Goal: Check status: Check status

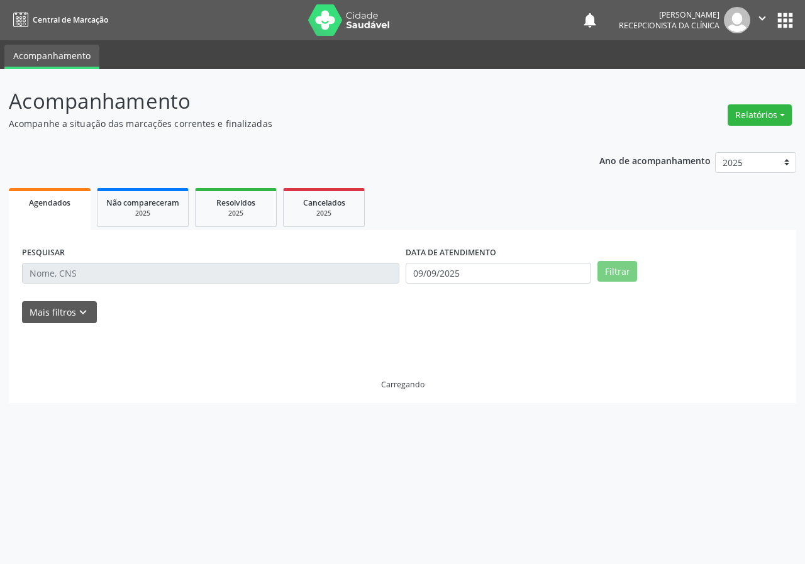
select select "8"
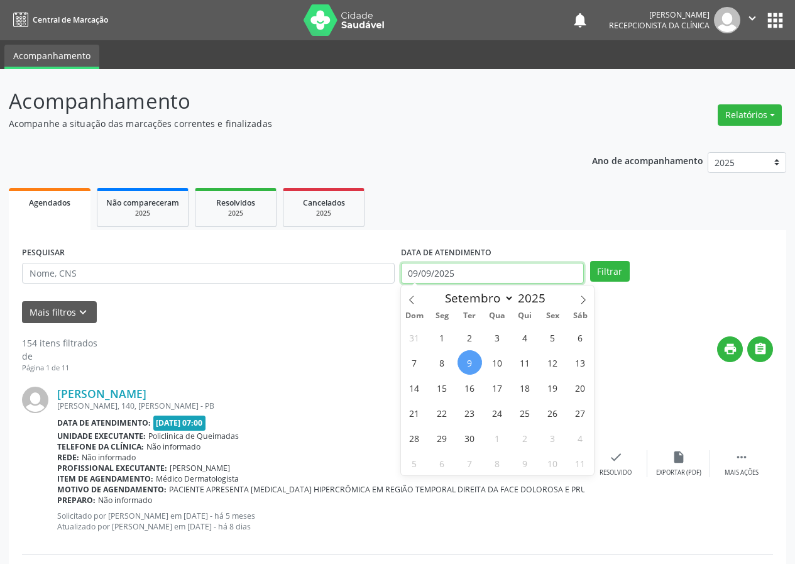
click at [475, 275] on input "09/09/2025" at bounding box center [492, 273] width 183 height 21
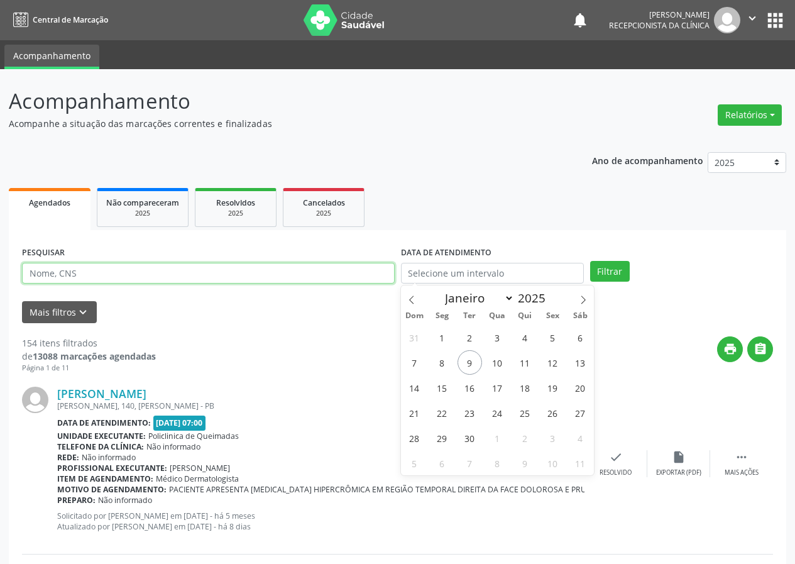
click at [237, 278] on input "text" at bounding box center [208, 273] width 373 height 21
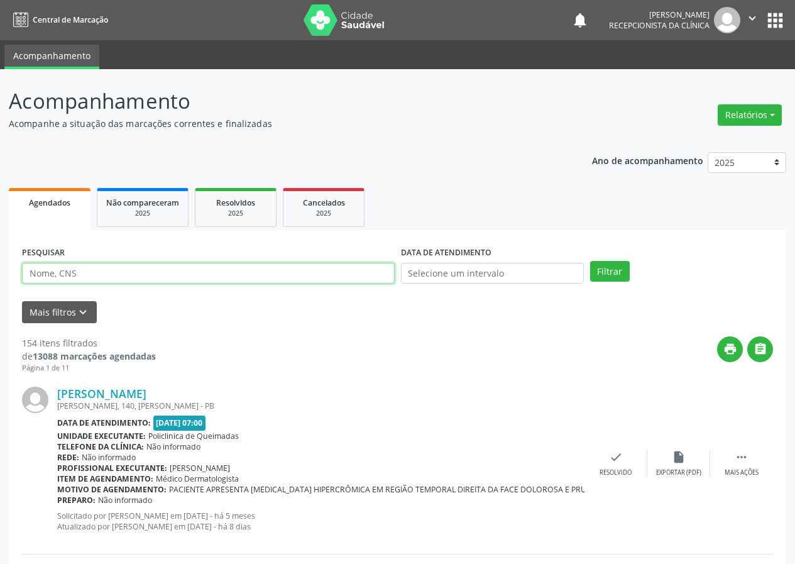
click at [237, 278] on input "text" at bounding box center [208, 273] width 373 height 21
click at [590, 261] on button "Filtrar" at bounding box center [610, 271] width 40 height 21
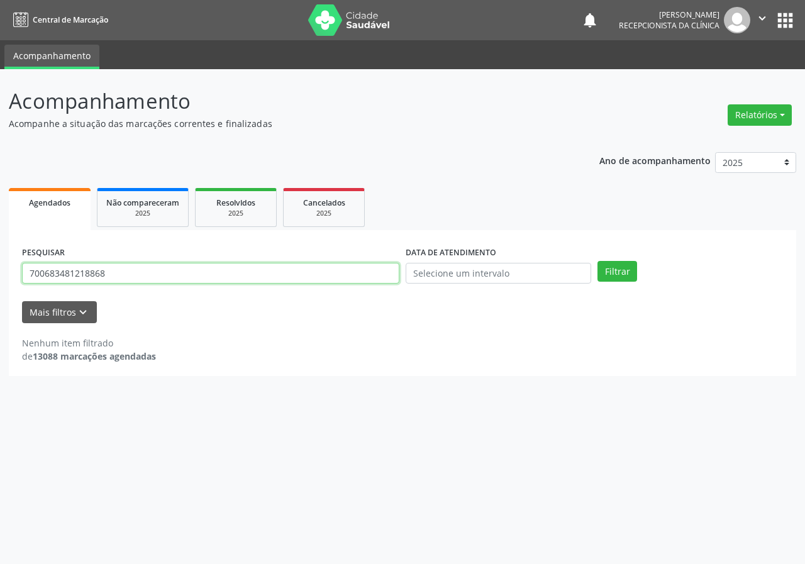
click at [52, 276] on input "700683481218868" at bounding box center [210, 273] width 377 height 21
type input "700603481218868"
click at [597, 261] on button "Filtrar" at bounding box center [617, 271] width 40 height 21
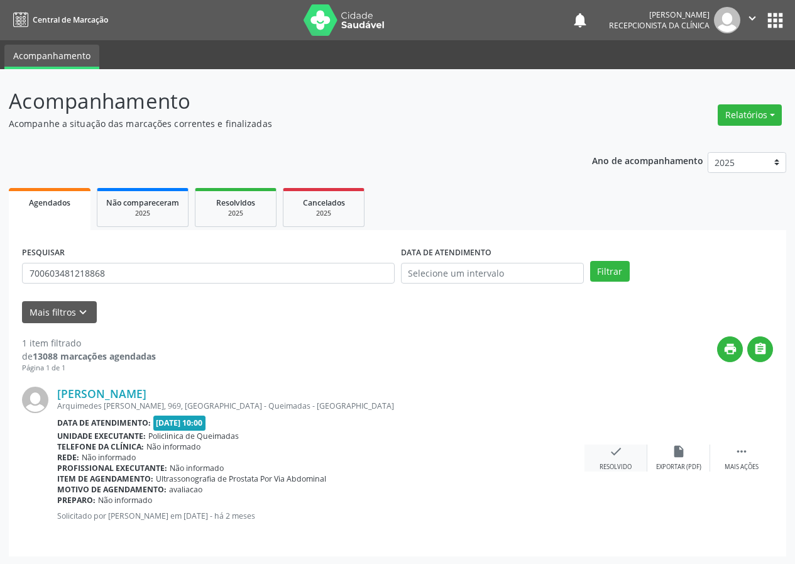
click at [617, 457] on icon "check" at bounding box center [616, 452] width 14 height 14
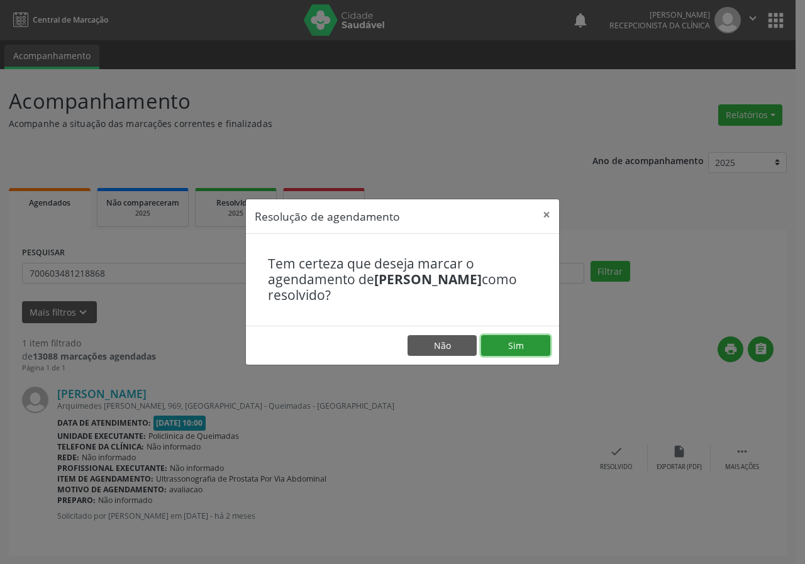
click at [519, 340] on button "Sim" at bounding box center [515, 345] width 69 height 21
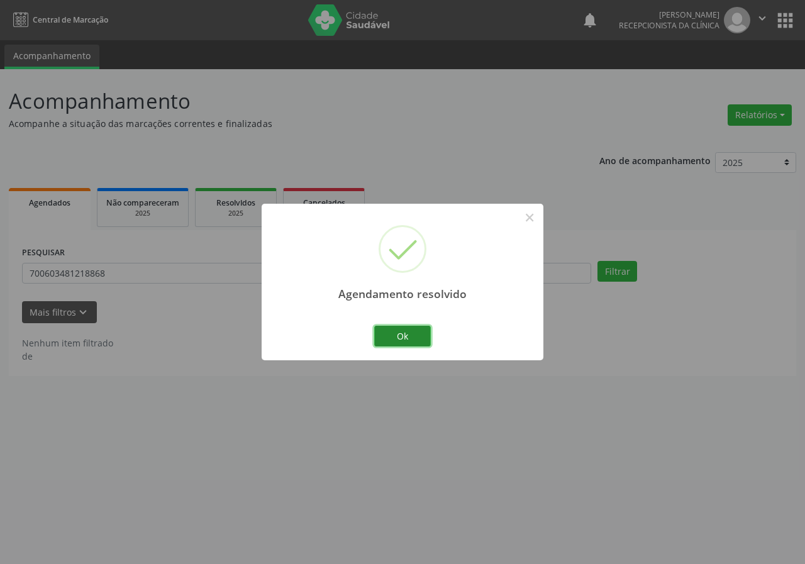
click at [400, 339] on button "Ok" at bounding box center [402, 336] width 57 height 21
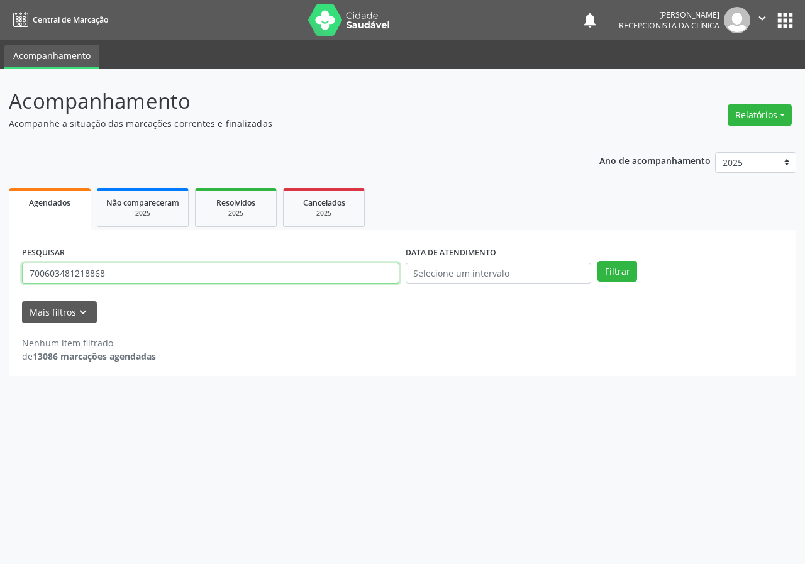
click at [201, 271] on input "700603481218868" at bounding box center [210, 273] width 377 height 21
type input "700407984719048"
click at [597, 261] on button "Filtrar" at bounding box center [617, 271] width 40 height 21
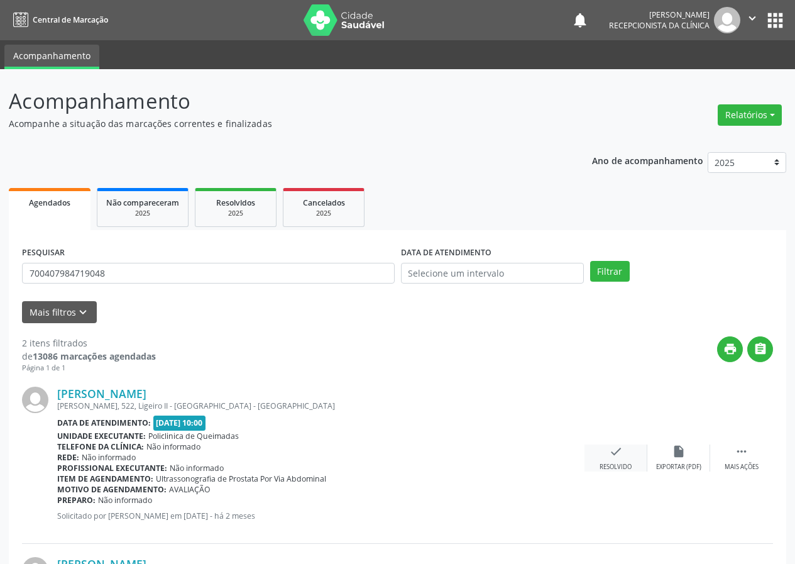
click at [617, 458] on icon "check" at bounding box center [616, 452] width 14 height 14
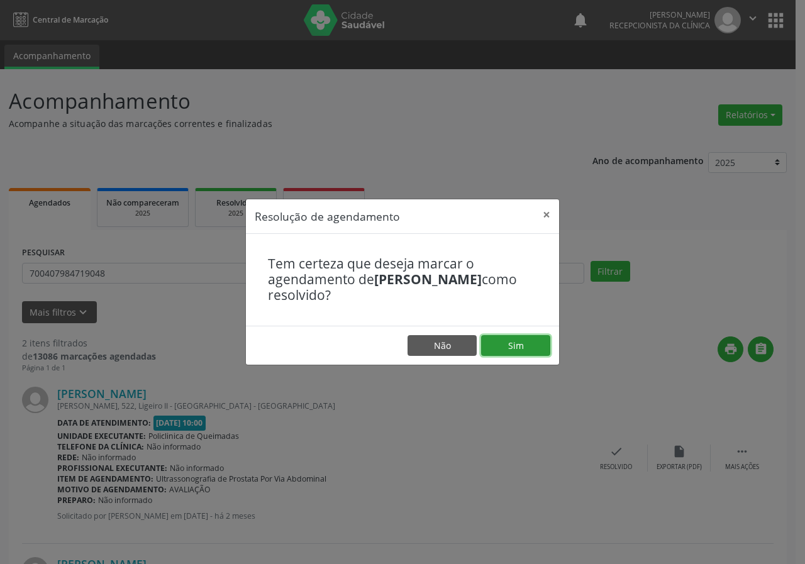
click at [511, 346] on button "Sim" at bounding box center [515, 345] width 69 height 21
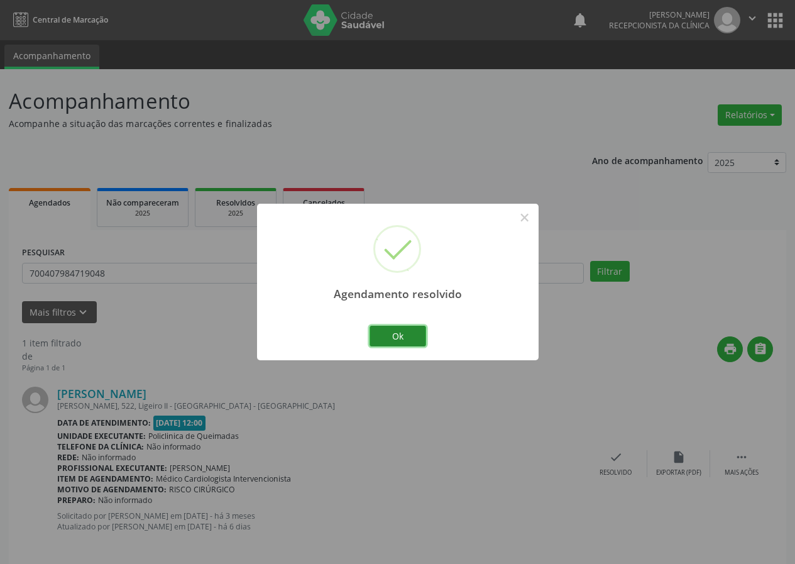
click at [400, 336] on button "Ok" at bounding box center [398, 336] width 57 height 21
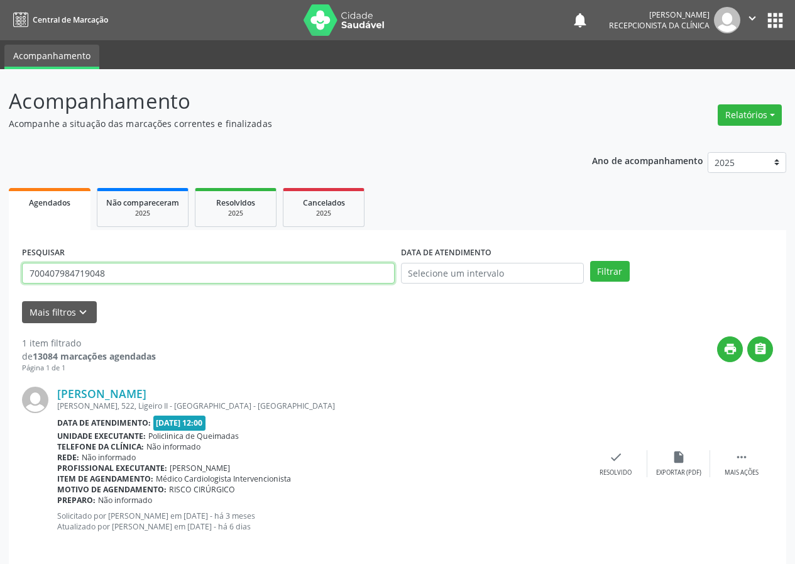
click at [208, 267] on input "700407984719048" at bounding box center [208, 273] width 373 height 21
type input "706802269347222"
click at [590, 261] on button "Filtrar" at bounding box center [610, 271] width 40 height 21
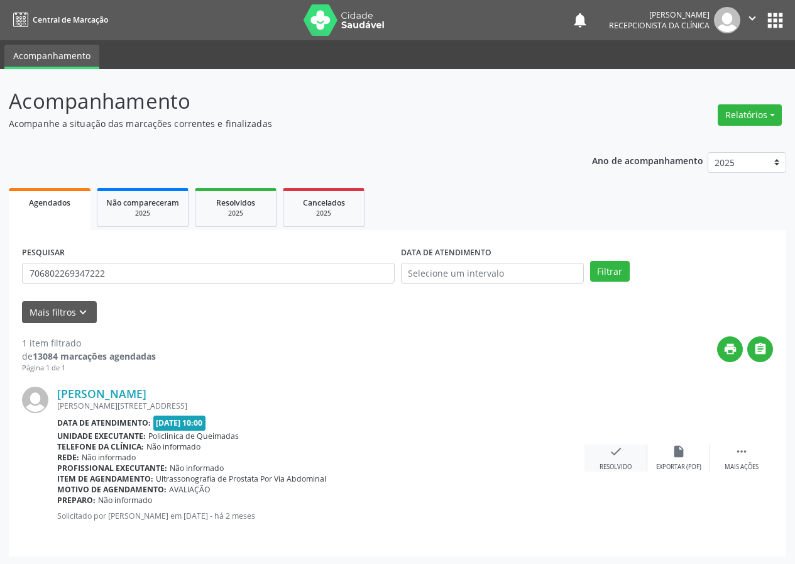
click at [628, 453] on div "check Resolvido" at bounding box center [616, 458] width 63 height 27
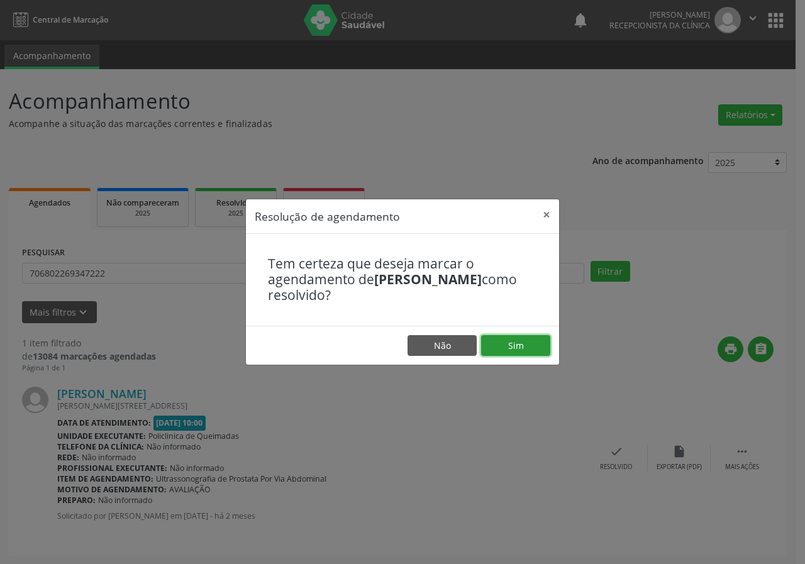
click at [515, 348] on button "Sim" at bounding box center [515, 345] width 69 height 21
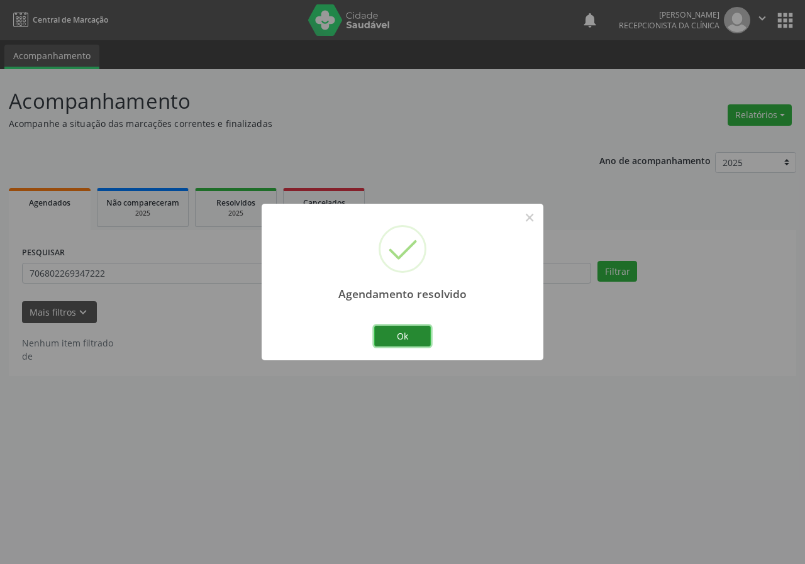
click at [404, 336] on button "Ok" at bounding box center [402, 336] width 57 height 21
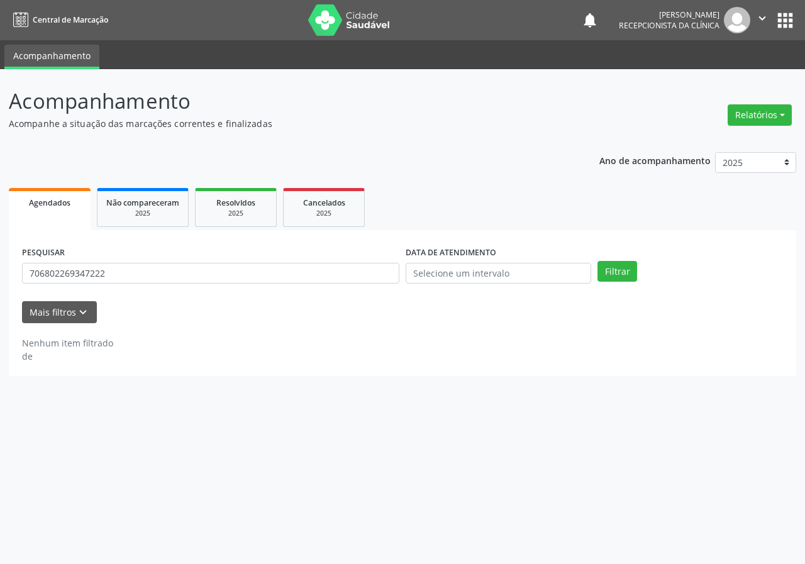
click at [172, 260] on div "PESQUISAR 706802269347222" at bounding box center [211, 267] width 384 height 49
click at [167, 289] on div "PESQUISAR 706802269347222" at bounding box center [211, 267] width 384 height 49
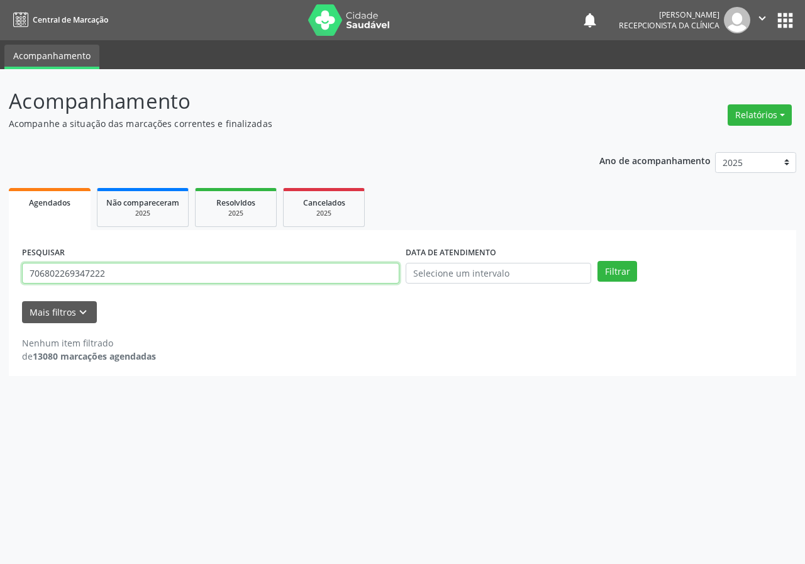
click at [170, 277] on input "706802269347222" at bounding box center [210, 273] width 377 height 21
click at [597, 261] on button "Filtrar" at bounding box center [617, 271] width 40 height 21
click at [77, 275] on input "700804908690383" at bounding box center [210, 273] width 377 height 21
type input "700804908090383"
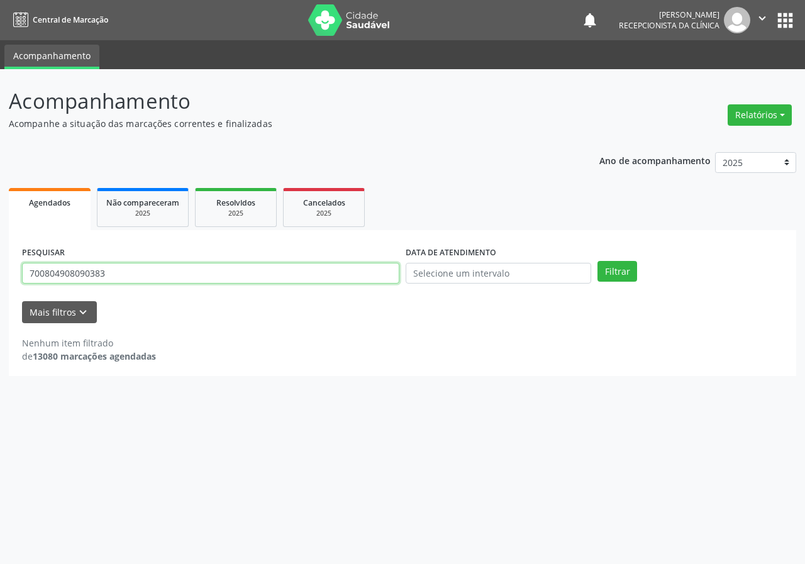
click at [597, 261] on button "Filtrar" at bounding box center [617, 271] width 40 height 21
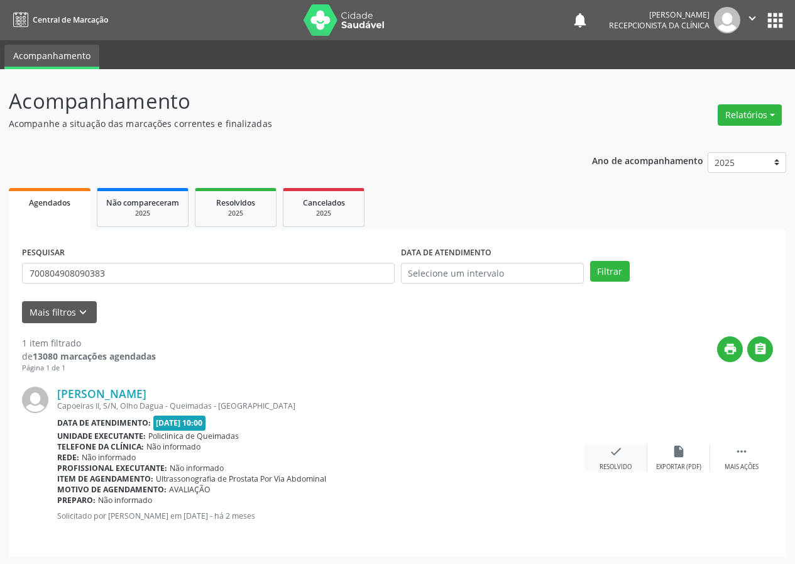
click at [623, 453] on icon "check" at bounding box center [616, 452] width 14 height 14
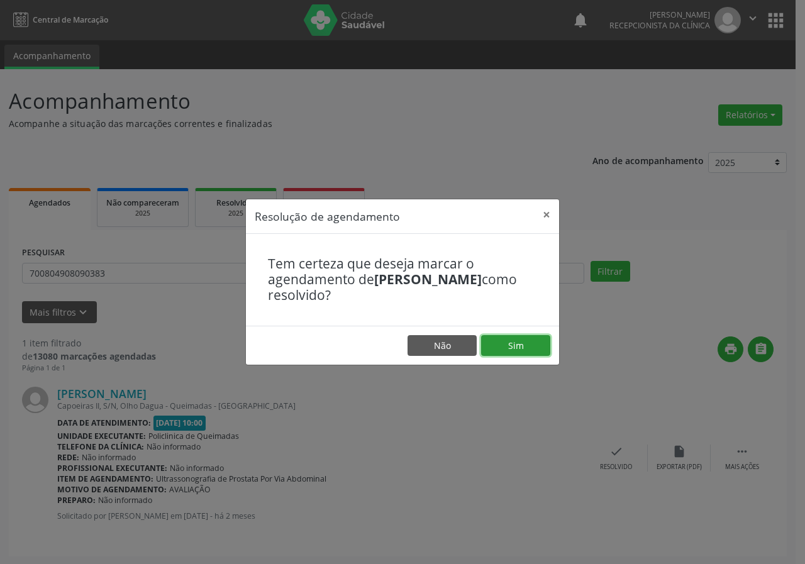
click at [536, 343] on button "Sim" at bounding box center [515, 345] width 69 height 21
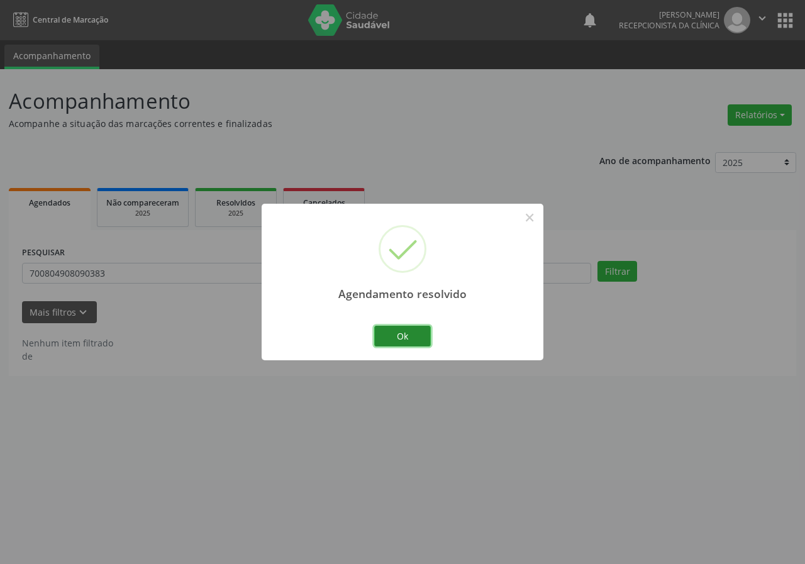
click at [418, 332] on button "Ok" at bounding box center [402, 336] width 57 height 21
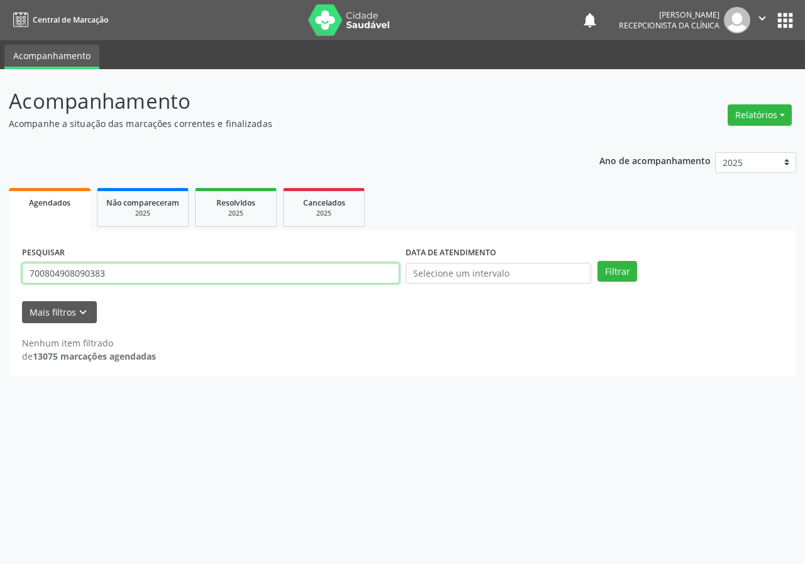
click at [260, 278] on input "700804908090383" at bounding box center [210, 273] width 377 height 21
type input "700002761674302"
click at [597, 261] on button "Filtrar" at bounding box center [617, 271] width 40 height 21
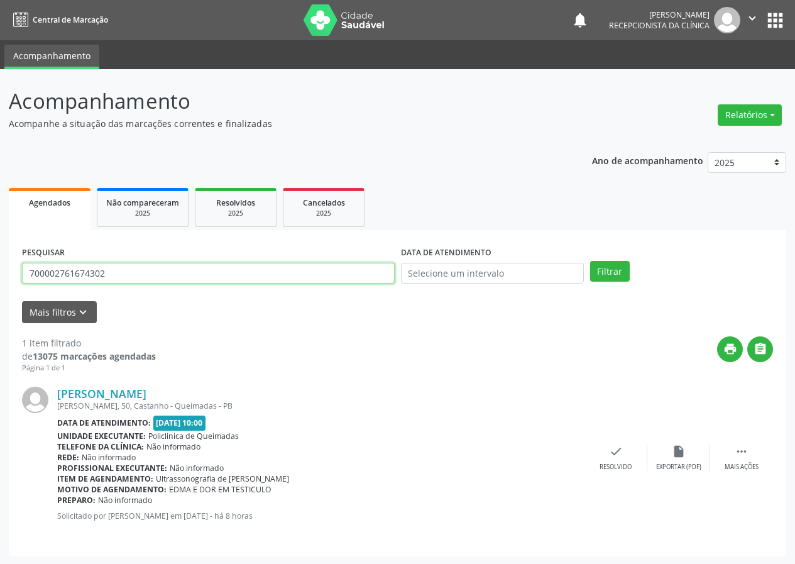
click at [157, 270] on input "700002761674302" at bounding box center [208, 273] width 373 height 21
type input "709607667740677"
click at [590, 261] on button "Filtrar" at bounding box center [610, 271] width 40 height 21
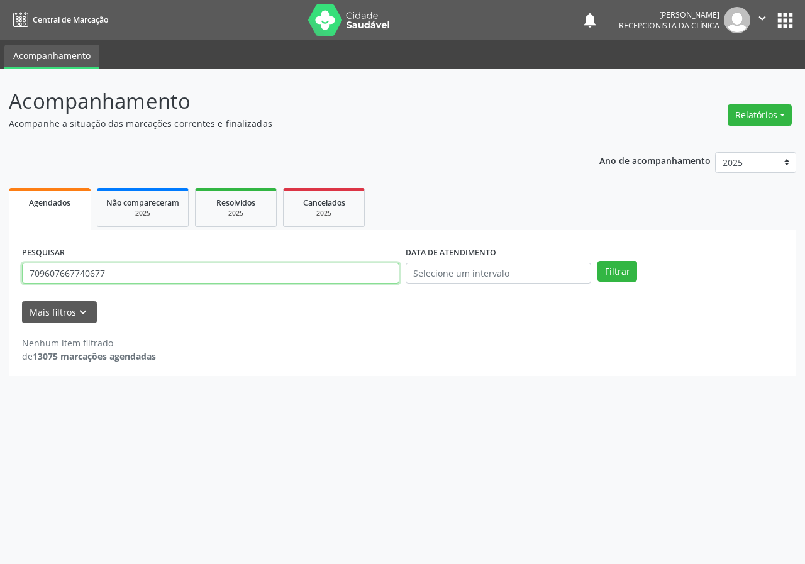
click at [122, 279] on input "709607667740677" at bounding box center [210, 273] width 377 height 21
type input "702807680043462"
click at [597, 261] on button "Filtrar" at bounding box center [617, 271] width 40 height 21
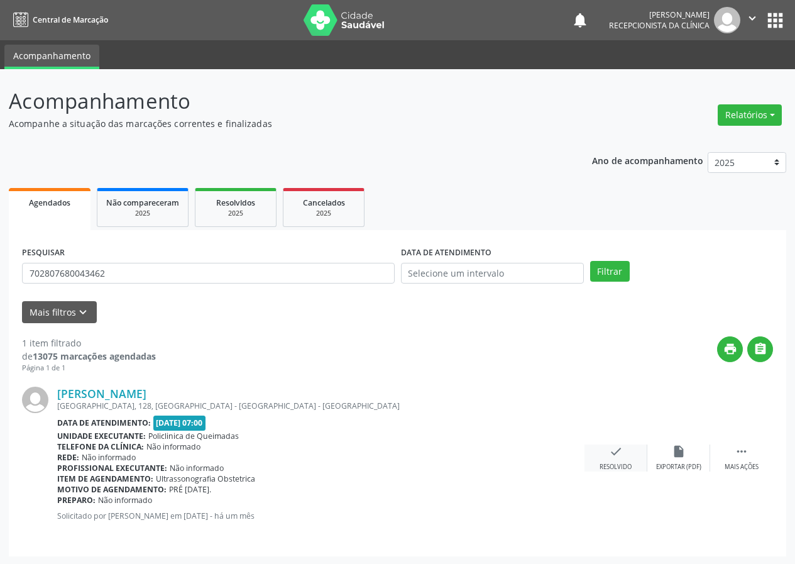
click at [617, 458] on icon "check" at bounding box center [616, 452] width 14 height 14
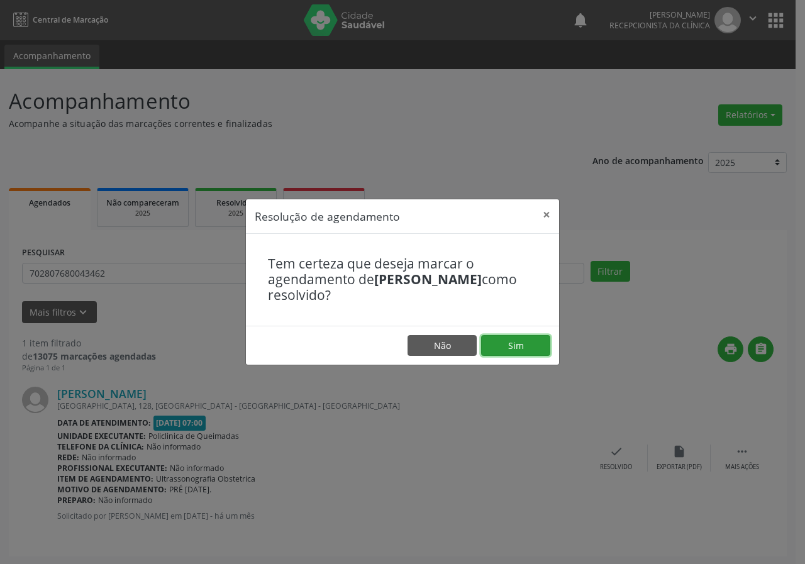
click at [521, 346] on button "Sim" at bounding box center [515, 345] width 69 height 21
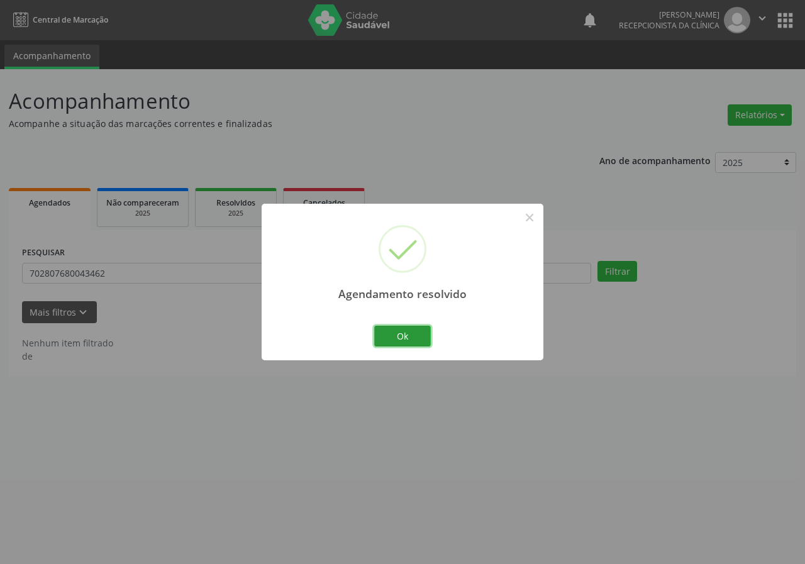
click at [423, 332] on button "Ok" at bounding box center [402, 336] width 57 height 21
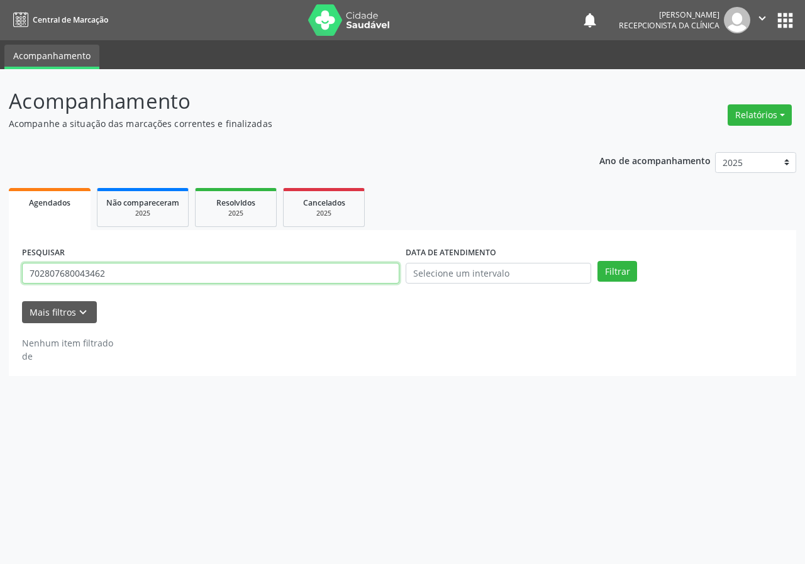
click at [230, 276] on input "702807680043462" at bounding box center [210, 273] width 377 height 21
type input "705007427785156"
click at [597, 261] on button "Filtrar" at bounding box center [617, 271] width 40 height 21
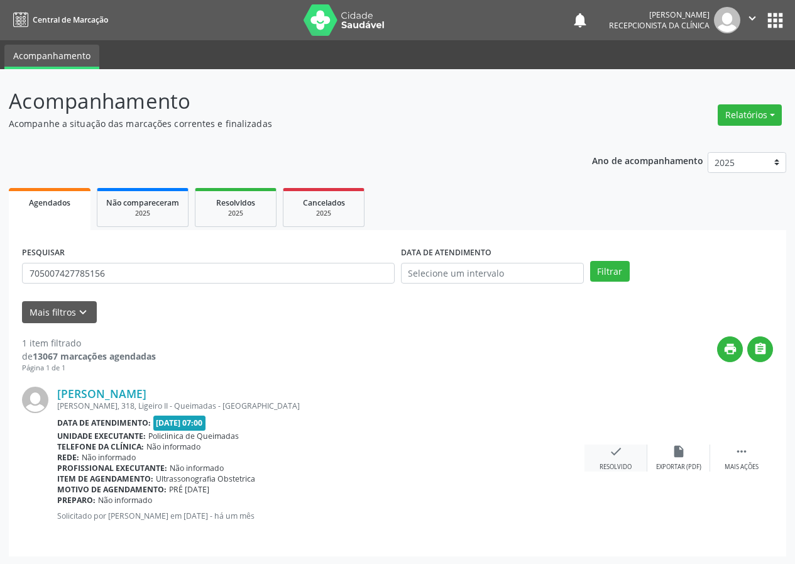
click at [613, 453] on icon "check" at bounding box center [616, 452] width 14 height 14
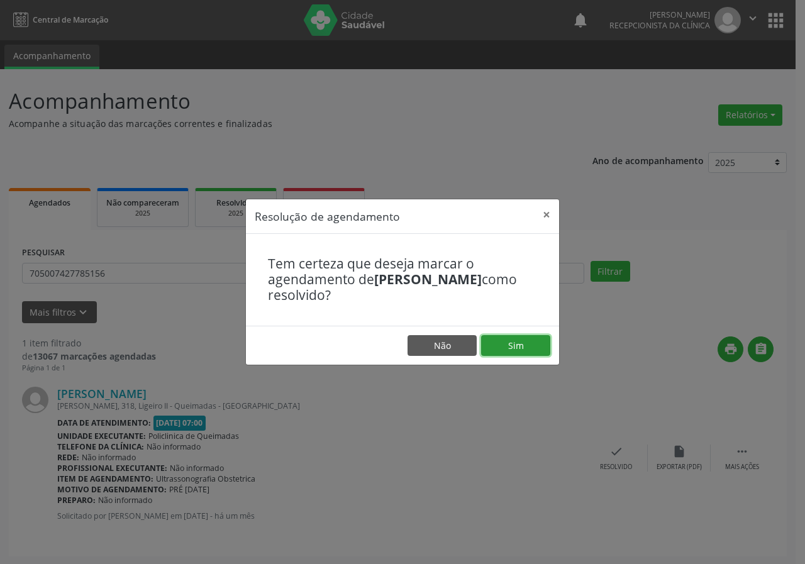
drag, startPoint x: 514, startPoint y: 346, endPoint x: 538, endPoint y: 337, distance: 25.7
click at [529, 341] on button "Sim" at bounding box center [515, 345] width 69 height 21
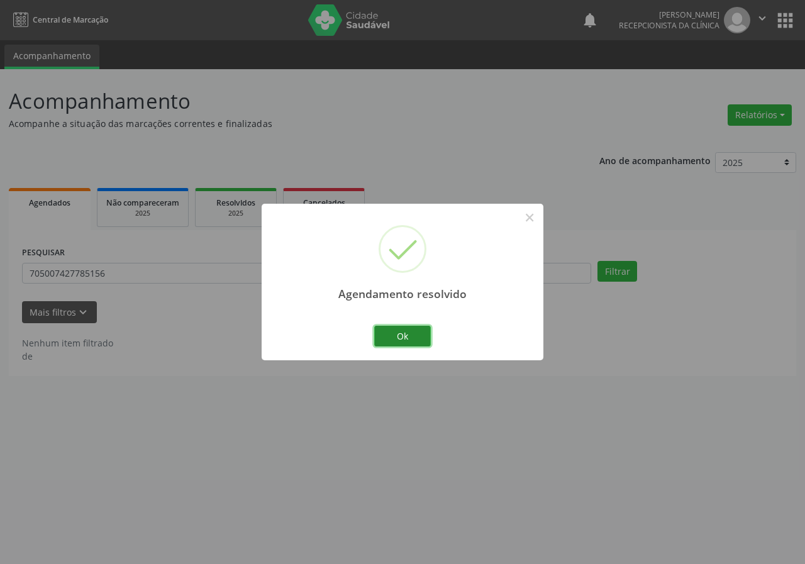
click at [411, 333] on button "Ok" at bounding box center [402, 336] width 57 height 21
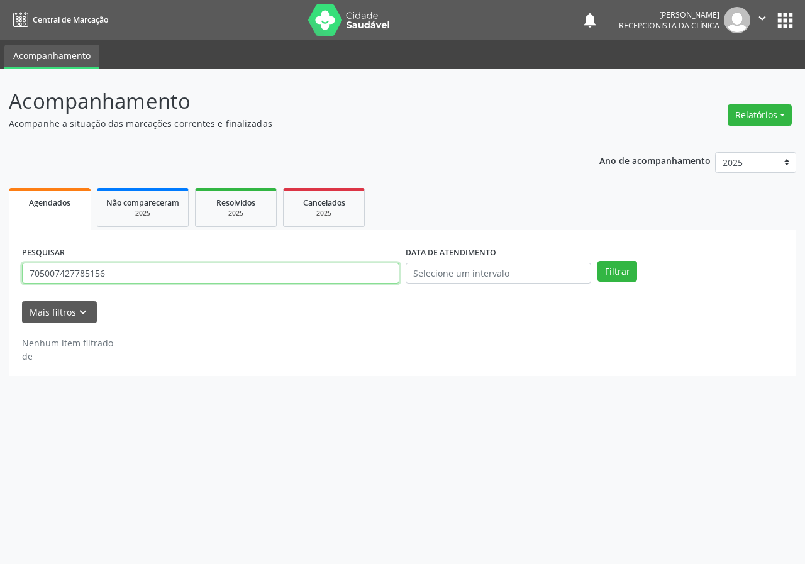
click at [359, 281] on input "705007427785156" at bounding box center [210, 273] width 377 height 21
type input "709000889952912"
click at [597, 261] on button "Filtrar" at bounding box center [617, 271] width 40 height 21
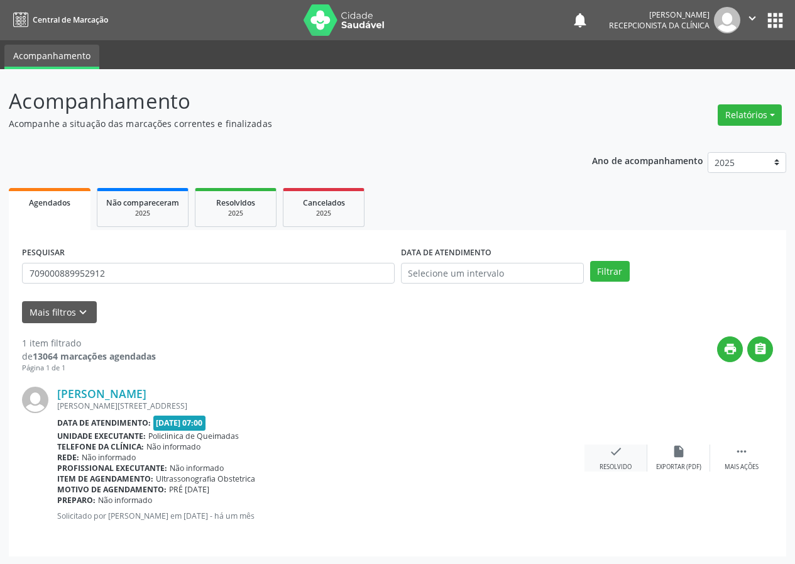
click at [623, 448] on div "check Resolvido" at bounding box center [616, 458] width 63 height 27
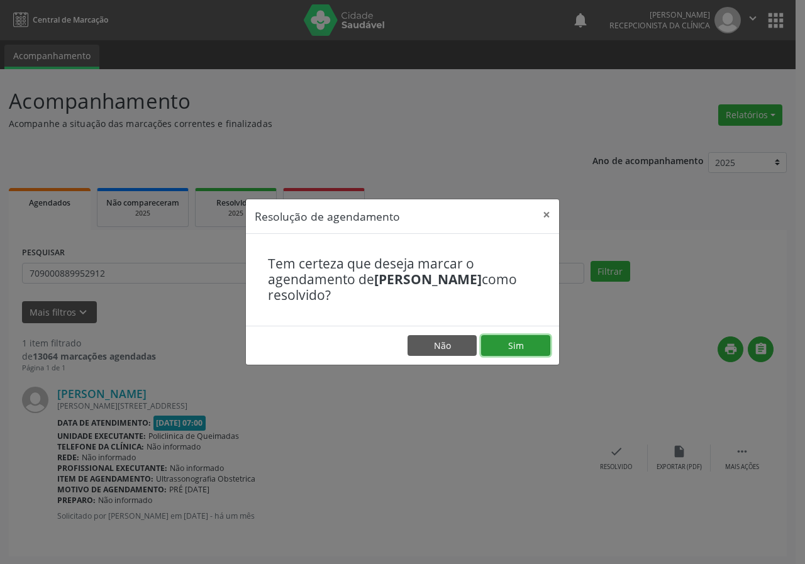
drag, startPoint x: 516, startPoint y: 339, endPoint x: 504, endPoint y: 346, distance: 14.1
click at [514, 341] on button "Sim" at bounding box center [515, 345] width 69 height 21
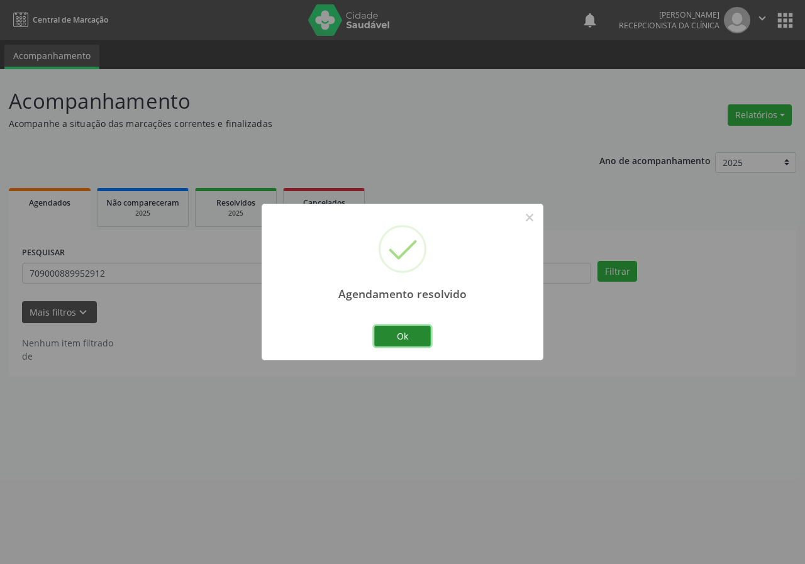
click at [401, 330] on button "Ok" at bounding box center [402, 336] width 57 height 21
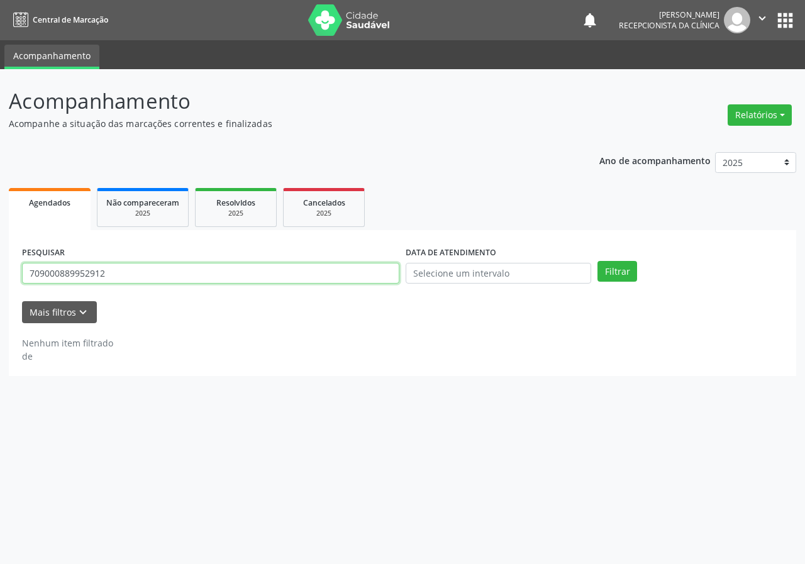
click at [323, 266] on input "709000889952912" at bounding box center [210, 273] width 377 height 21
type input "709005814838815"
click at [597, 261] on button "Filtrar" at bounding box center [617, 271] width 40 height 21
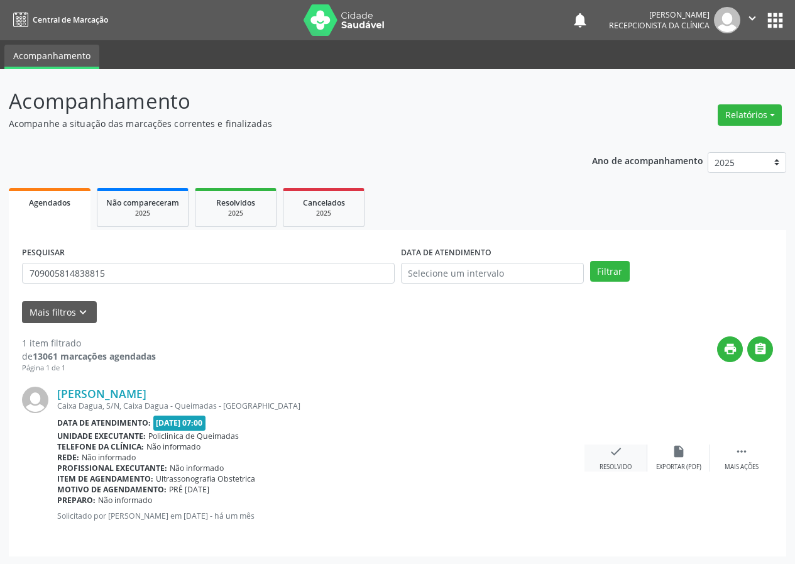
click at [612, 456] on icon "check" at bounding box center [616, 452] width 14 height 14
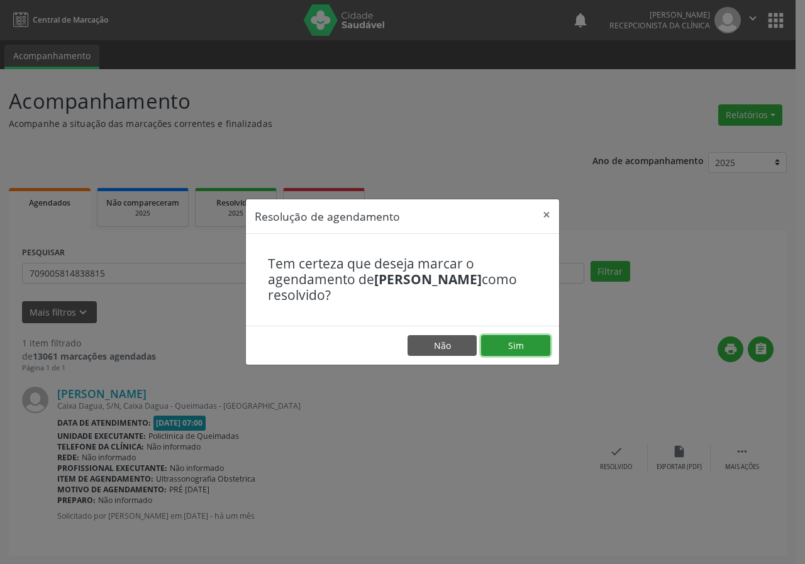
click at [507, 340] on button "Sim" at bounding box center [515, 345] width 69 height 21
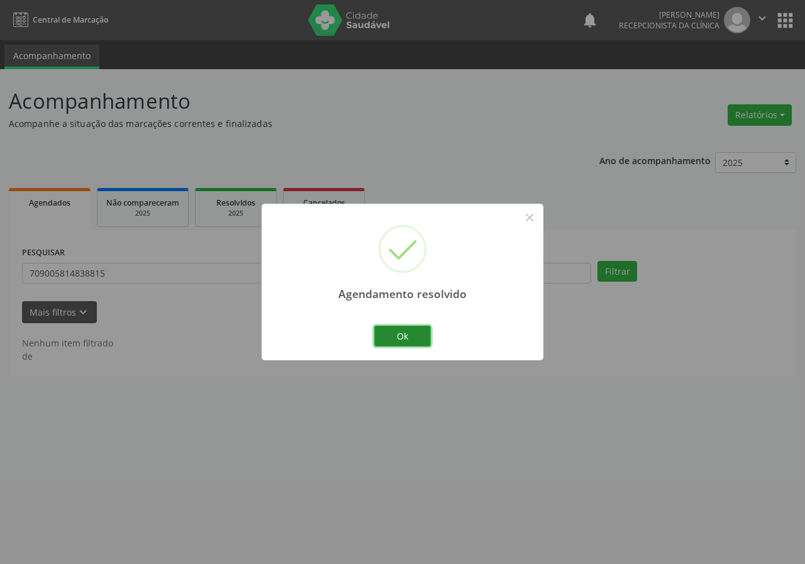
click at [401, 338] on button "Ok" at bounding box center [402, 336] width 57 height 21
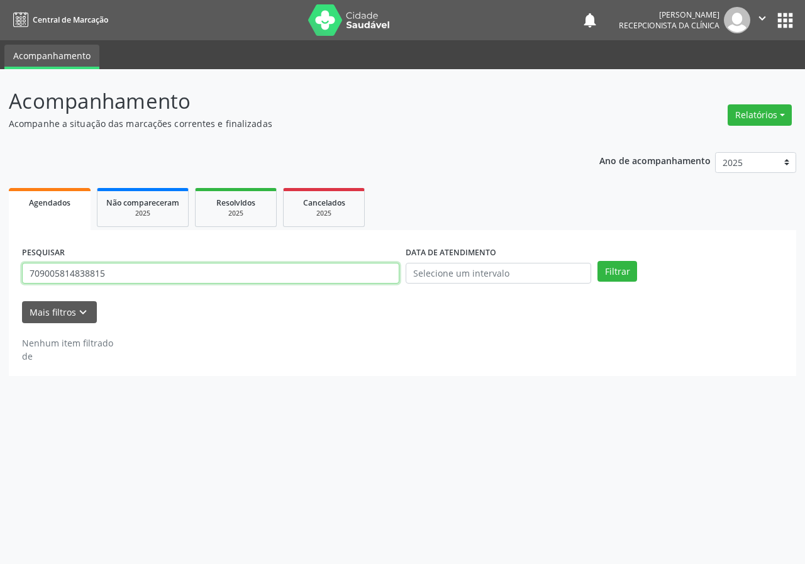
click at [332, 280] on input "709005814838815" at bounding box center [210, 273] width 377 height 21
click at [331, 280] on input "709005814838815" at bounding box center [210, 273] width 377 height 21
type input "706507370237094"
click at [597, 261] on button "Filtrar" at bounding box center [617, 271] width 40 height 21
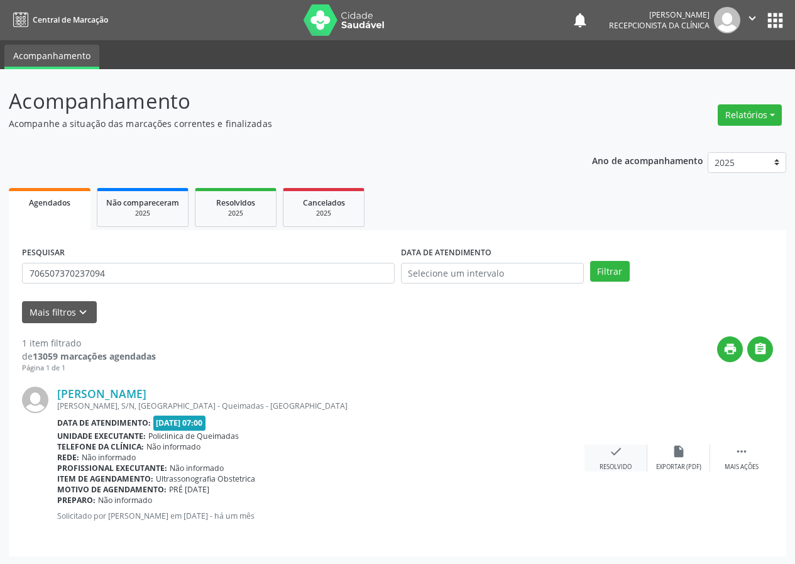
click at [619, 455] on icon "check" at bounding box center [616, 452] width 14 height 14
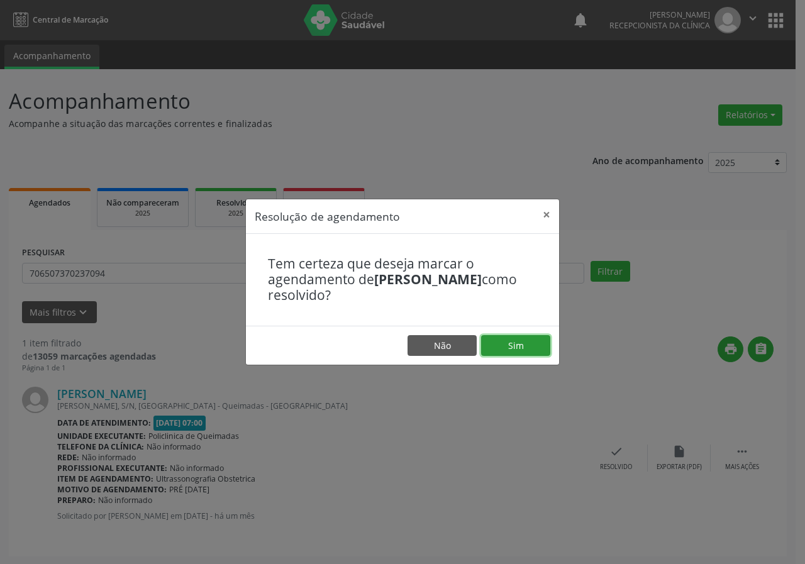
click at [519, 351] on button "Sim" at bounding box center [515, 345] width 69 height 21
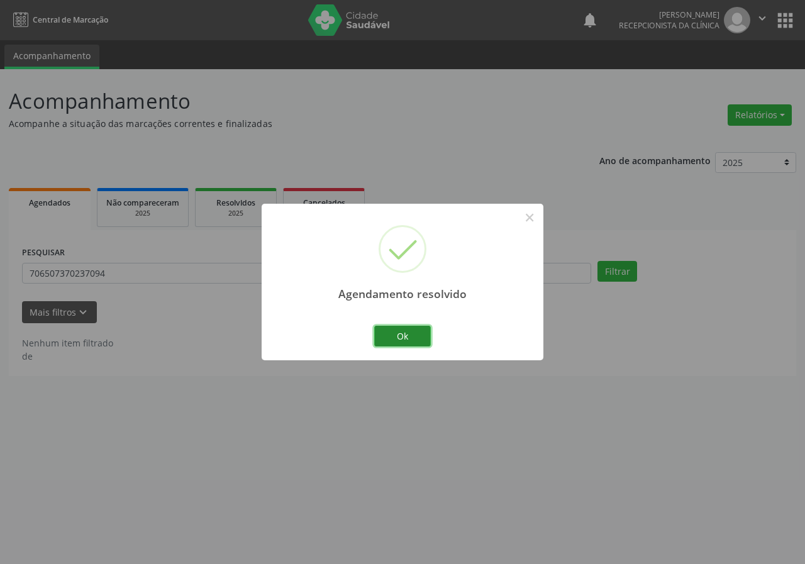
click at [391, 329] on button "Ok" at bounding box center [402, 336] width 57 height 21
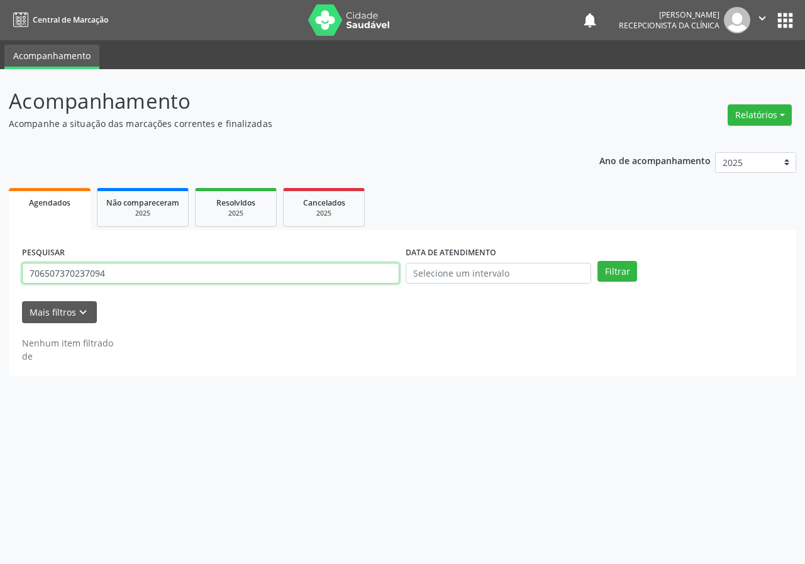
click at [277, 276] on input "706507370237094" at bounding box center [210, 273] width 377 height 21
click at [597, 261] on button "Filtrar" at bounding box center [617, 271] width 40 height 21
click at [64, 274] on input "7009012051892" at bounding box center [210, 273] width 377 height 21
type input "7009049051892"
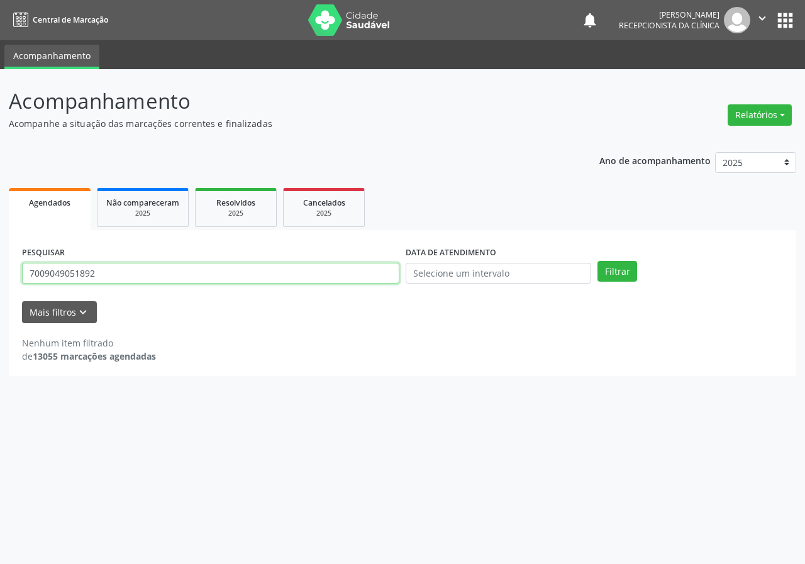
click at [597, 261] on button "Filtrar" at bounding box center [617, 271] width 40 height 21
click at [94, 277] on input "7009049051892" at bounding box center [210, 273] width 377 height 21
type input "700904912051892"
click at [597, 261] on button "Filtrar" at bounding box center [617, 271] width 40 height 21
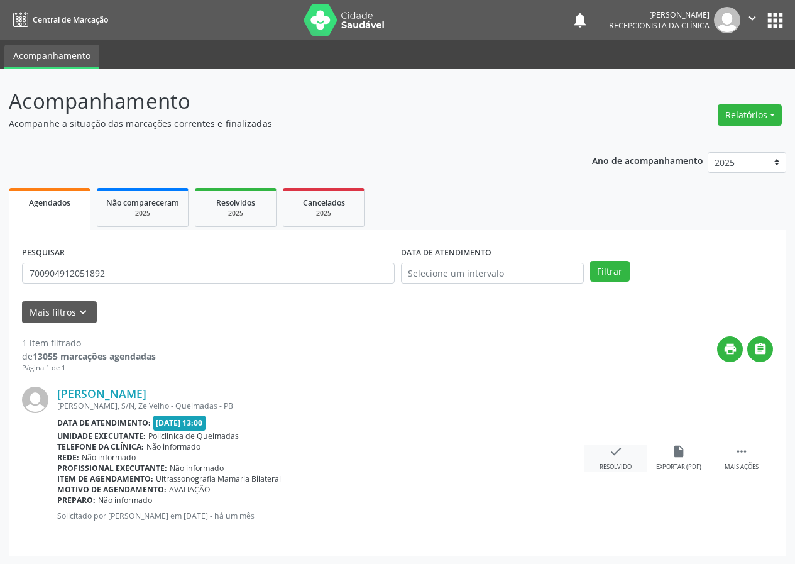
click at [624, 458] on div "check Resolvido" at bounding box center [616, 458] width 63 height 27
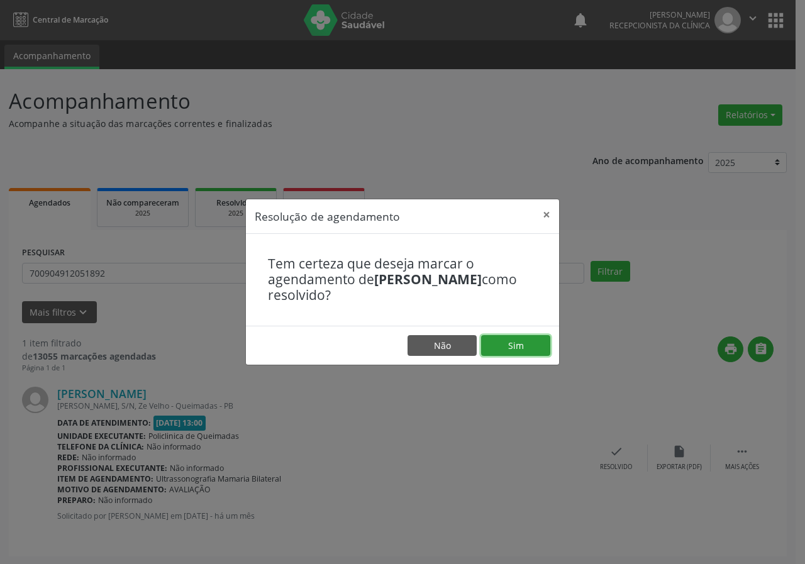
click at [514, 348] on button "Sim" at bounding box center [515, 345] width 69 height 21
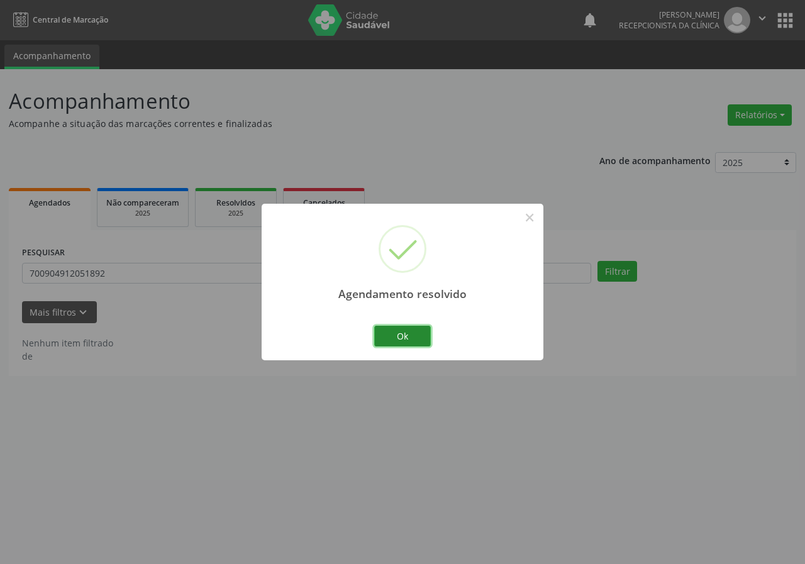
click at [397, 336] on button "Ok" at bounding box center [402, 336] width 57 height 21
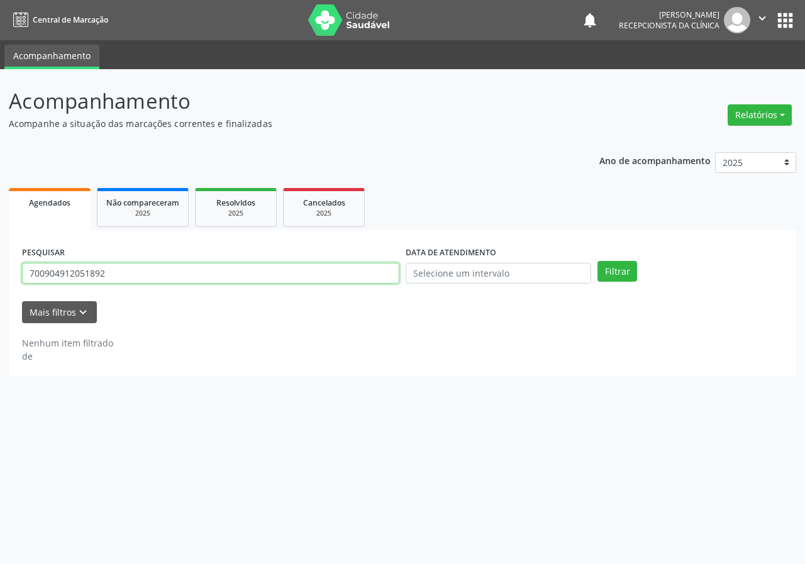
click at [291, 280] on input "700904912051892" at bounding box center [210, 273] width 377 height 21
type input "700508978834760"
click at [597, 261] on button "Filtrar" at bounding box center [617, 271] width 40 height 21
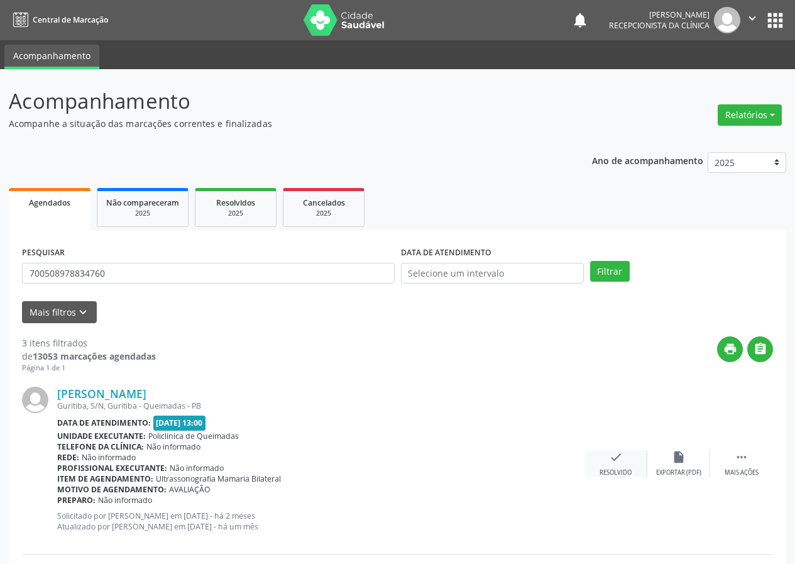
click at [617, 469] on div "Resolvido" at bounding box center [616, 472] width 32 height 9
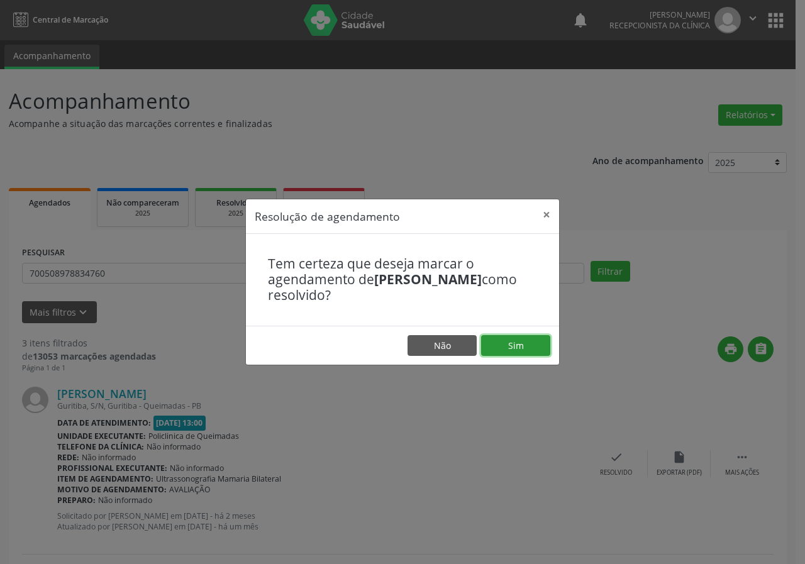
click at [531, 345] on button "Sim" at bounding box center [515, 345] width 69 height 21
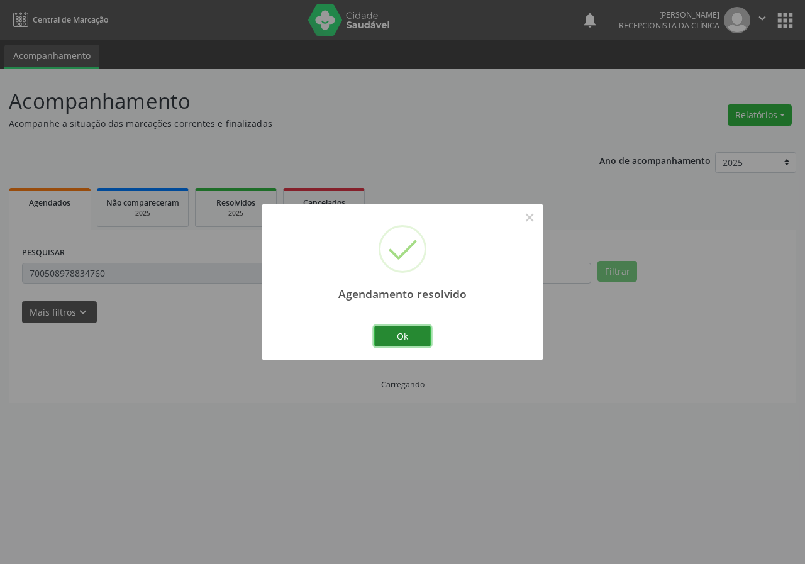
click at [421, 328] on button "Ok" at bounding box center [402, 336] width 57 height 21
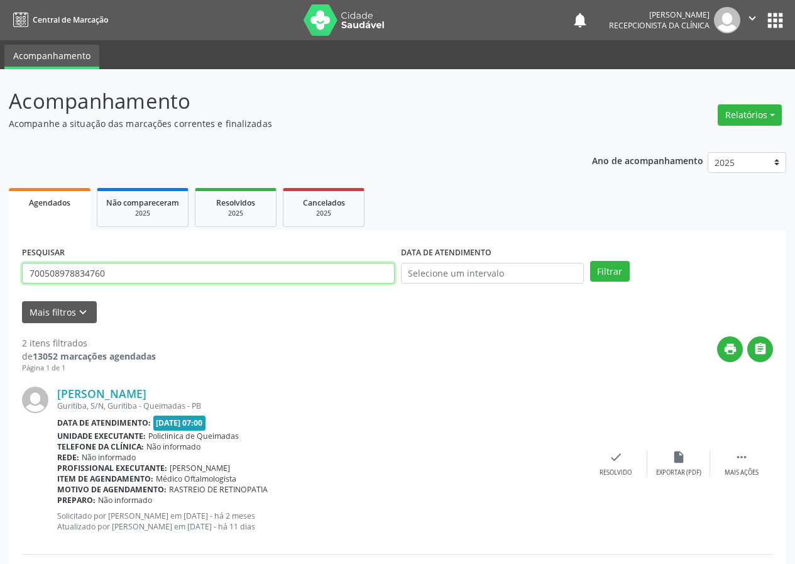
click at [282, 275] on input "700508978834760" at bounding box center [208, 273] width 373 height 21
type input "701401613295730"
click at [590, 261] on button "Filtrar" at bounding box center [610, 271] width 40 height 21
click at [304, 267] on input "701401613295730" at bounding box center [208, 273] width 373 height 21
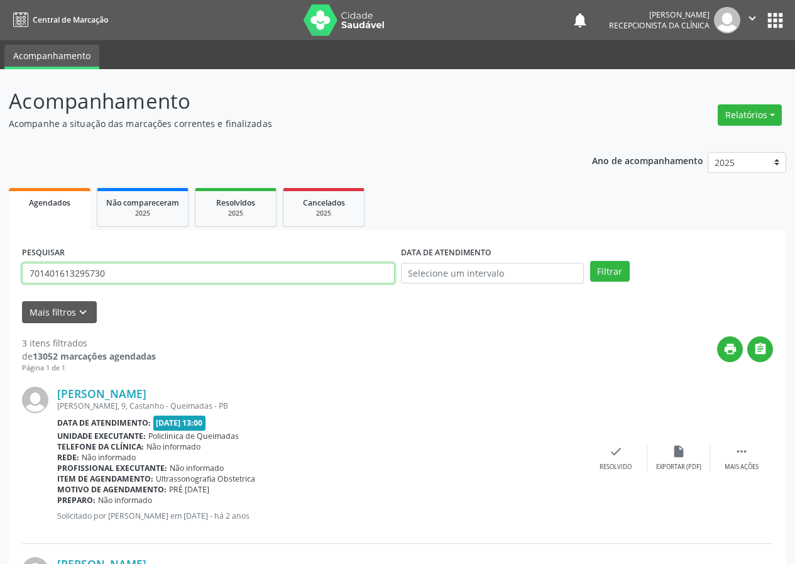
click at [304, 267] on input "701401613295730" at bounding box center [208, 273] width 373 height 21
type input "704801531583342"
click at [590, 261] on button "Filtrar" at bounding box center [610, 271] width 40 height 21
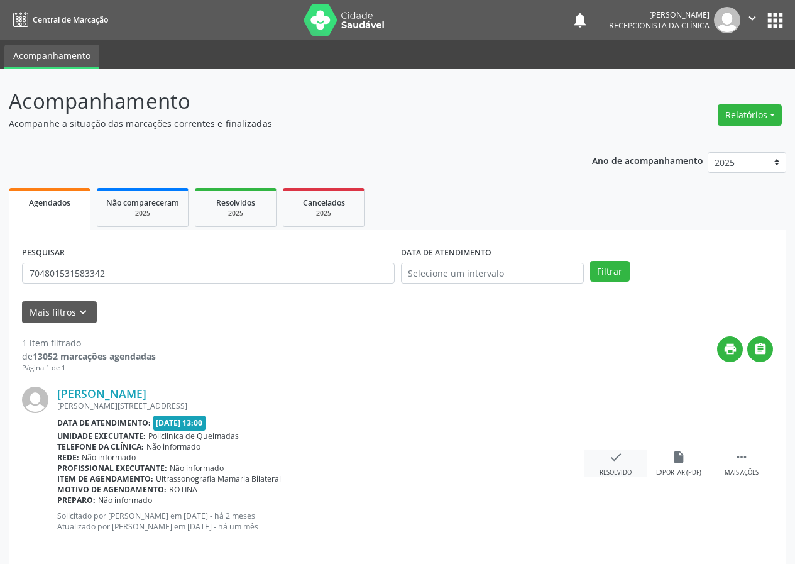
click at [615, 465] on div "check Resolvido" at bounding box center [616, 463] width 63 height 27
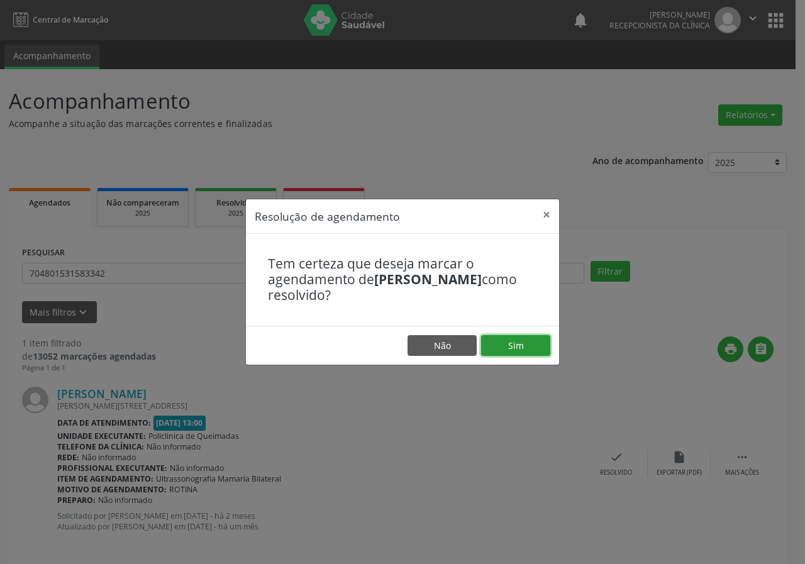
click at [518, 350] on button "Sim" at bounding box center [515, 345] width 69 height 21
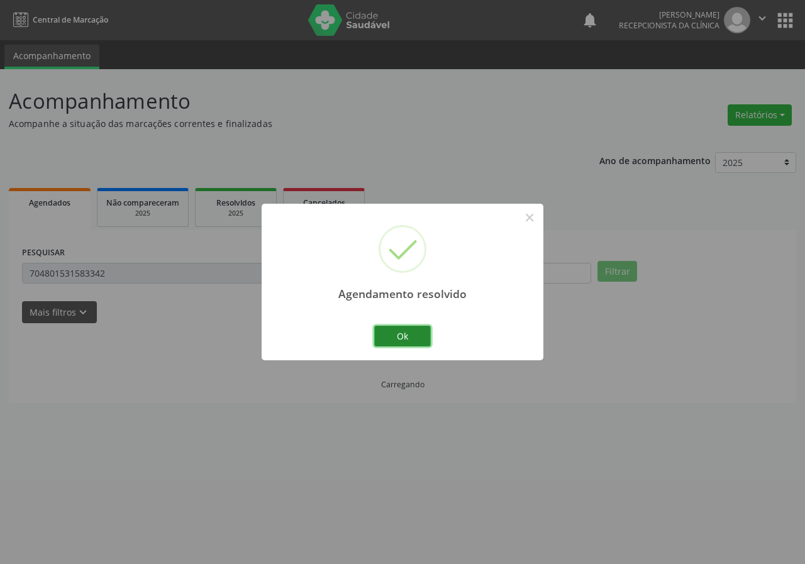
click at [416, 339] on button "Ok" at bounding box center [402, 336] width 57 height 21
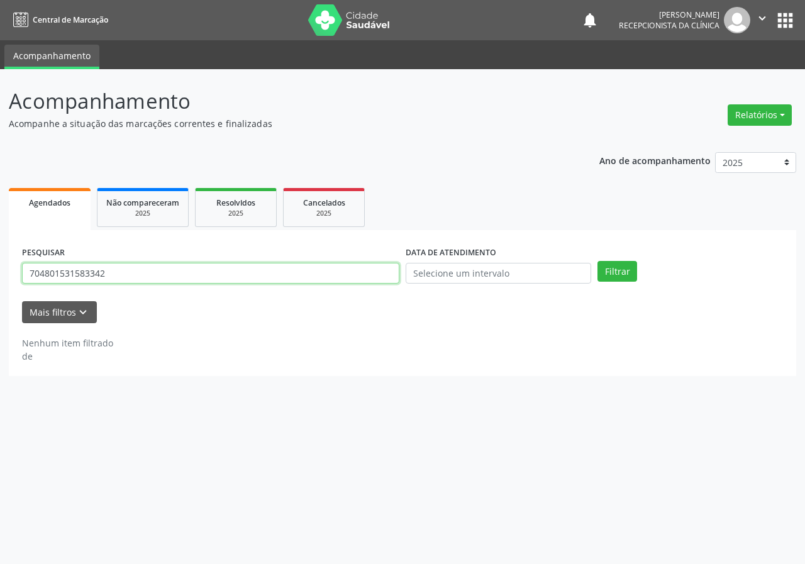
click at [292, 275] on input "704801531583342" at bounding box center [210, 273] width 377 height 21
type input "707705631983910"
click at [597, 261] on button "Filtrar" at bounding box center [617, 271] width 40 height 21
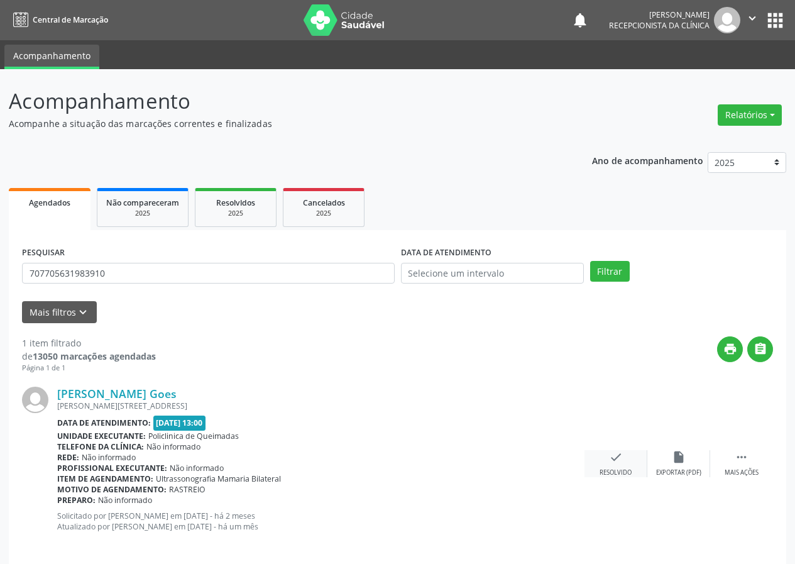
click at [610, 453] on icon "check" at bounding box center [616, 457] width 14 height 14
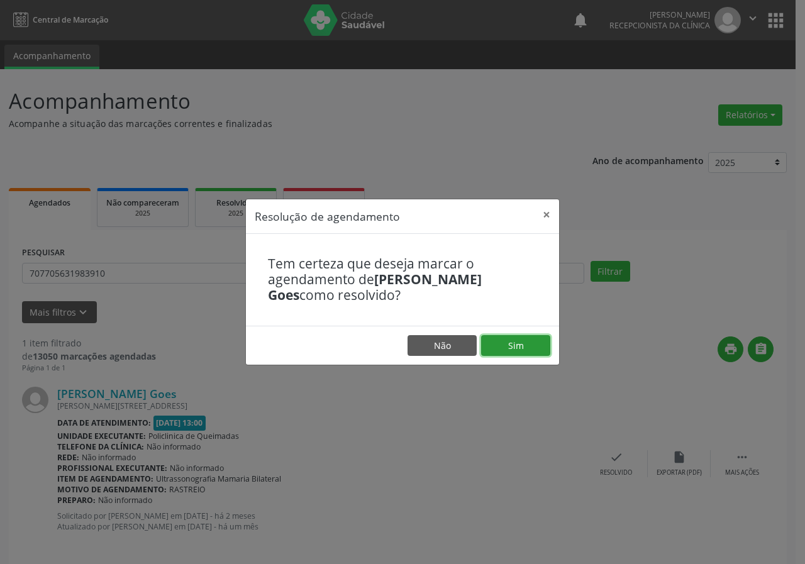
click at [524, 348] on button "Sim" at bounding box center [515, 345] width 69 height 21
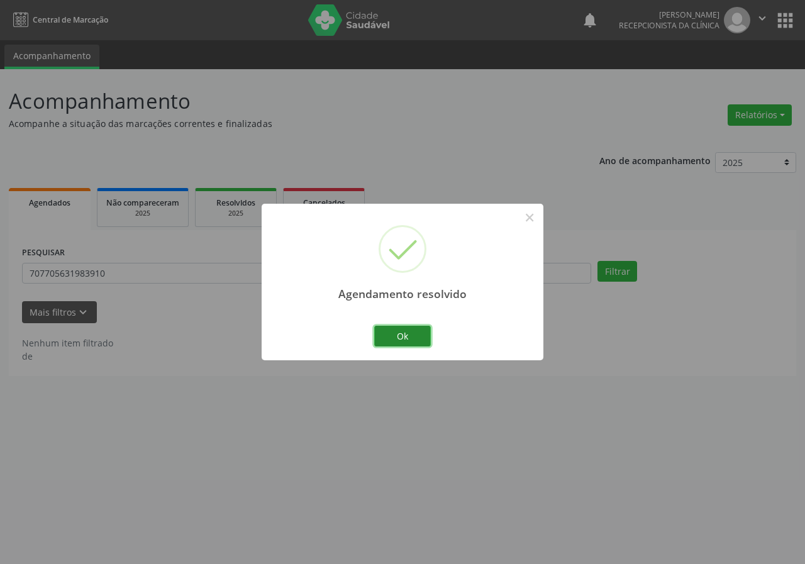
click at [401, 333] on button "Ok" at bounding box center [402, 336] width 57 height 21
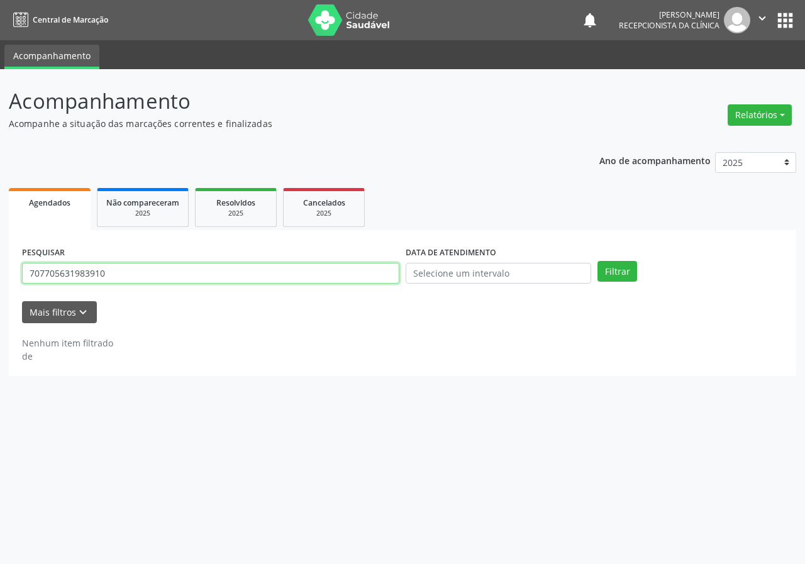
click at [236, 265] on input "707705631983910" at bounding box center [210, 273] width 377 height 21
type input "701006896444897"
click at [597, 261] on button "Filtrar" at bounding box center [617, 271] width 40 height 21
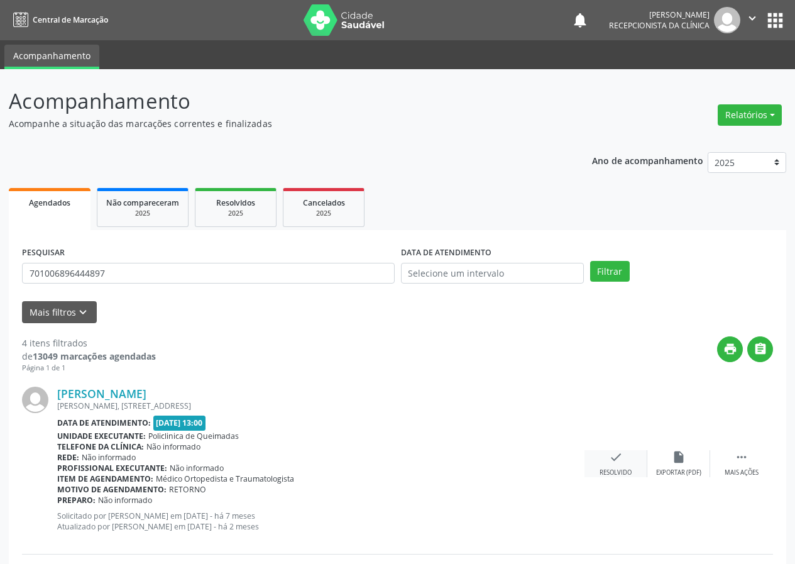
click at [602, 460] on div "check Resolvido" at bounding box center [616, 463] width 63 height 27
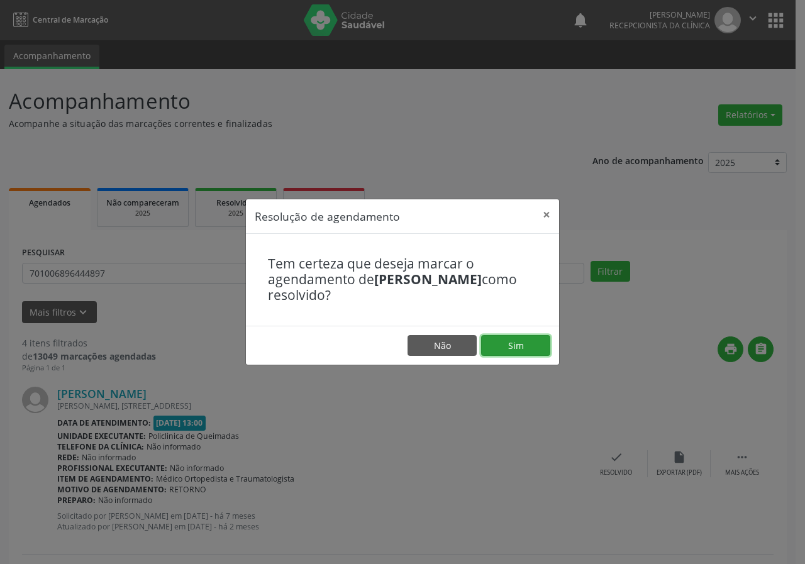
click at [514, 346] on button "Sim" at bounding box center [515, 345] width 69 height 21
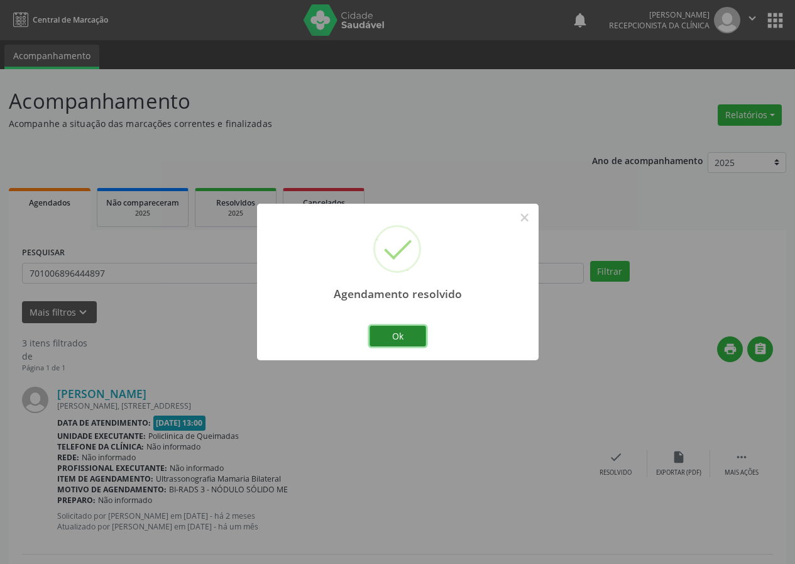
click at [399, 332] on button "Ok" at bounding box center [398, 336] width 57 height 21
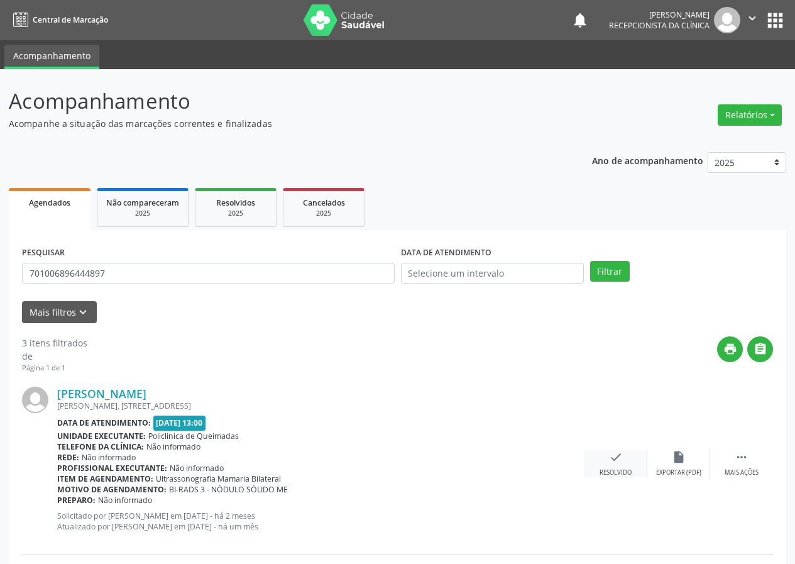
click at [618, 454] on icon "check" at bounding box center [616, 457] width 14 height 14
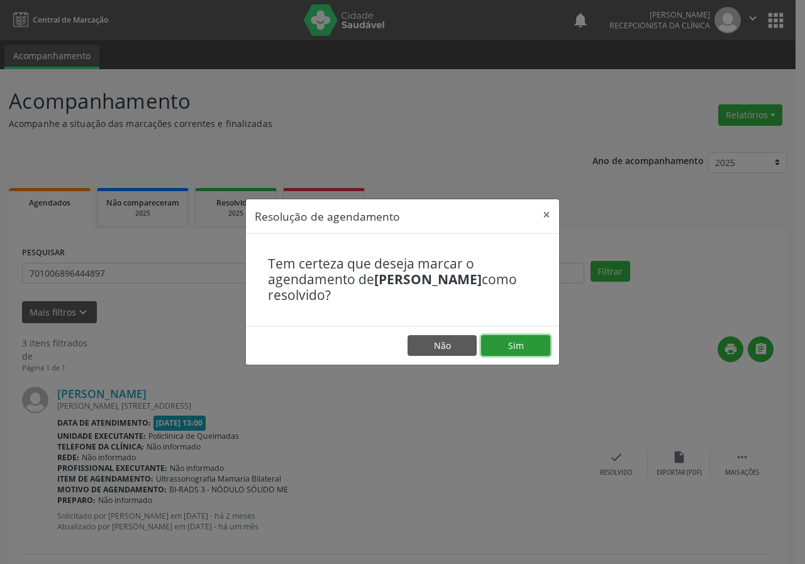
click at [538, 348] on button "Sim" at bounding box center [515, 345] width 69 height 21
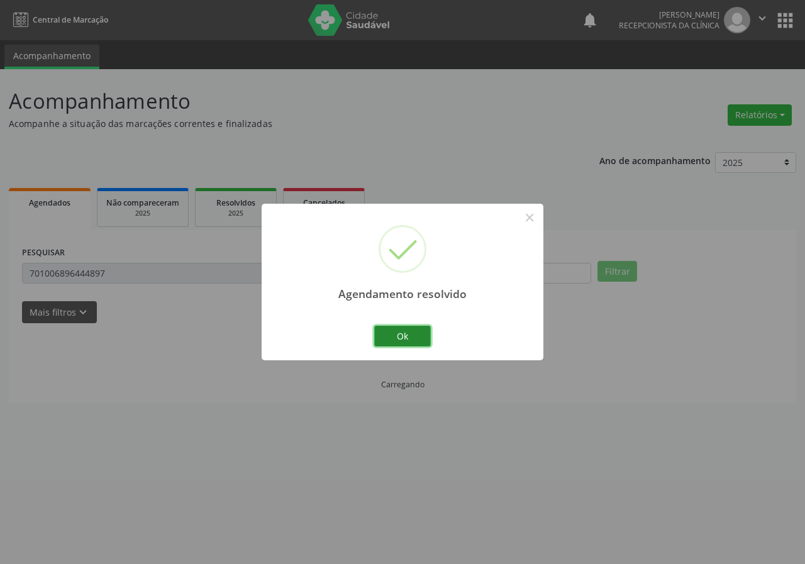
click at [413, 335] on button "Ok" at bounding box center [402, 336] width 57 height 21
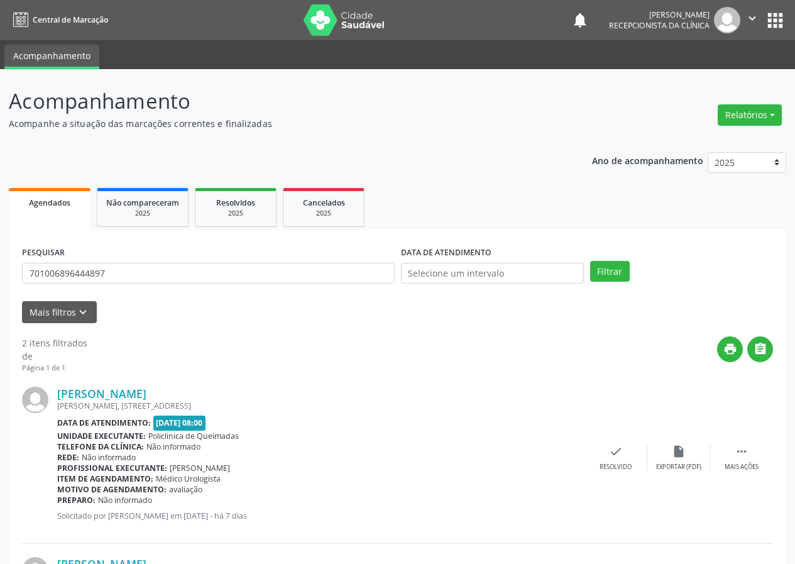
click at [238, 260] on div "PESQUISAR 701006896444897" at bounding box center [208, 267] width 379 height 49
click at [180, 282] on input "701006896444897" at bounding box center [208, 273] width 373 height 21
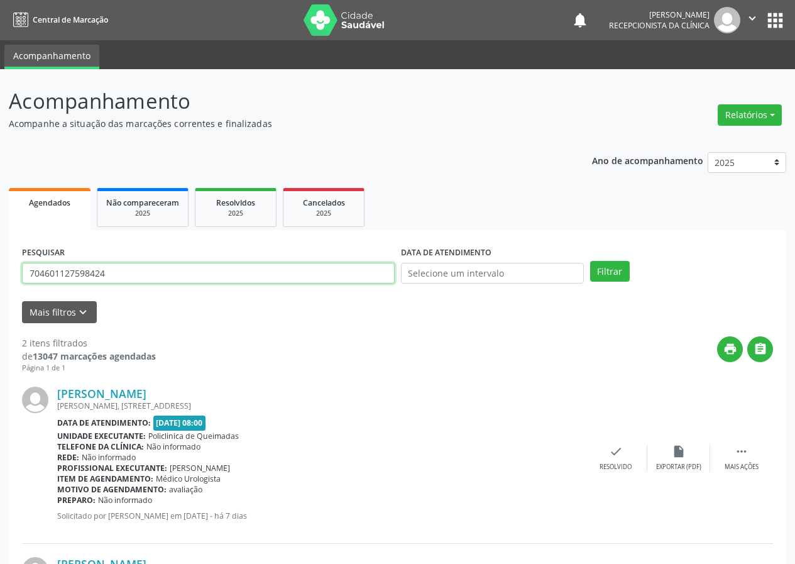
type input "704601127598424"
click at [590, 261] on button "Filtrar" at bounding box center [610, 271] width 40 height 21
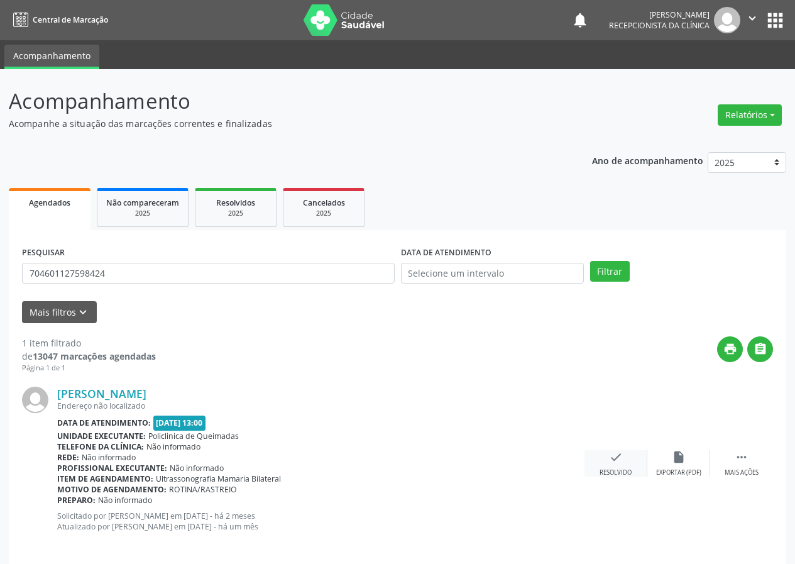
click at [615, 457] on icon "check" at bounding box center [616, 457] width 14 height 14
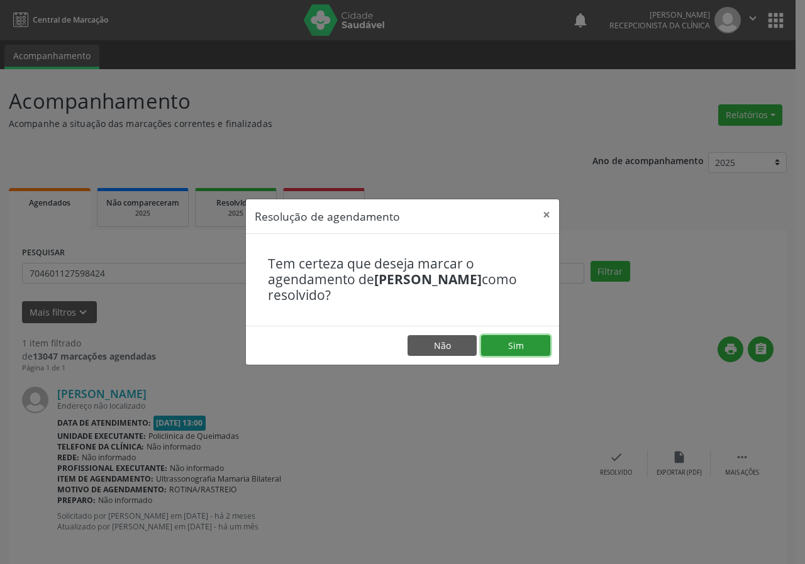
click at [528, 342] on button "Sim" at bounding box center [515, 345] width 69 height 21
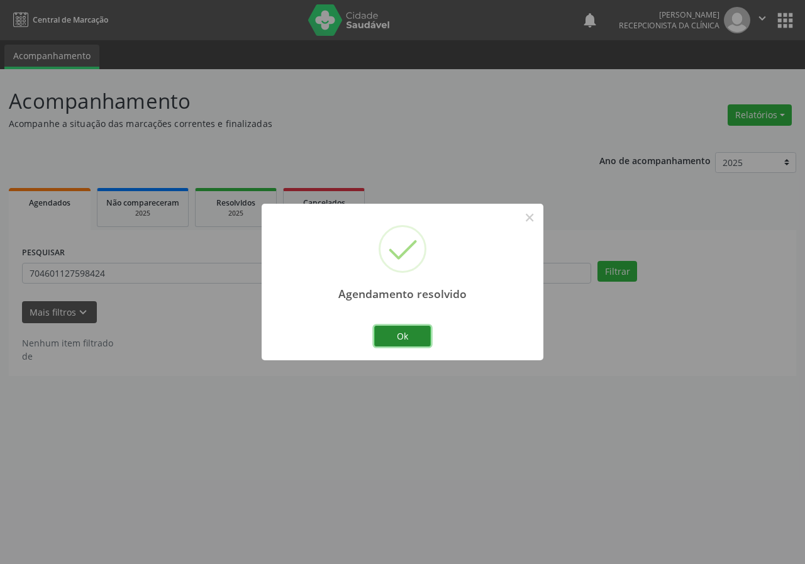
click at [409, 332] on button "Ok" at bounding box center [402, 336] width 57 height 21
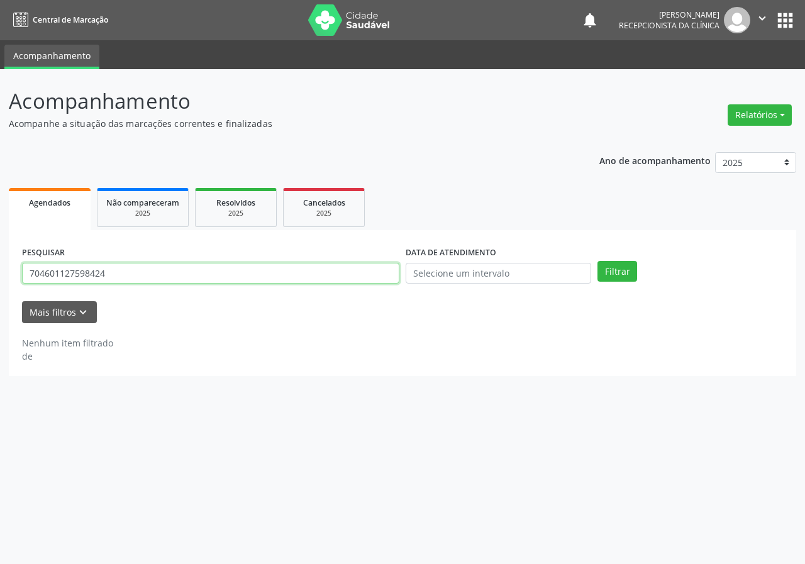
click at [256, 263] on input "704601127598424" at bounding box center [210, 273] width 377 height 21
type input "700009735227104"
click at [597, 261] on button "Filtrar" at bounding box center [617, 271] width 40 height 21
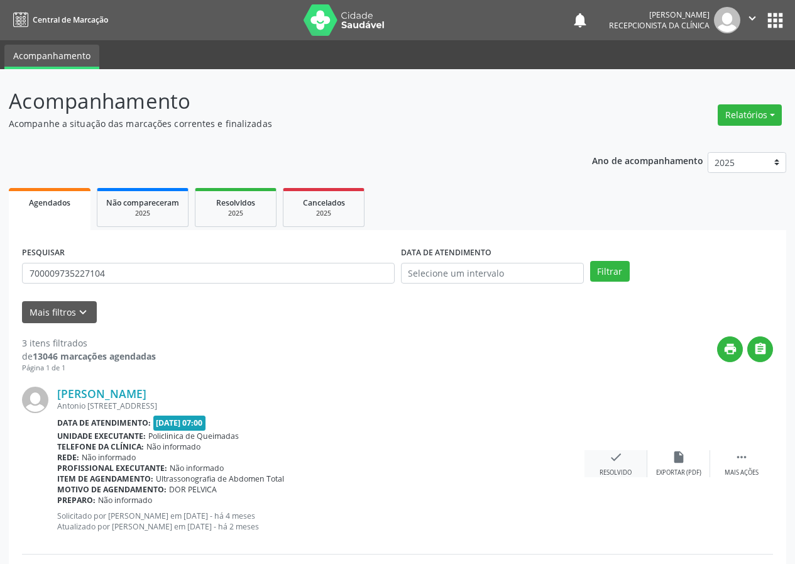
click at [605, 459] on div "check Resolvido" at bounding box center [616, 463] width 63 height 27
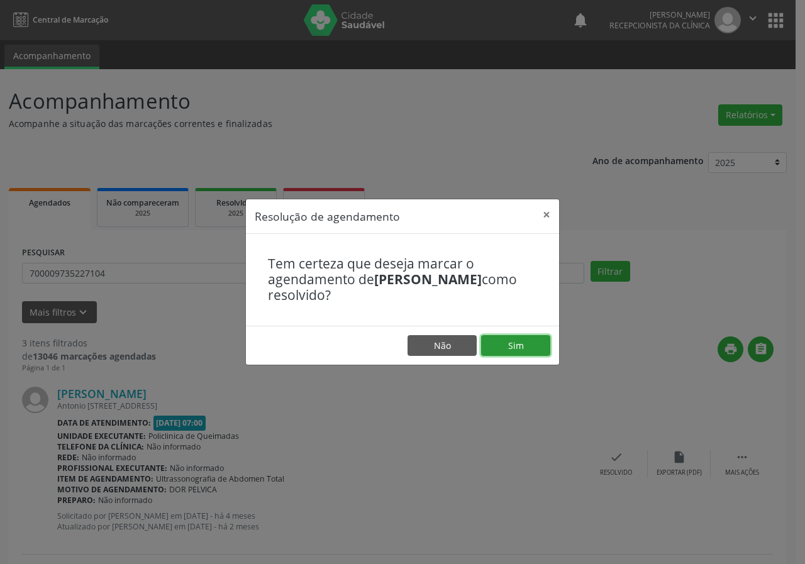
click at [506, 343] on button "Sim" at bounding box center [515, 345] width 69 height 21
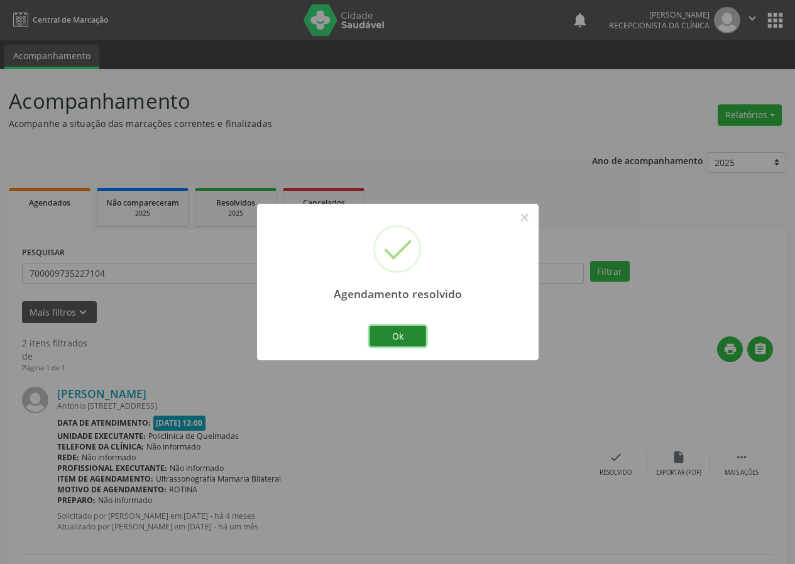
click at [420, 339] on button "Ok" at bounding box center [398, 336] width 57 height 21
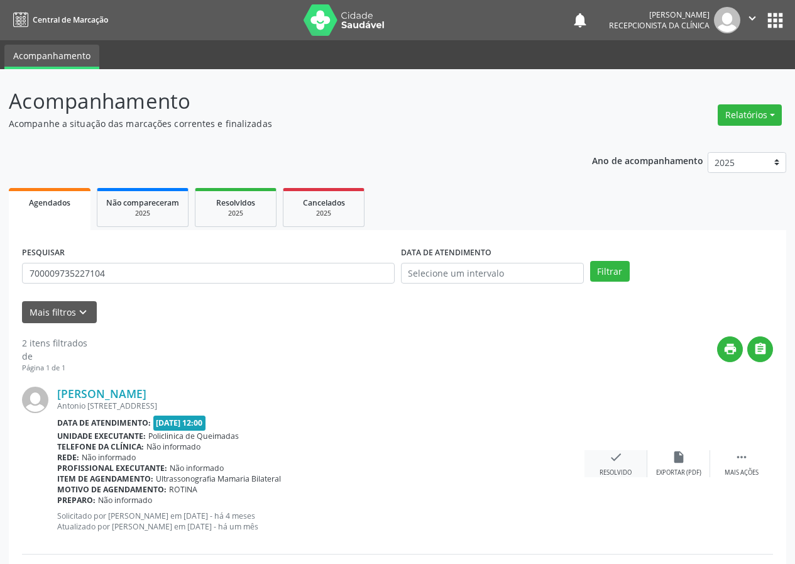
click at [619, 452] on icon "check" at bounding box center [616, 457] width 14 height 14
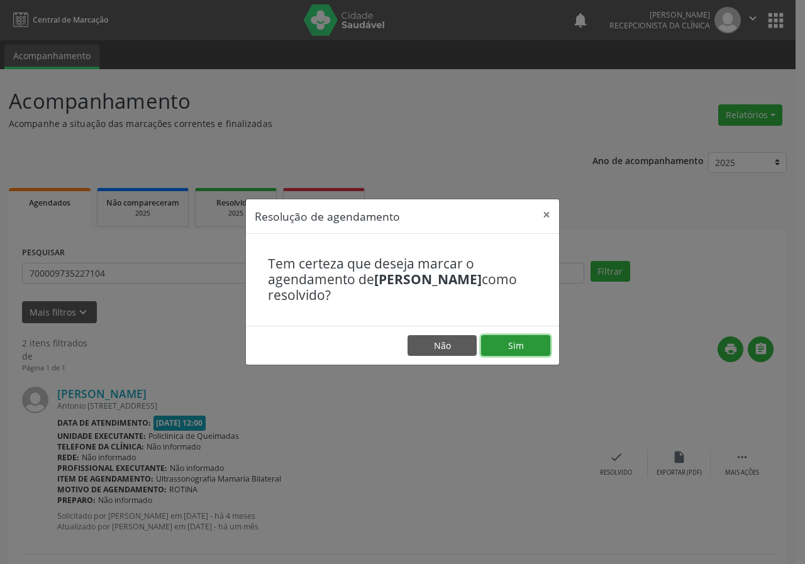
click at [514, 343] on button "Sim" at bounding box center [515, 345] width 69 height 21
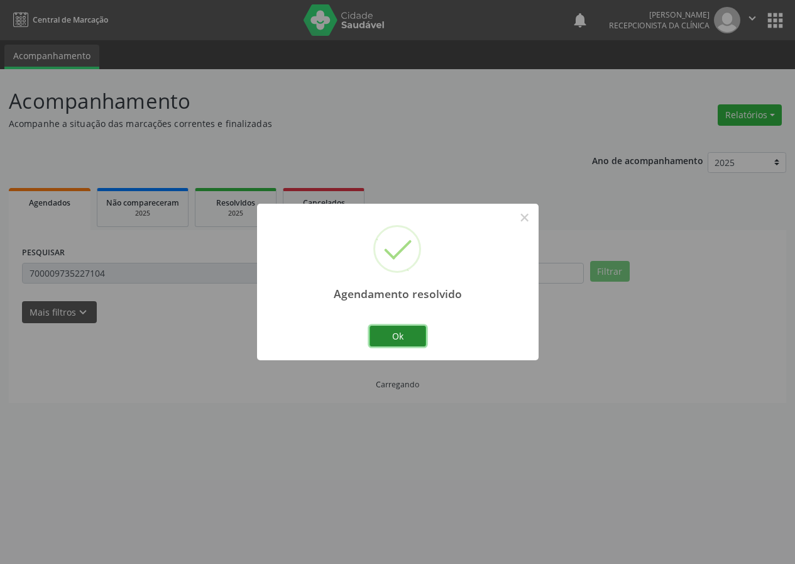
click at [400, 331] on button "Ok" at bounding box center [398, 336] width 57 height 21
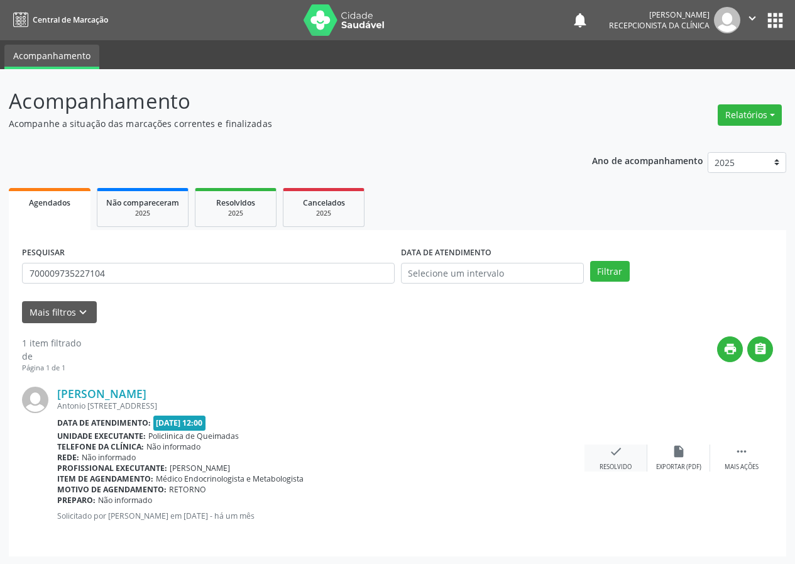
click at [612, 453] on icon "check" at bounding box center [616, 452] width 14 height 14
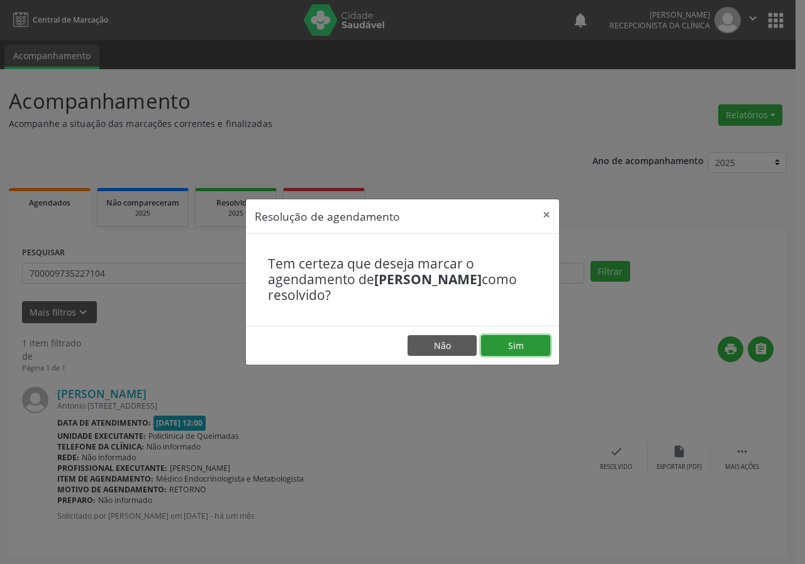
click at [529, 345] on button "Sim" at bounding box center [515, 345] width 69 height 21
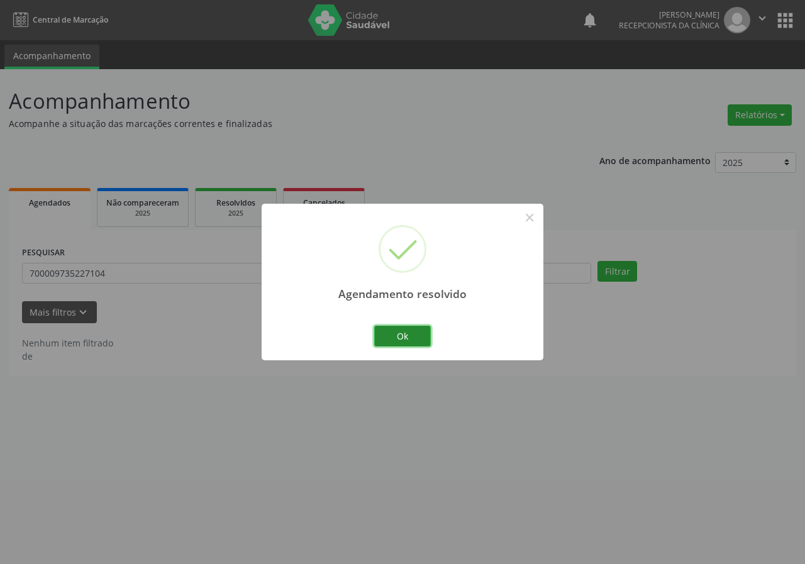
drag, startPoint x: 414, startPoint y: 337, endPoint x: 364, endPoint y: 338, distance: 49.7
click at [413, 337] on button "Ok" at bounding box center [402, 336] width 57 height 21
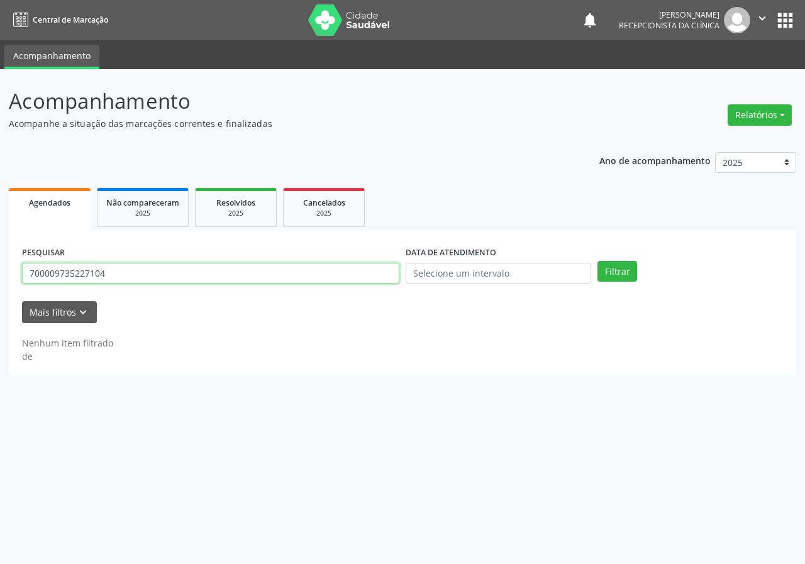
click at [267, 280] on input "700009735227104" at bounding box center [210, 273] width 377 height 21
click at [597, 261] on button "Filtrar" at bounding box center [617, 271] width 40 height 21
click at [99, 270] on input "704005814929661" at bounding box center [210, 273] width 377 height 21
type input "70400581492961"
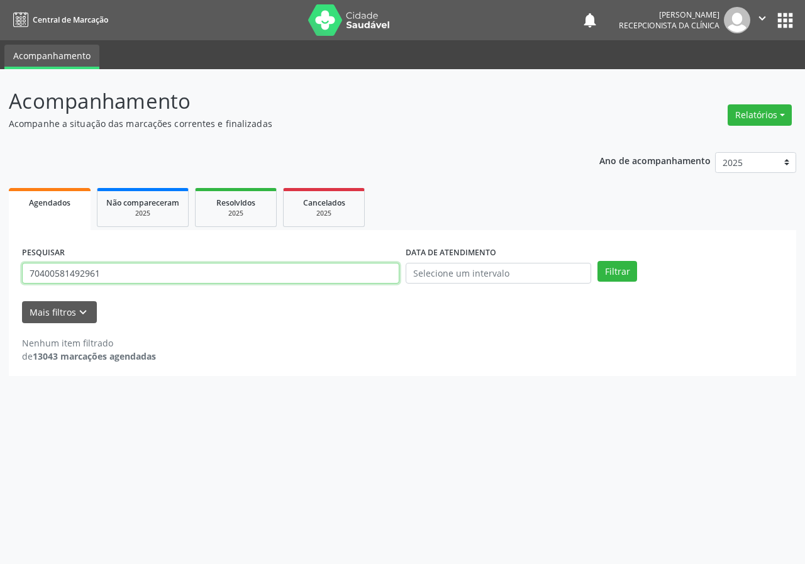
click at [597, 261] on button "Filtrar" at bounding box center [617, 271] width 40 height 21
click at [162, 281] on input "70400581492961" at bounding box center [210, 273] width 377 height 21
type input "700000983985205"
click at [597, 261] on button "Filtrar" at bounding box center [617, 271] width 40 height 21
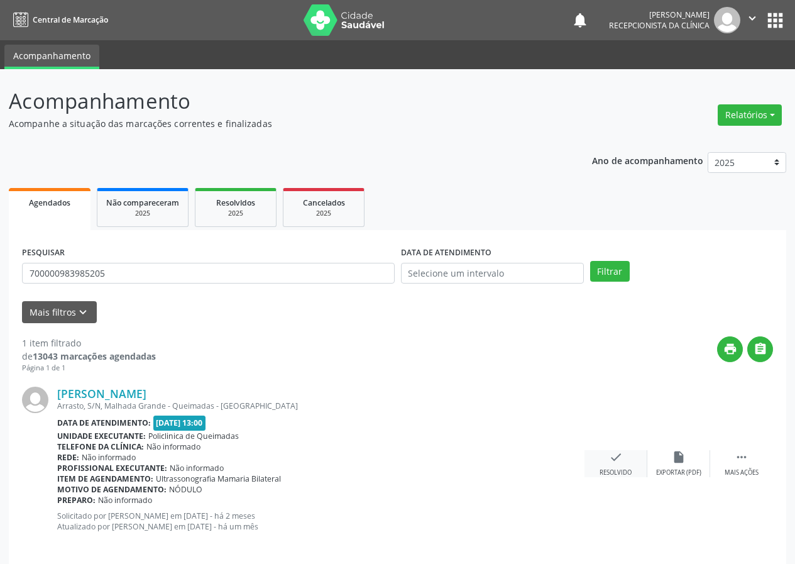
click at [615, 458] on icon "check" at bounding box center [616, 457] width 14 height 14
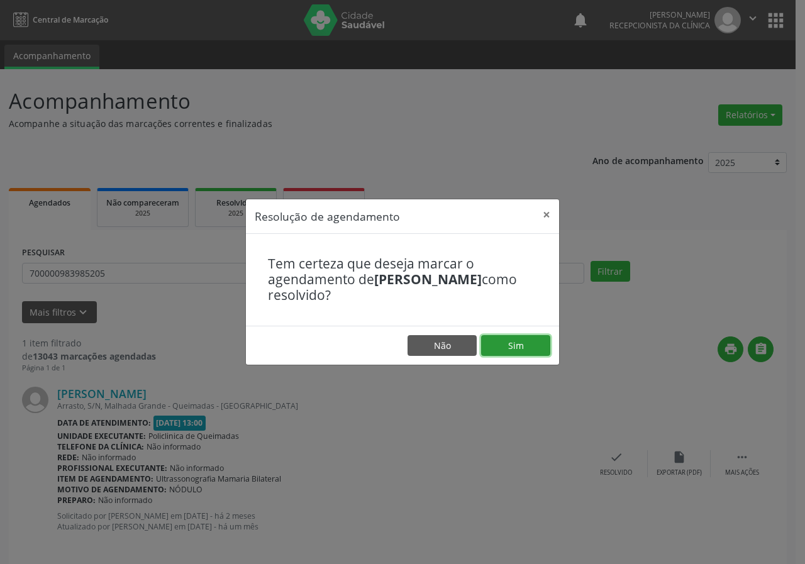
drag, startPoint x: 521, startPoint y: 336, endPoint x: 513, endPoint y: 338, distance: 8.9
click at [521, 336] on button "Sim" at bounding box center [515, 345] width 69 height 21
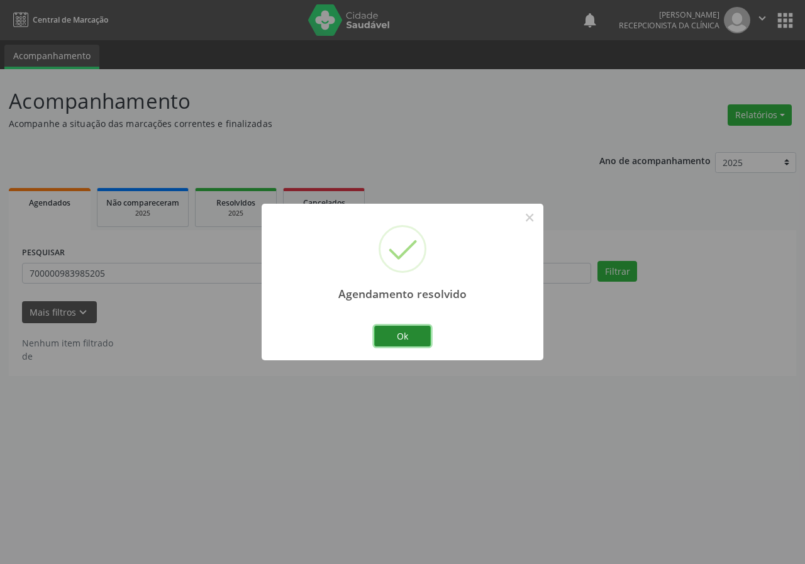
click at [406, 338] on button "Ok" at bounding box center [402, 336] width 57 height 21
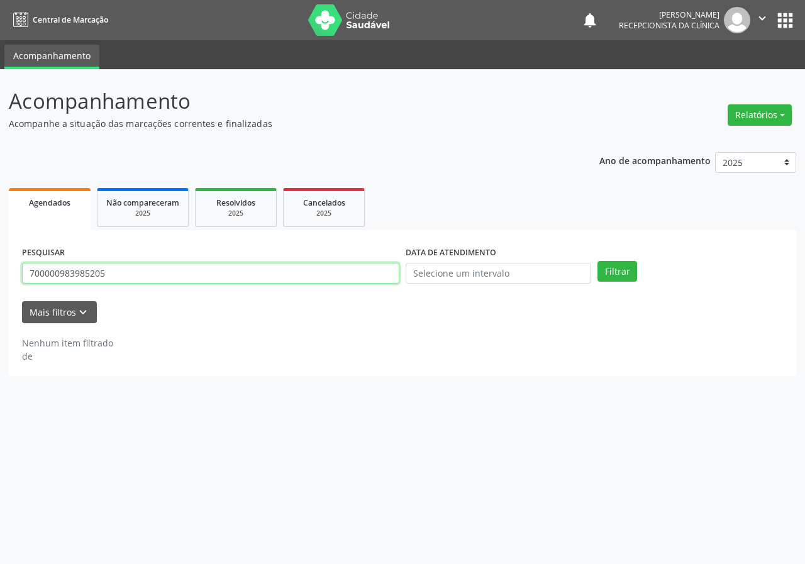
click at [322, 265] on input "700000983985205" at bounding box center [210, 273] width 377 height 21
click at [322, 266] on input "700000983985205" at bounding box center [210, 273] width 377 height 21
type input "704306559559097"
click at [597, 261] on button "Filtrar" at bounding box center [617, 271] width 40 height 21
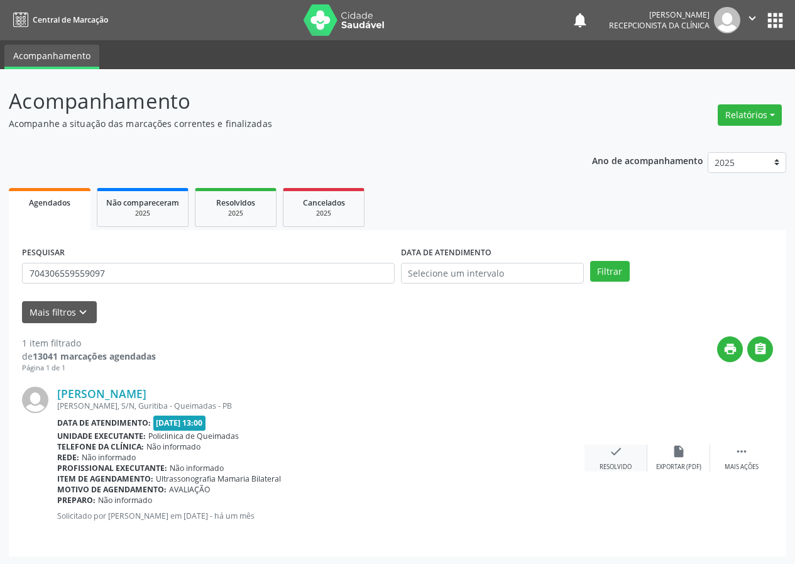
click at [620, 447] on icon "check" at bounding box center [616, 452] width 14 height 14
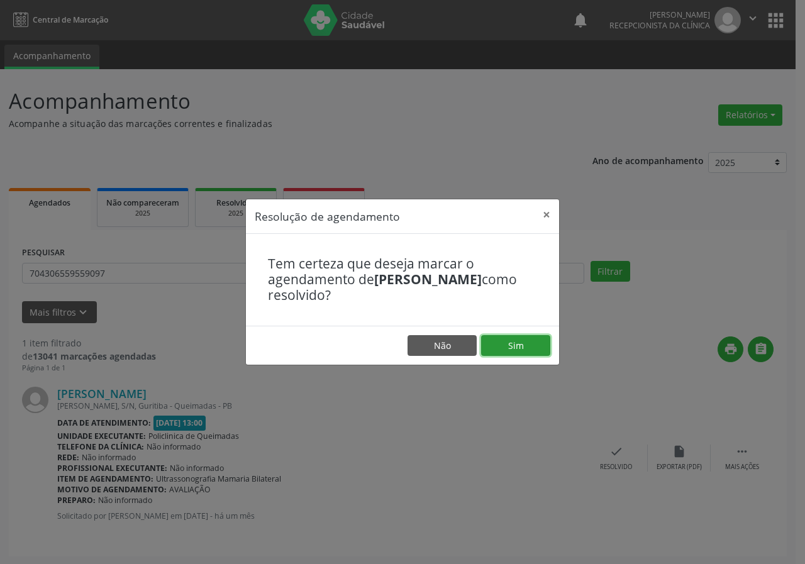
click at [513, 345] on button "Sim" at bounding box center [515, 345] width 69 height 21
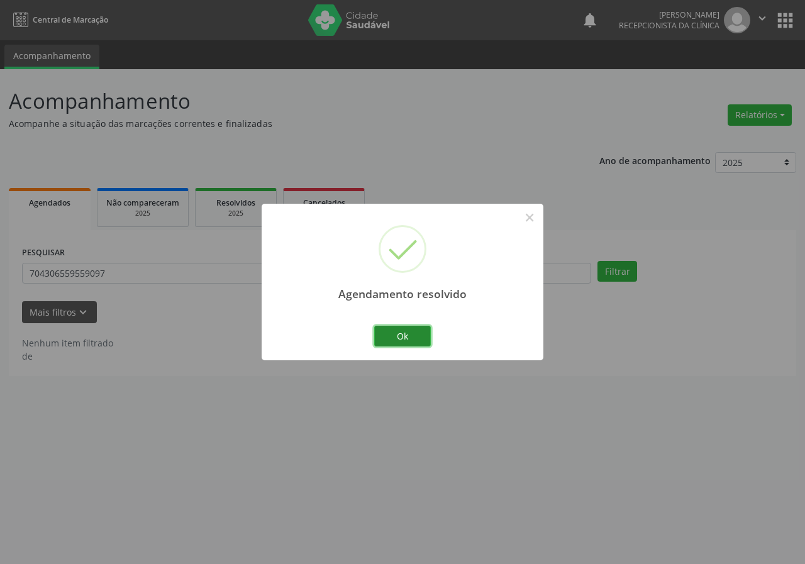
click at [402, 340] on button "Ok" at bounding box center [402, 336] width 57 height 21
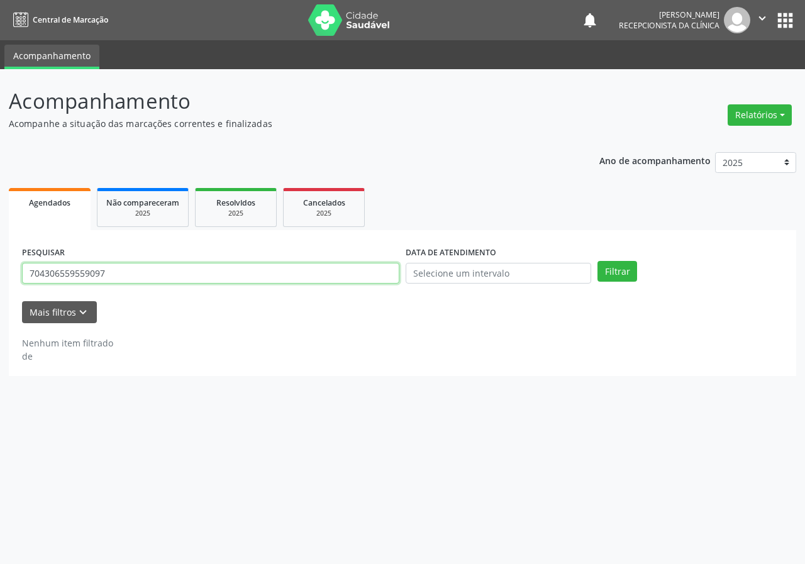
click at [258, 277] on input "704306559559097" at bounding box center [210, 273] width 377 height 21
type input "700509384521957"
click at [597, 261] on button "Filtrar" at bounding box center [617, 271] width 40 height 21
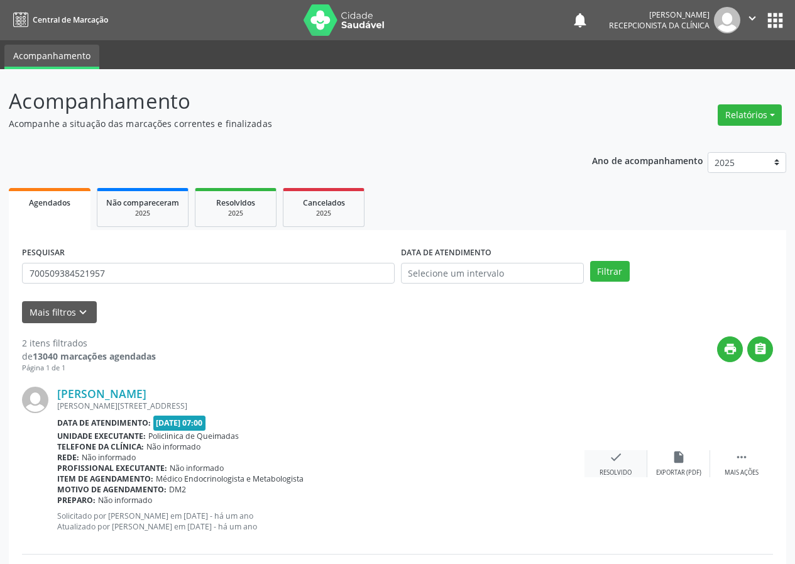
click at [616, 457] on icon "check" at bounding box center [616, 457] width 14 height 14
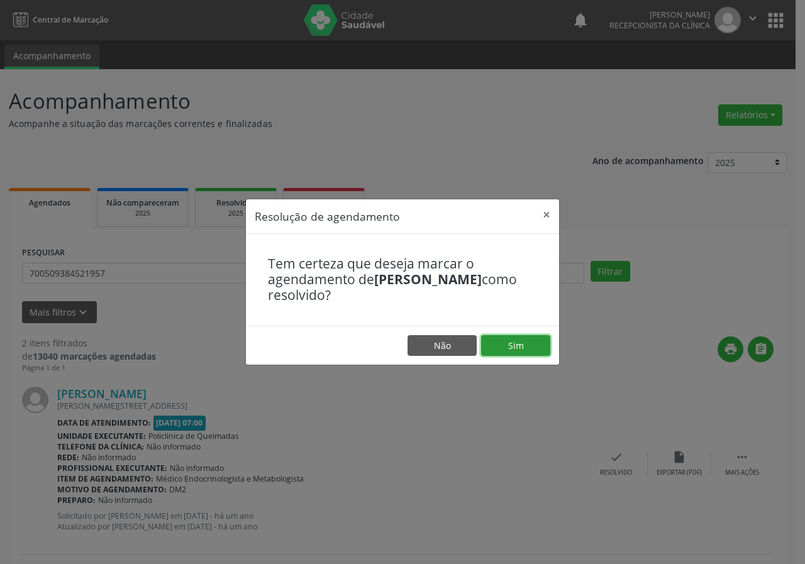
click at [543, 347] on button "Sim" at bounding box center [515, 345] width 69 height 21
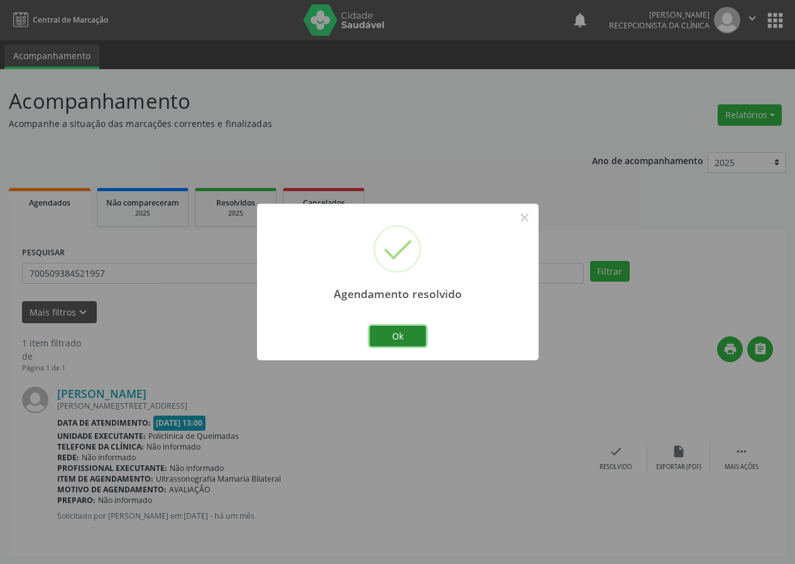
click at [412, 335] on button "Ok" at bounding box center [398, 336] width 57 height 21
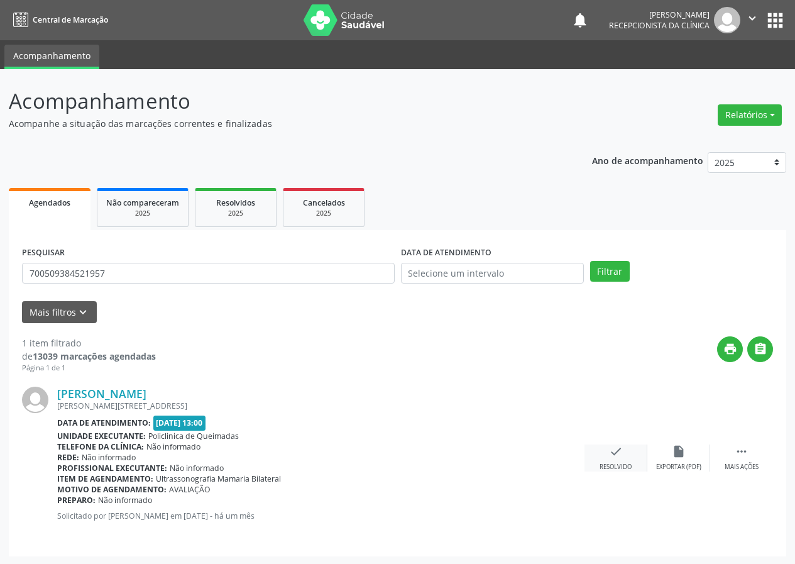
click at [611, 447] on icon "check" at bounding box center [616, 452] width 14 height 14
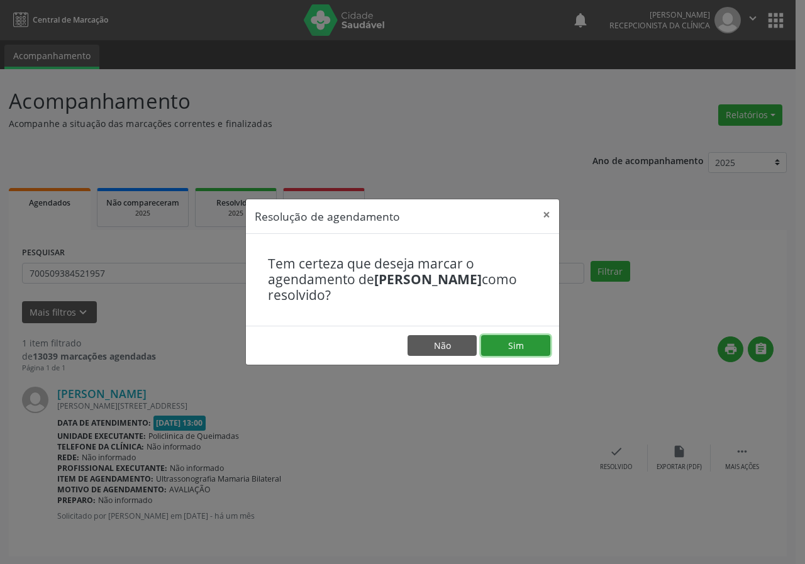
click at [522, 348] on button "Sim" at bounding box center [515, 345] width 69 height 21
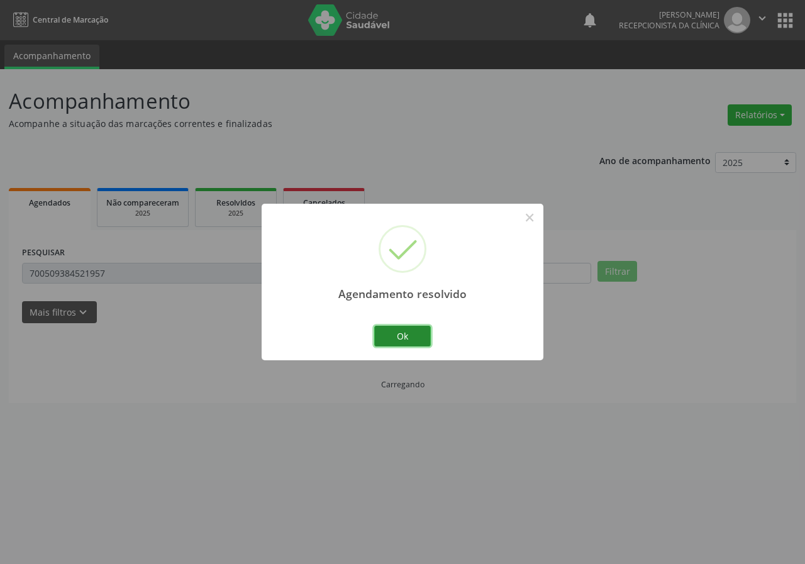
click at [413, 337] on button "Ok" at bounding box center [402, 336] width 57 height 21
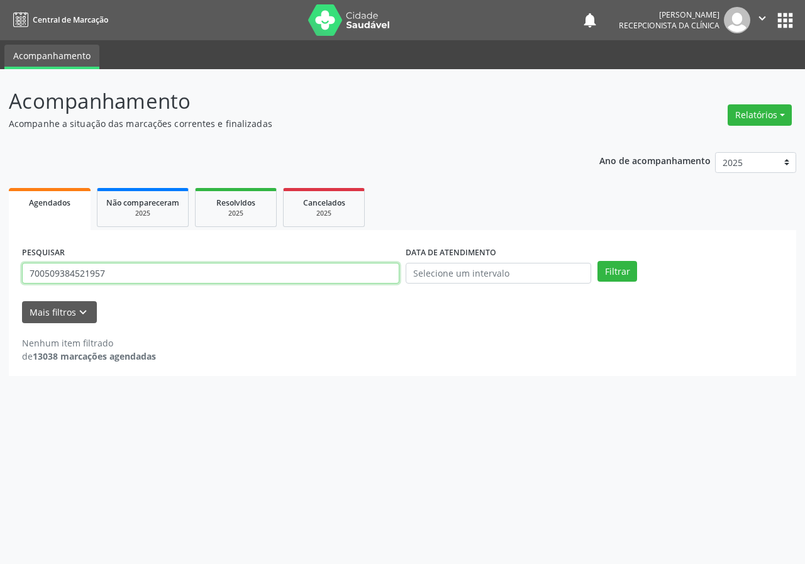
click at [371, 269] on input "700509384521957" at bounding box center [210, 273] width 377 height 21
type input "700507195650456"
click at [597, 261] on button "Filtrar" at bounding box center [617, 271] width 40 height 21
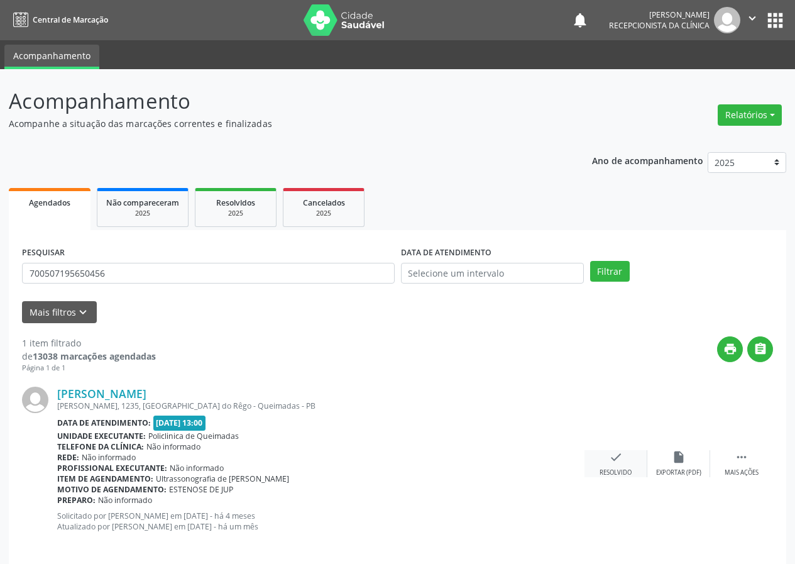
click at [615, 453] on icon "check" at bounding box center [616, 457] width 14 height 14
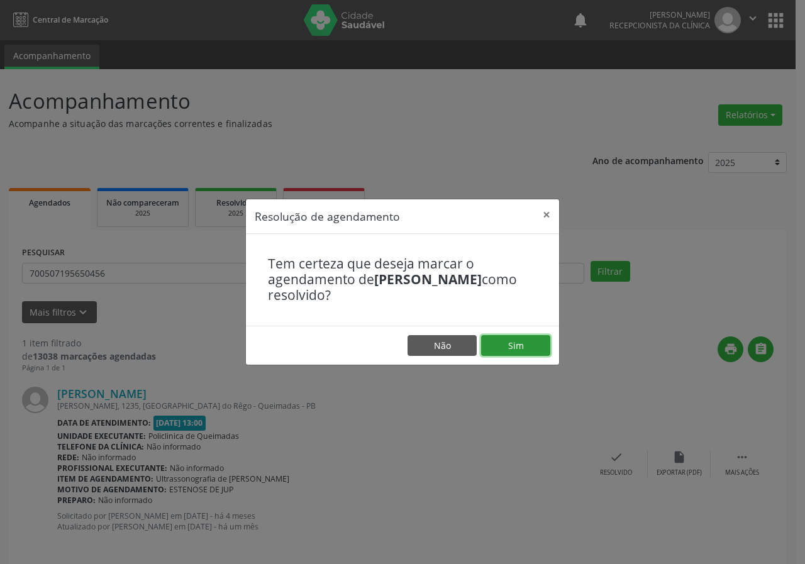
click at [537, 339] on button "Sim" at bounding box center [515, 345] width 69 height 21
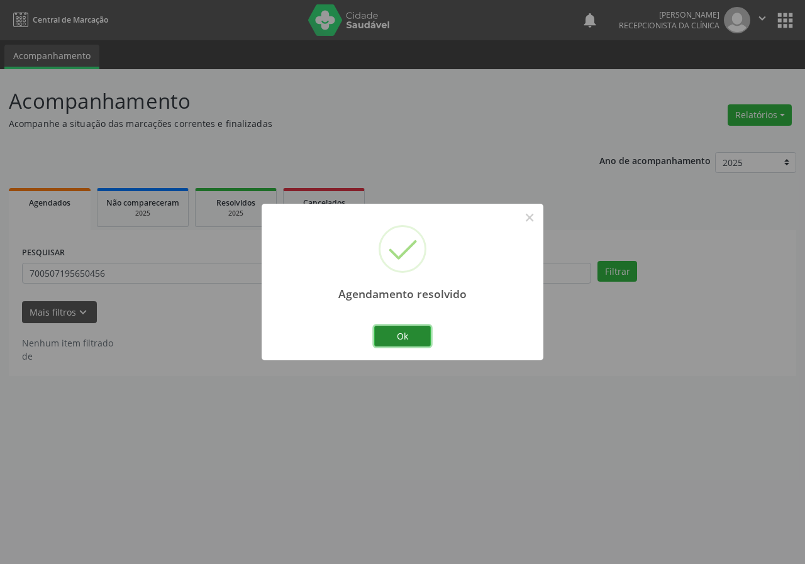
click at [393, 332] on button "Ok" at bounding box center [402, 336] width 57 height 21
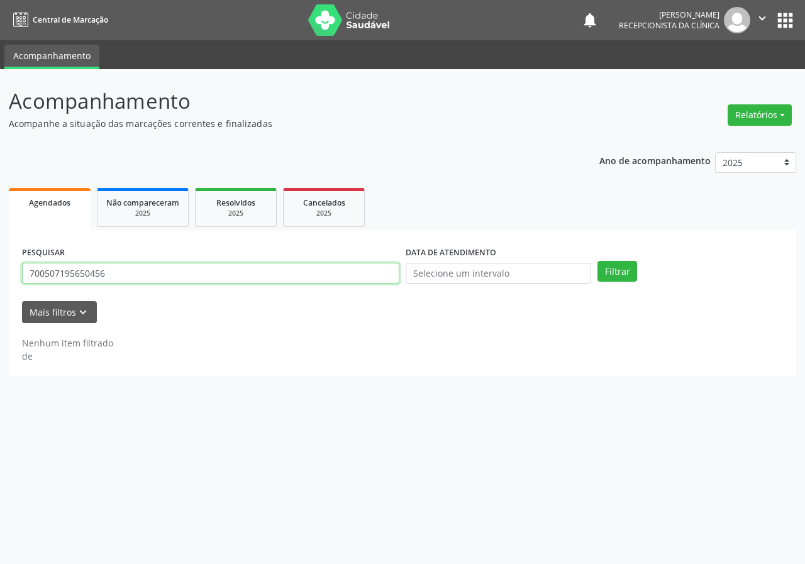
click at [230, 280] on input "700507195650456" at bounding box center [210, 273] width 377 height 21
type input "702000376091585"
click at [597, 261] on button "Filtrar" at bounding box center [617, 271] width 40 height 21
click at [140, 265] on input "702000376091585" at bounding box center [210, 273] width 377 height 21
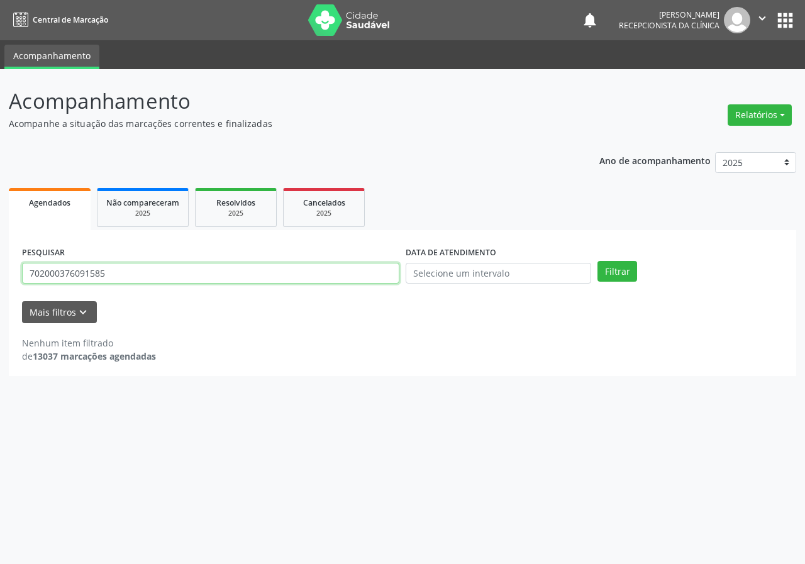
click at [140, 266] on input "702000376091585" at bounding box center [210, 273] width 377 height 21
type input "704600185195123"
click at [597, 261] on button "Filtrar" at bounding box center [617, 271] width 40 height 21
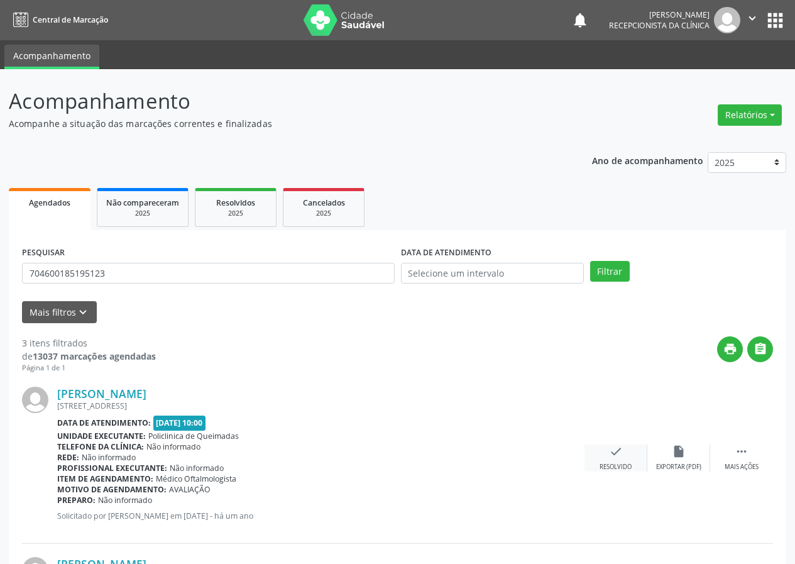
click at [620, 455] on icon "check" at bounding box center [616, 452] width 14 height 14
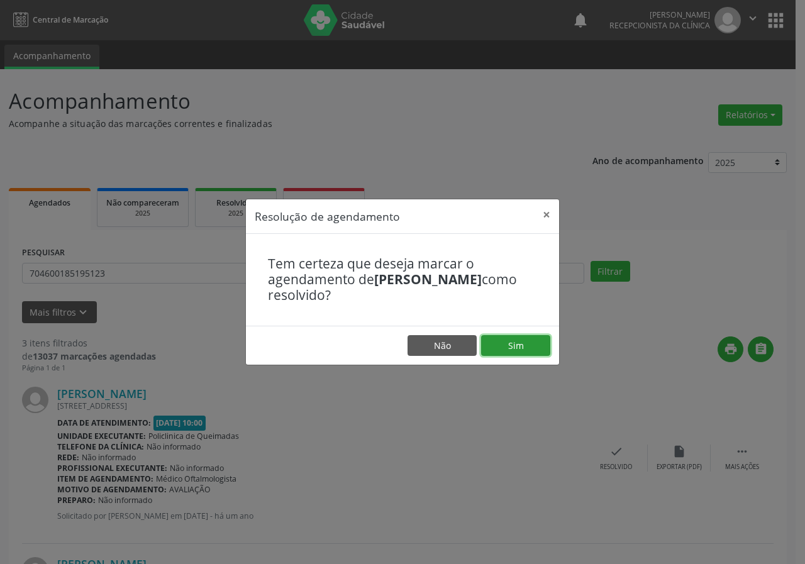
click at [519, 345] on button "Sim" at bounding box center [515, 345] width 69 height 21
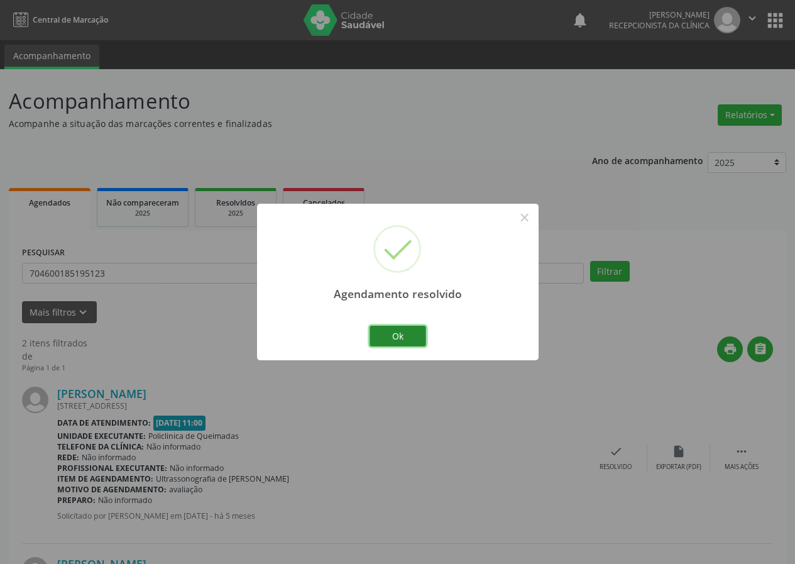
click at [407, 340] on button "Ok" at bounding box center [398, 336] width 57 height 21
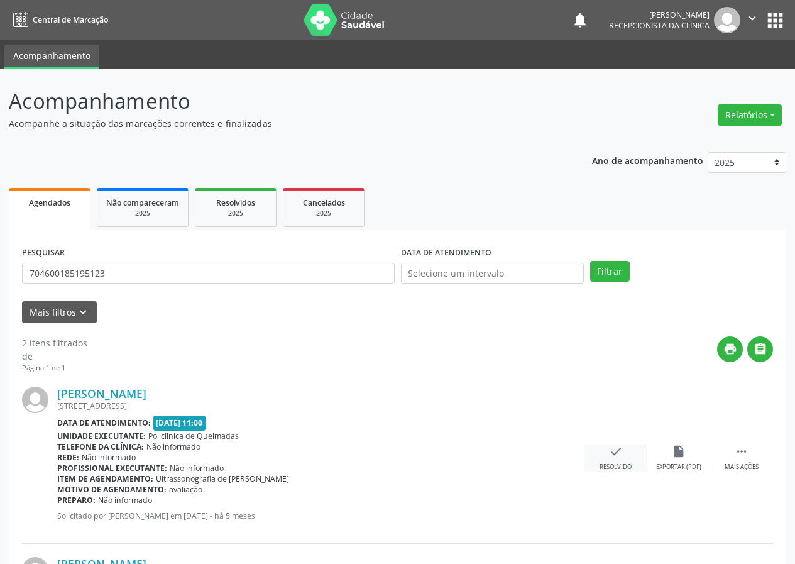
click at [621, 455] on icon "check" at bounding box center [616, 452] width 14 height 14
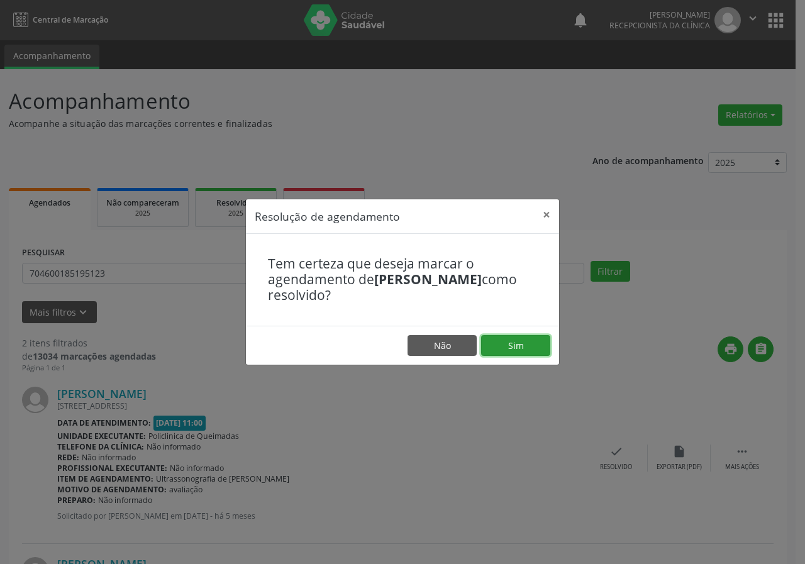
click at [526, 348] on button "Sim" at bounding box center [515, 345] width 69 height 21
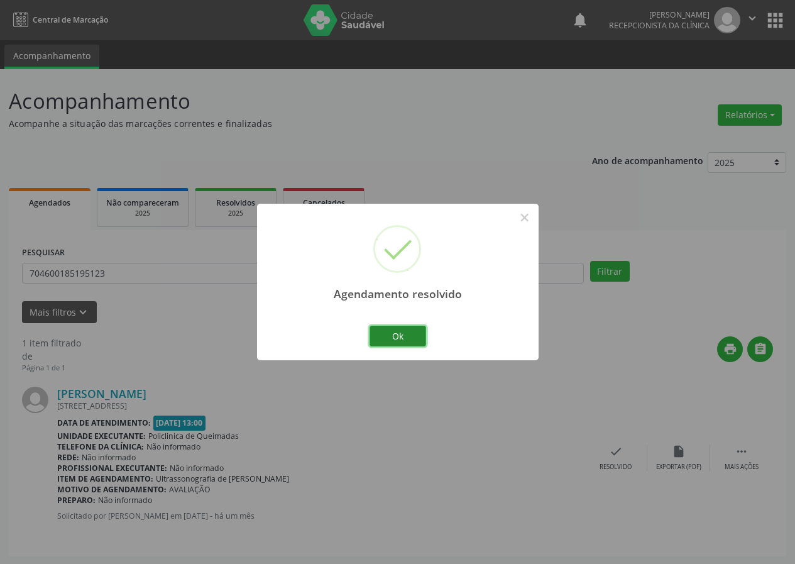
click at [423, 336] on button "Ok" at bounding box center [398, 336] width 57 height 21
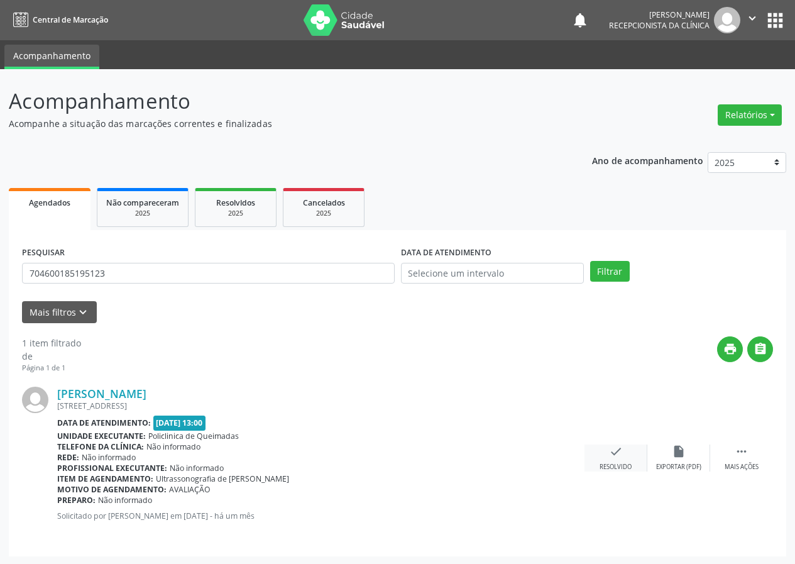
click at [603, 445] on div "check Resolvido" at bounding box center [616, 458] width 63 height 27
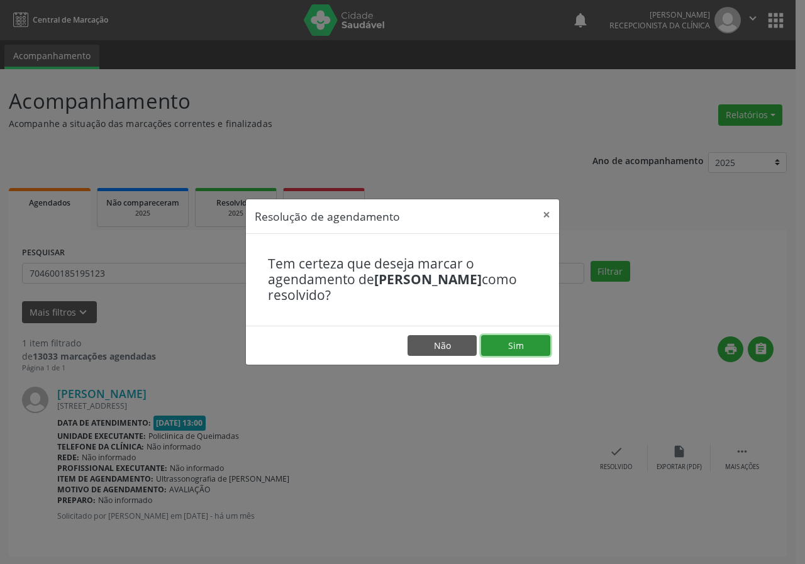
click at [533, 344] on button "Sim" at bounding box center [515, 345] width 69 height 21
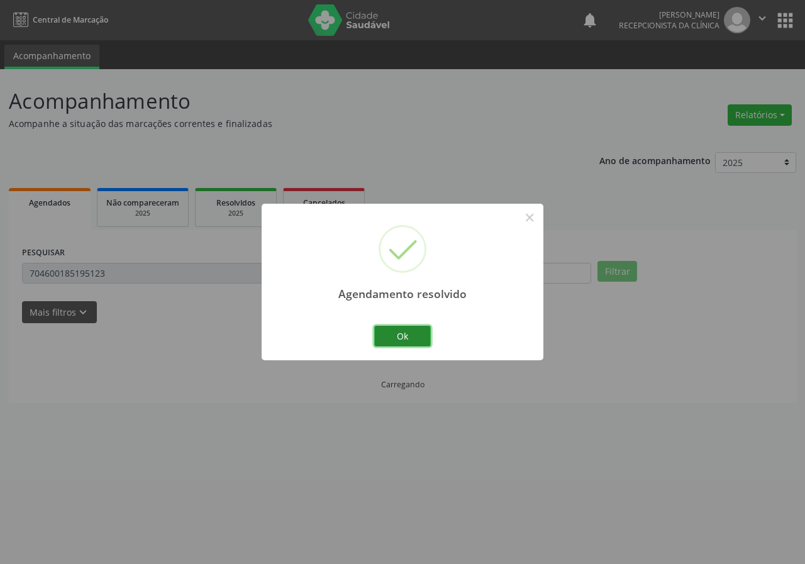
click at [405, 338] on button "Ok" at bounding box center [402, 336] width 57 height 21
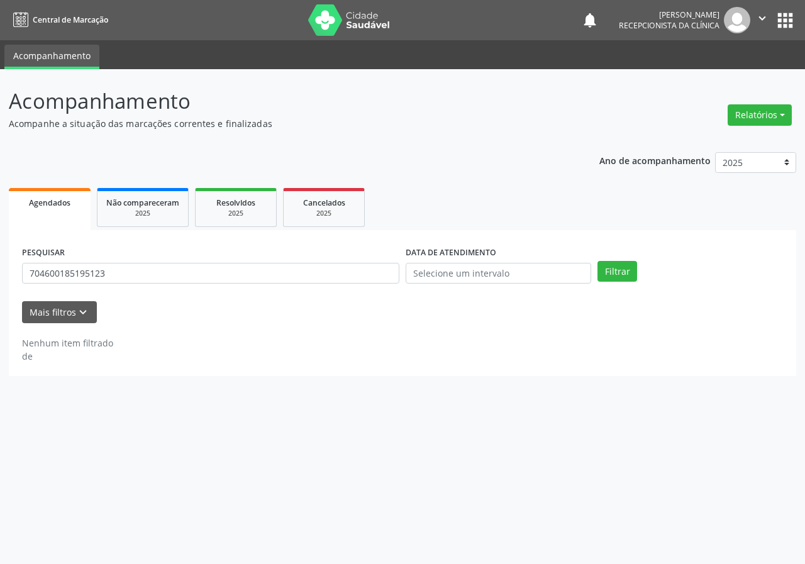
click at [348, 284] on div "PESQUISAR 704600185195123" at bounding box center [211, 267] width 384 height 49
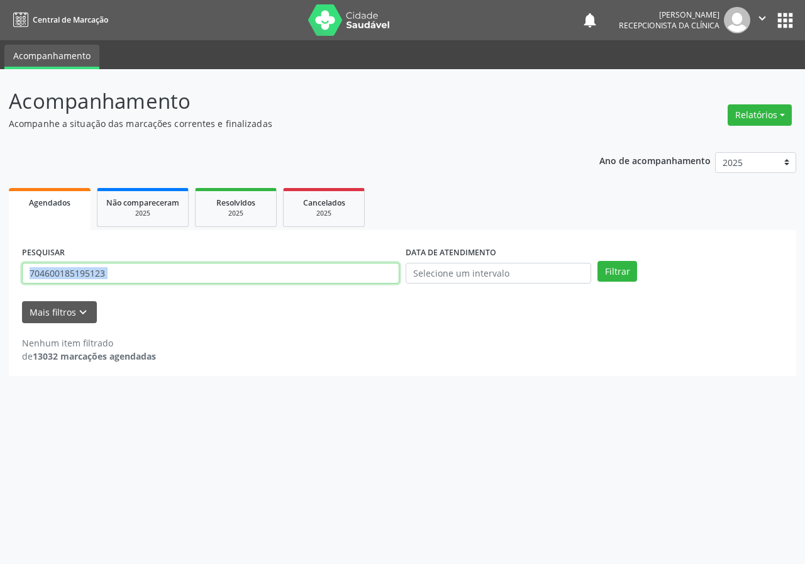
click at [313, 271] on input "704600185195123" at bounding box center [210, 273] width 377 height 21
type input "700301406186440"
click at [597, 261] on button "Filtrar" at bounding box center [617, 271] width 40 height 21
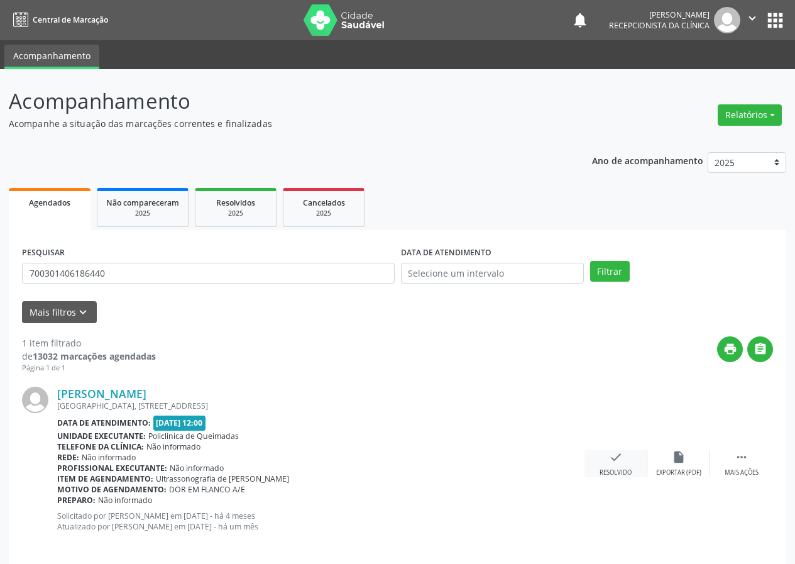
click at [615, 465] on div "check Resolvido" at bounding box center [616, 463] width 63 height 27
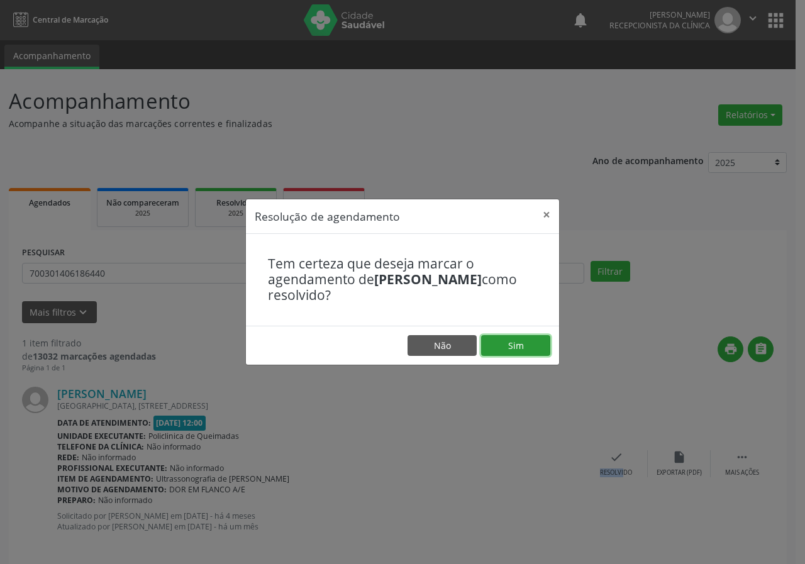
click at [511, 340] on button "Sim" at bounding box center [515, 345] width 69 height 21
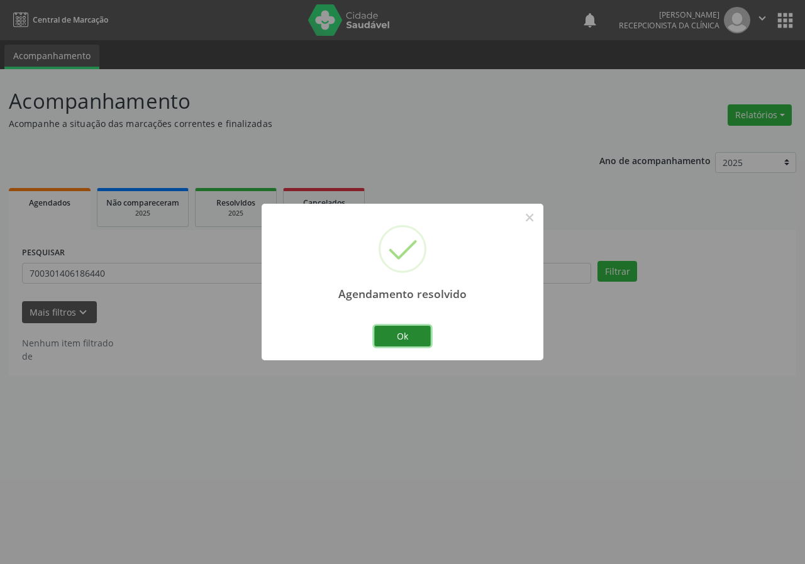
click at [413, 326] on button "Ok" at bounding box center [402, 336] width 57 height 21
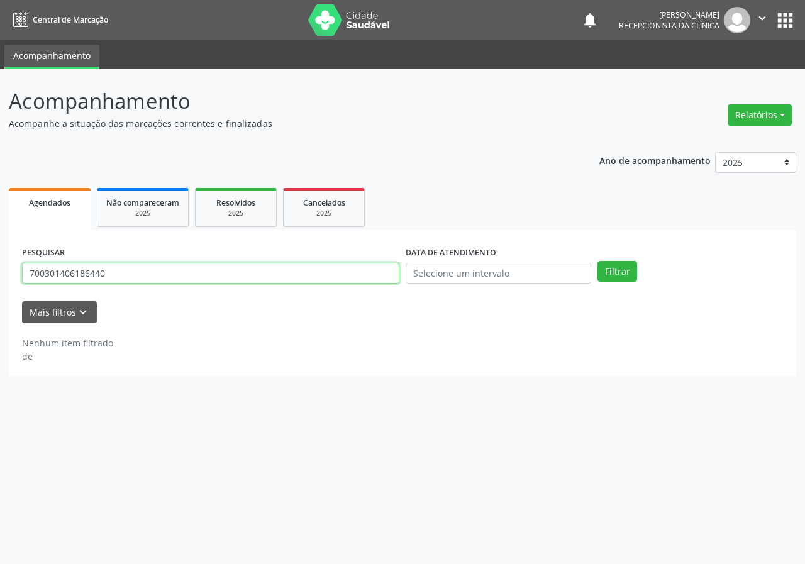
click at [255, 264] on input "700301406186440" at bounding box center [210, 273] width 377 height 21
click at [232, 277] on input "700301406186440" at bounding box center [210, 273] width 377 height 21
type input "708200630114046"
click at [597, 261] on button "Filtrar" at bounding box center [617, 271] width 40 height 21
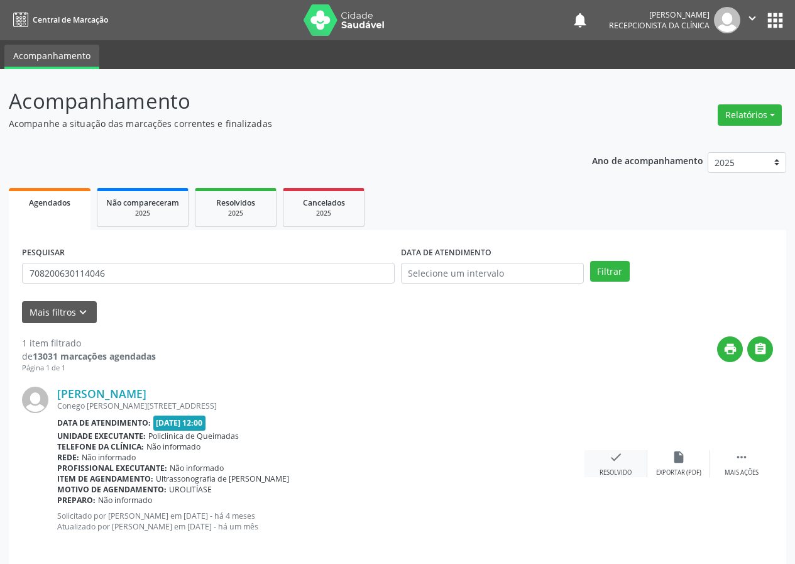
click at [616, 463] on div "check Resolvido" at bounding box center [616, 463] width 63 height 27
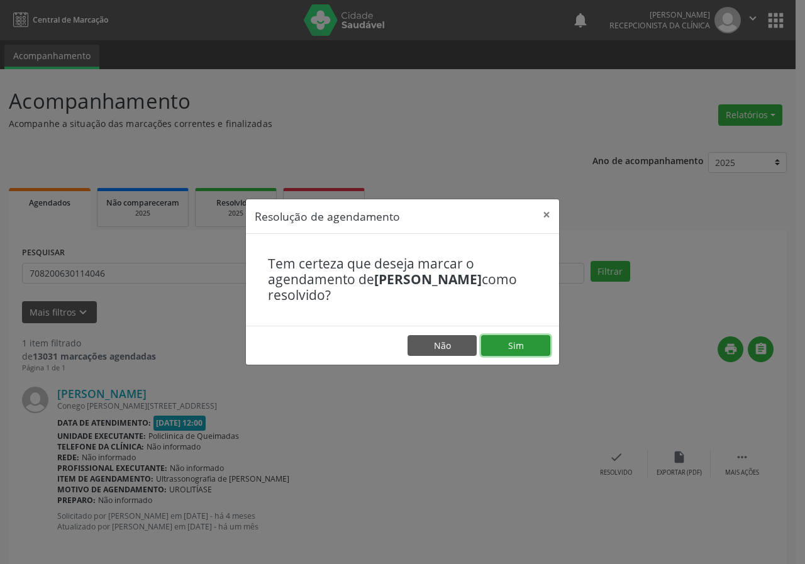
click at [529, 346] on button "Sim" at bounding box center [515, 345] width 69 height 21
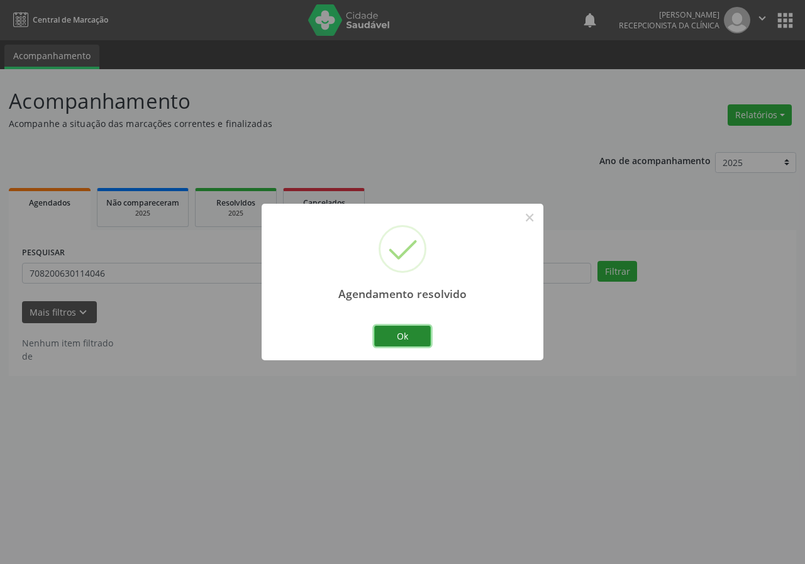
click at [404, 343] on button "Ok" at bounding box center [402, 336] width 57 height 21
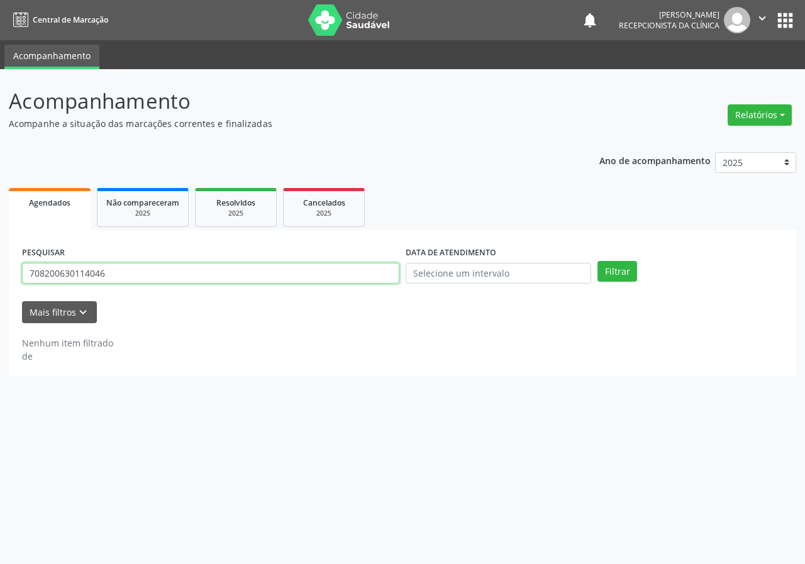
click at [311, 276] on input "708200630114046" at bounding box center [210, 273] width 377 height 21
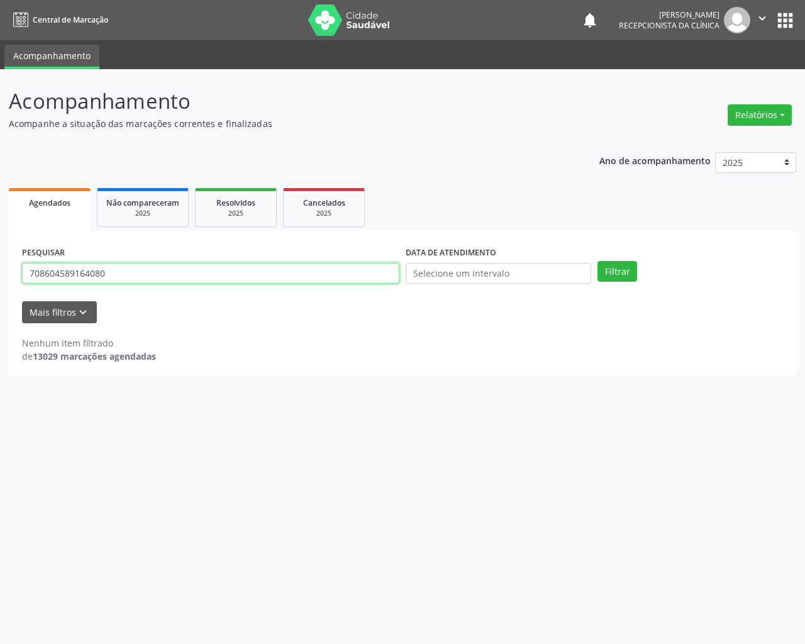
type input "708604589164080"
click at [597, 261] on button "Filtrar" at bounding box center [617, 271] width 40 height 21
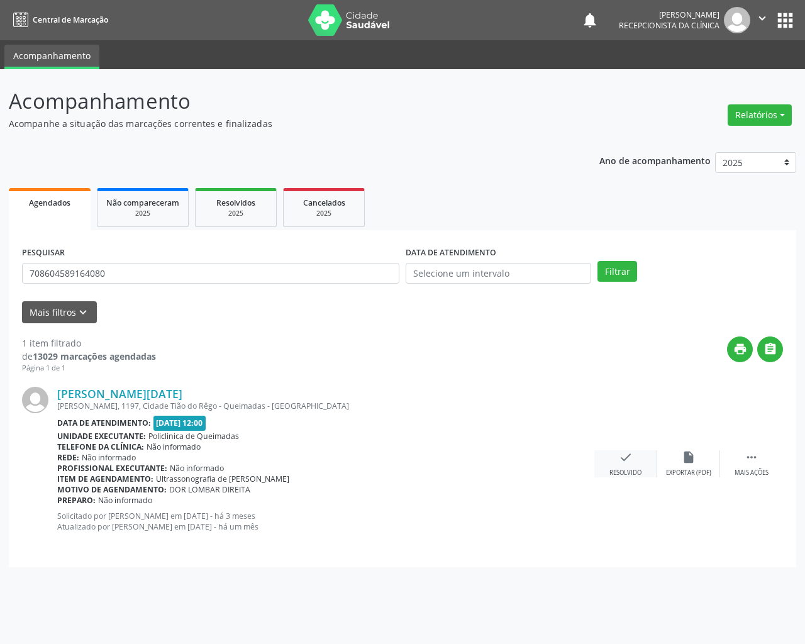
click at [626, 456] on icon "check" at bounding box center [626, 457] width 14 height 14
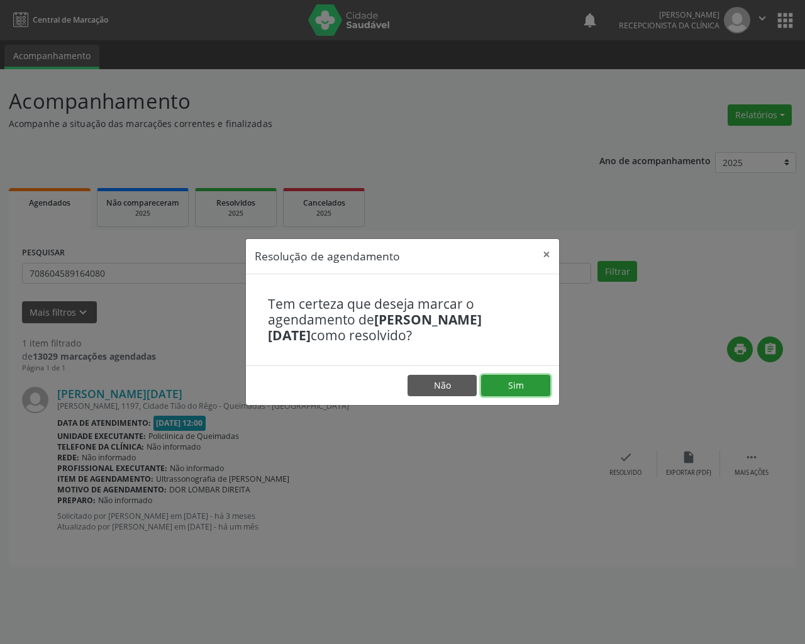
click at [525, 379] on button "Sim" at bounding box center [515, 385] width 69 height 21
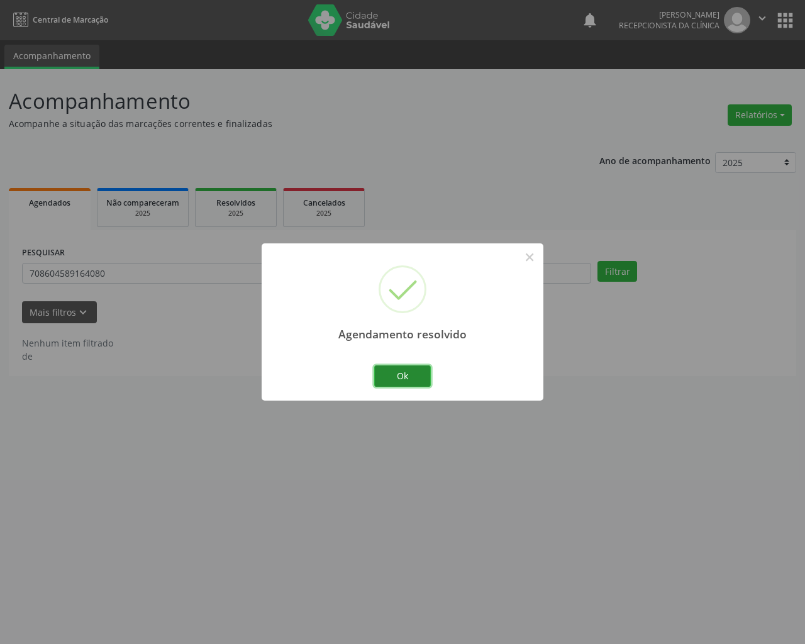
click at [397, 366] on button "Ok" at bounding box center [402, 375] width 57 height 21
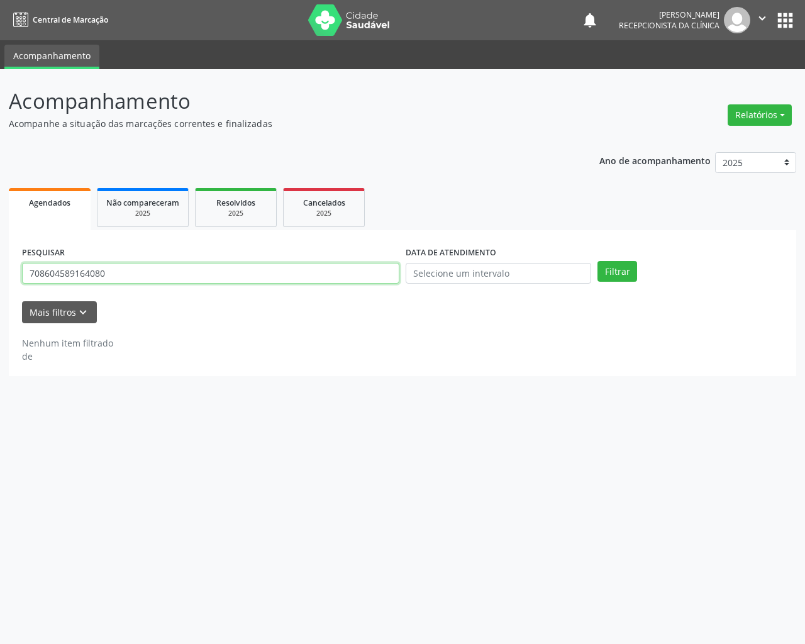
click at [360, 277] on input "708604589164080" at bounding box center [210, 273] width 377 height 21
type input "700204460120324"
click at [597, 261] on button "Filtrar" at bounding box center [617, 271] width 40 height 21
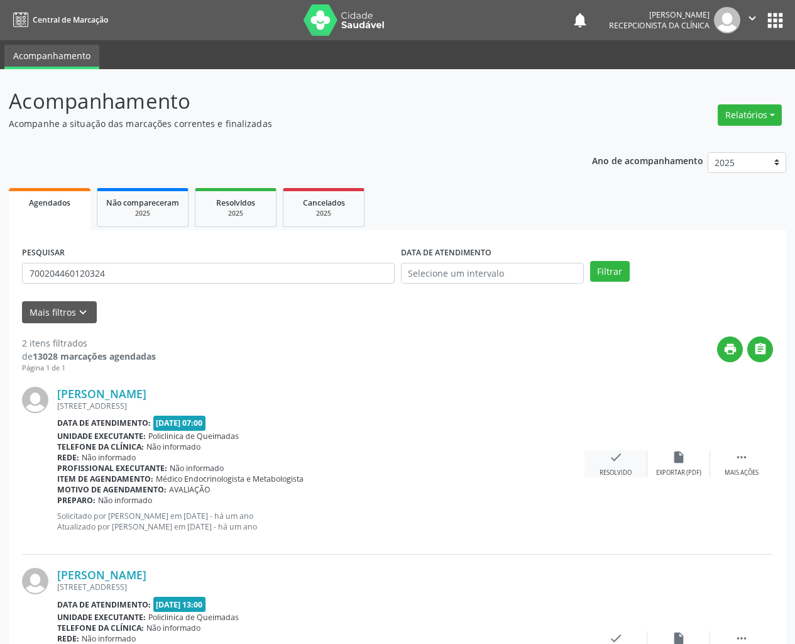
click at [626, 460] on div "check Resolvido" at bounding box center [616, 463] width 63 height 27
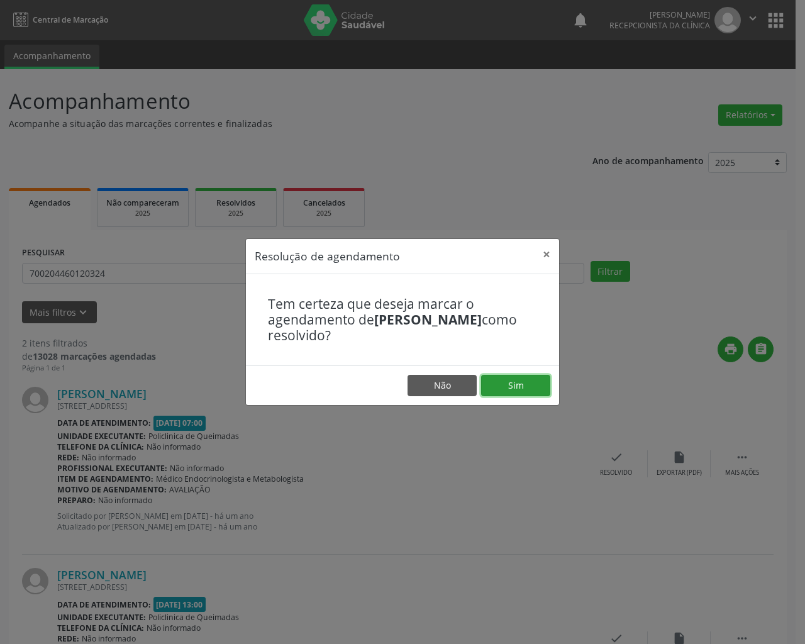
click at [531, 380] on button "Sim" at bounding box center [515, 385] width 69 height 21
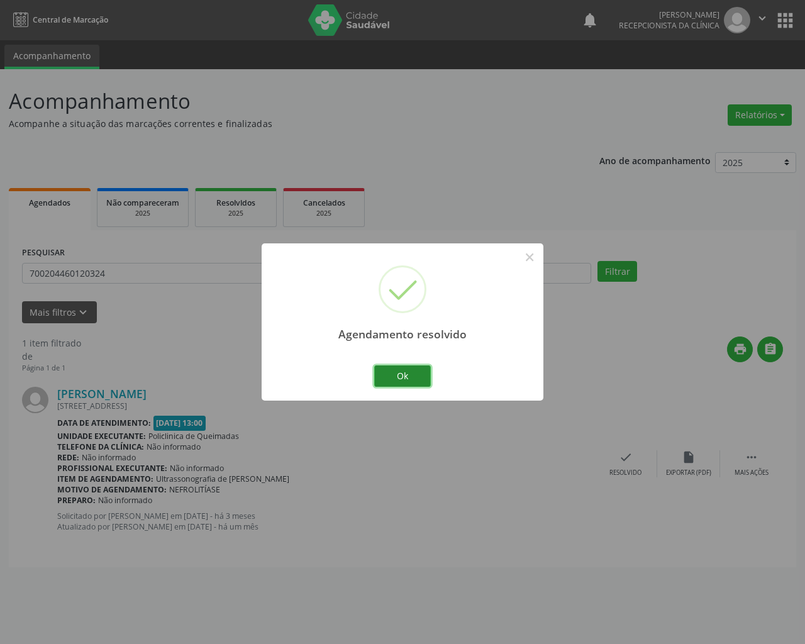
click at [403, 373] on button "Ok" at bounding box center [402, 375] width 57 height 21
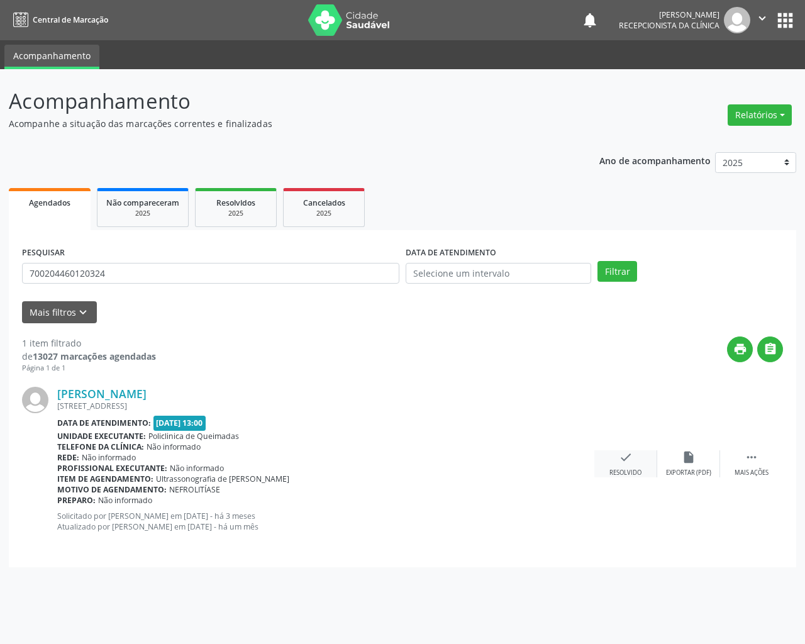
click at [617, 460] on div "check Resolvido" at bounding box center [625, 463] width 63 height 27
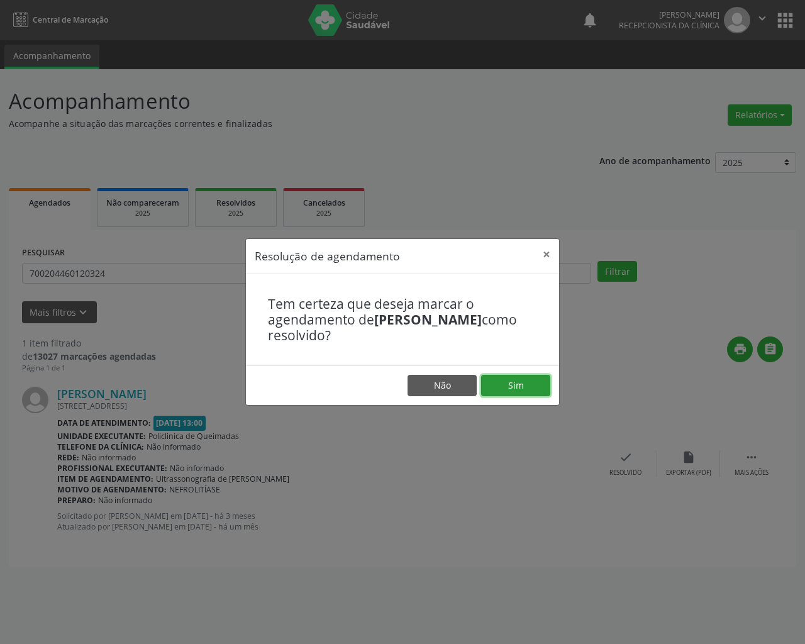
click at [524, 379] on button "Sim" at bounding box center [515, 385] width 69 height 21
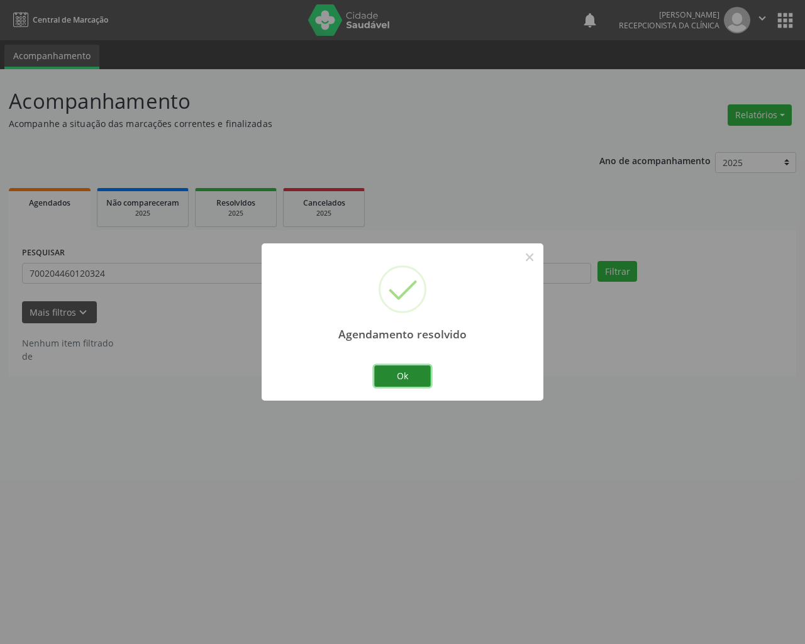
drag, startPoint x: 414, startPoint y: 370, endPoint x: 395, endPoint y: 360, distance: 21.1
click at [414, 369] on button "Ok" at bounding box center [402, 375] width 57 height 21
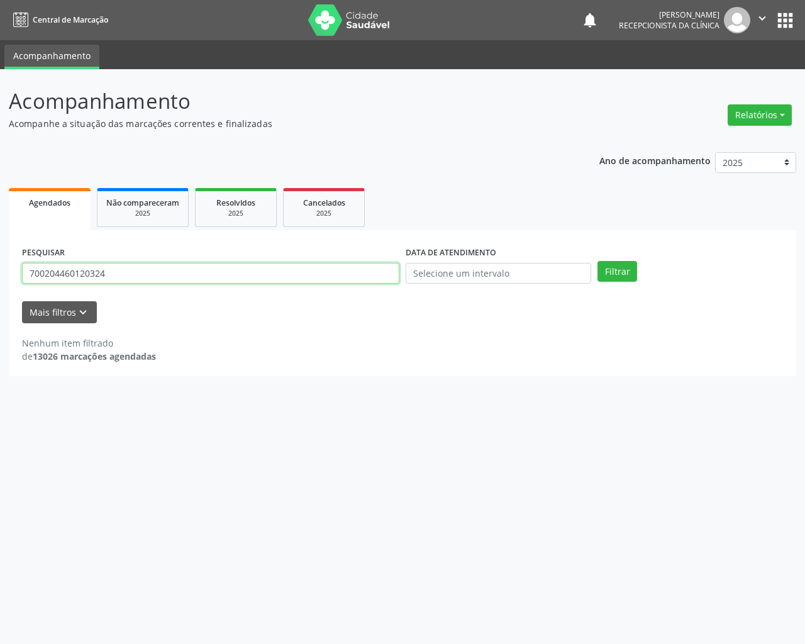
click at [362, 269] on input "700204460120324" at bounding box center [210, 273] width 377 height 21
type input "702403513068325"
click at [597, 261] on button "Filtrar" at bounding box center [617, 271] width 40 height 21
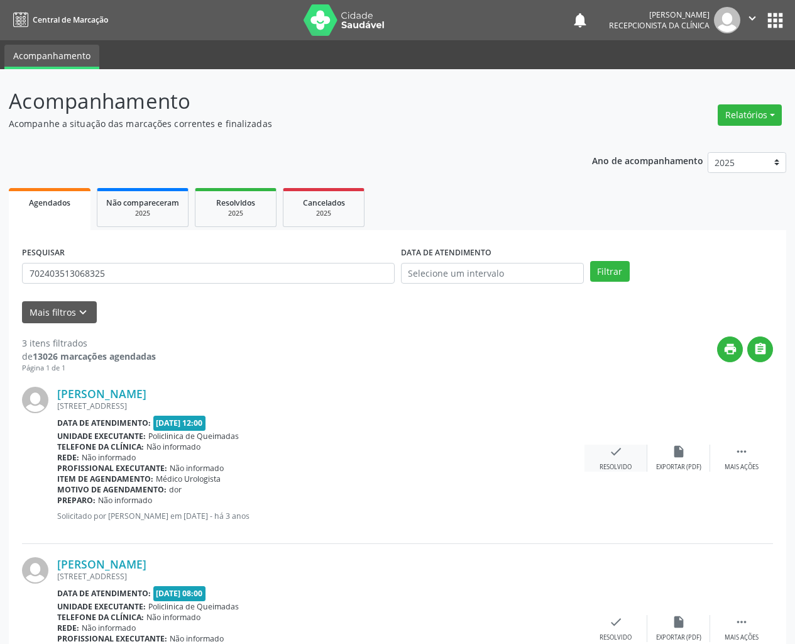
click at [617, 448] on icon "check" at bounding box center [616, 452] width 14 height 14
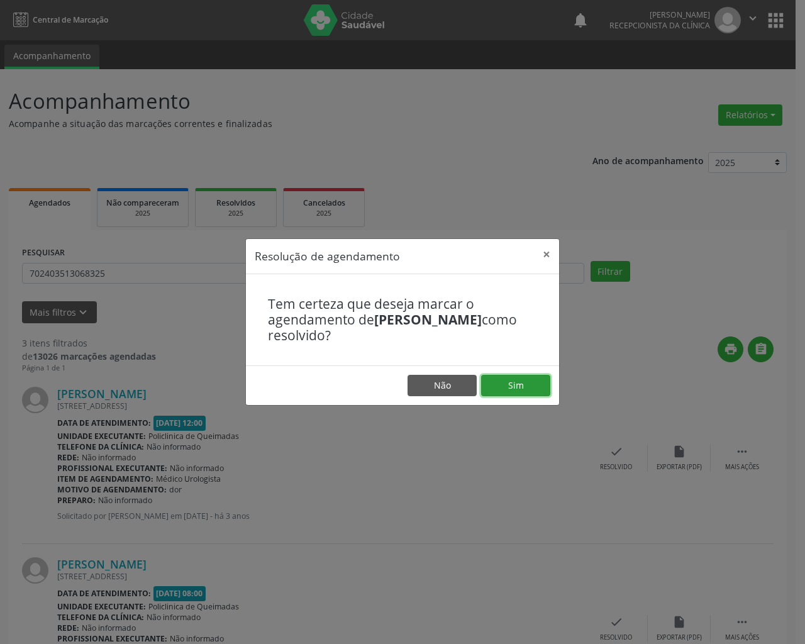
click at [530, 384] on button "Sim" at bounding box center [515, 385] width 69 height 21
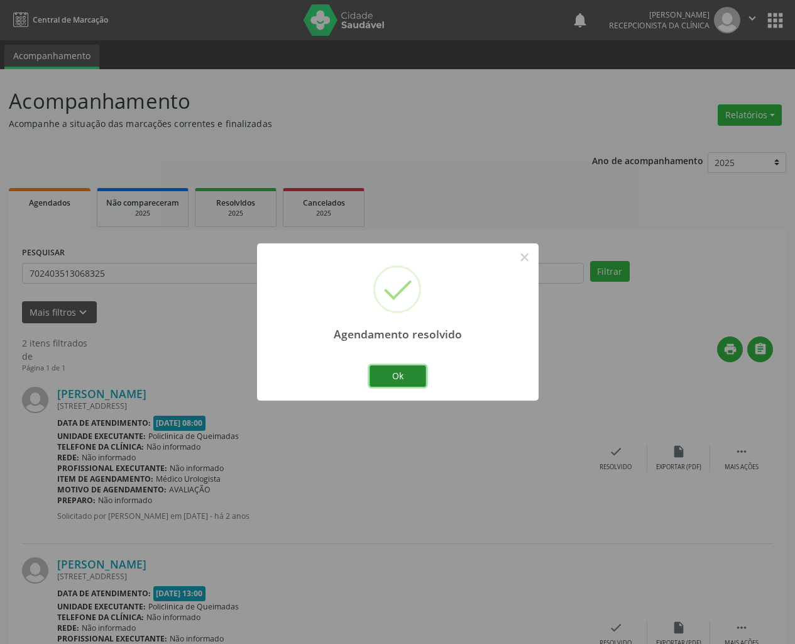
click at [420, 372] on button "Ok" at bounding box center [398, 375] width 57 height 21
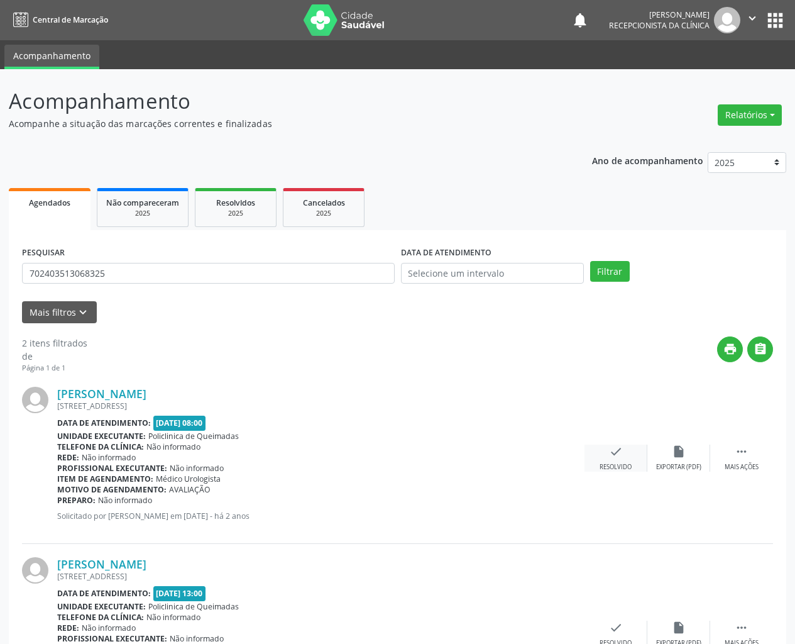
click at [625, 458] on div "check Resolvido" at bounding box center [616, 458] width 63 height 27
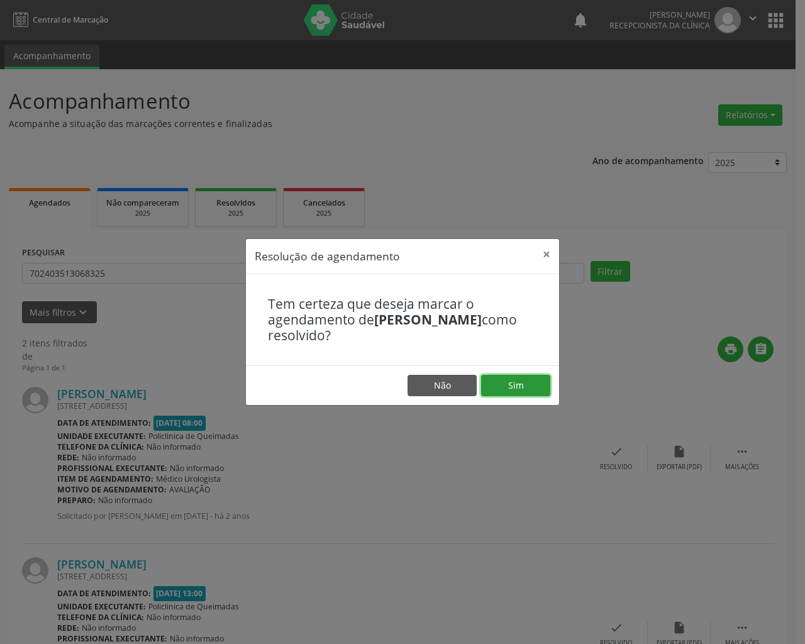
click at [526, 377] on button "Sim" at bounding box center [515, 385] width 69 height 21
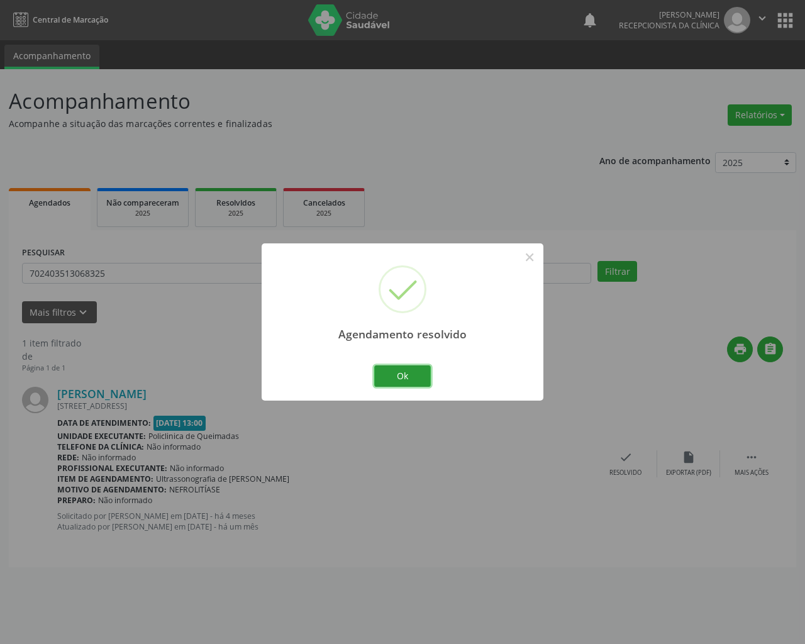
drag, startPoint x: 394, startPoint y: 370, endPoint x: 385, endPoint y: 369, distance: 8.4
click at [391, 370] on button "Ok" at bounding box center [402, 375] width 57 height 21
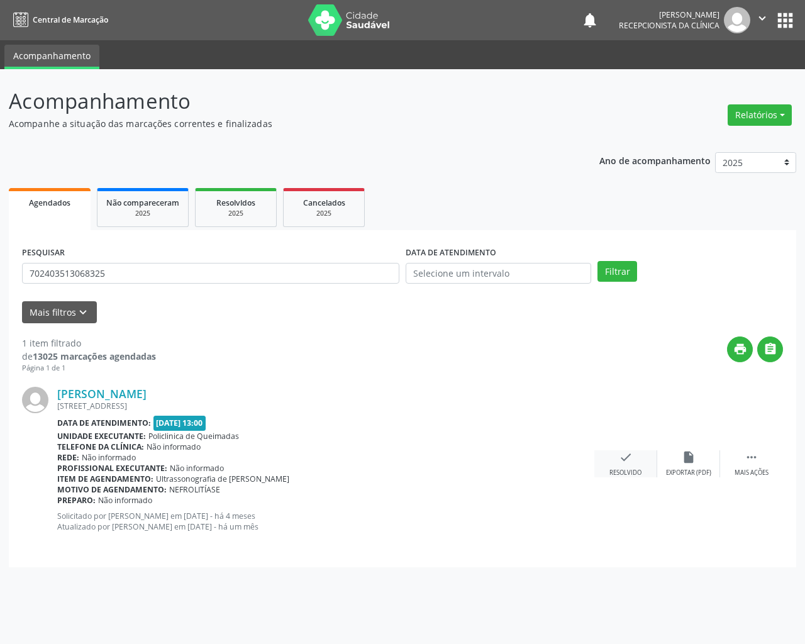
click at [625, 462] on icon "check" at bounding box center [626, 457] width 14 height 14
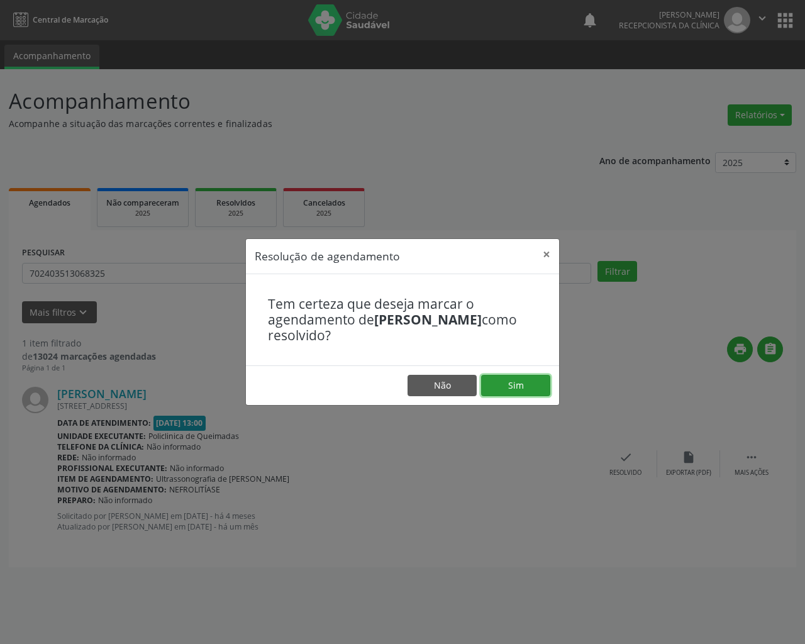
click at [529, 385] on button "Sim" at bounding box center [515, 385] width 69 height 21
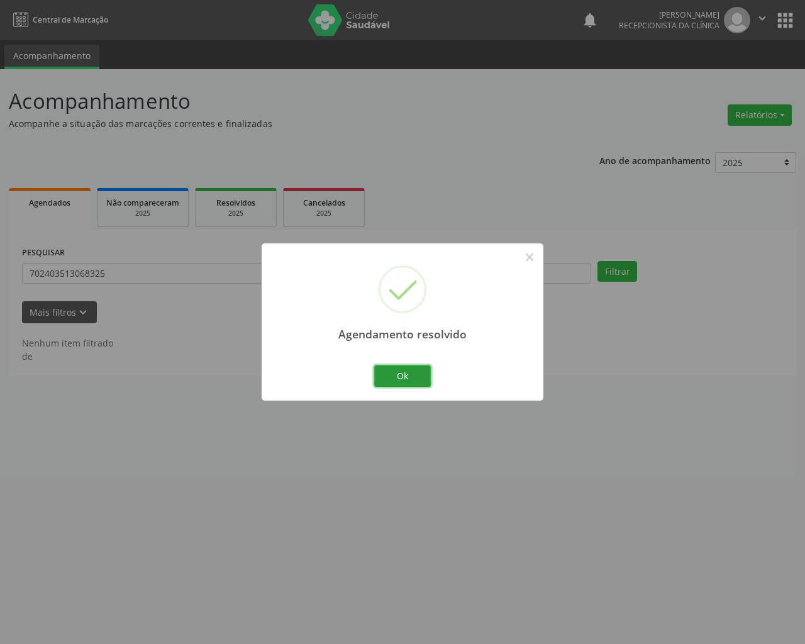
drag, startPoint x: 397, startPoint y: 371, endPoint x: 372, endPoint y: 366, distance: 25.7
click at [397, 372] on button "Ok" at bounding box center [402, 375] width 57 height 21
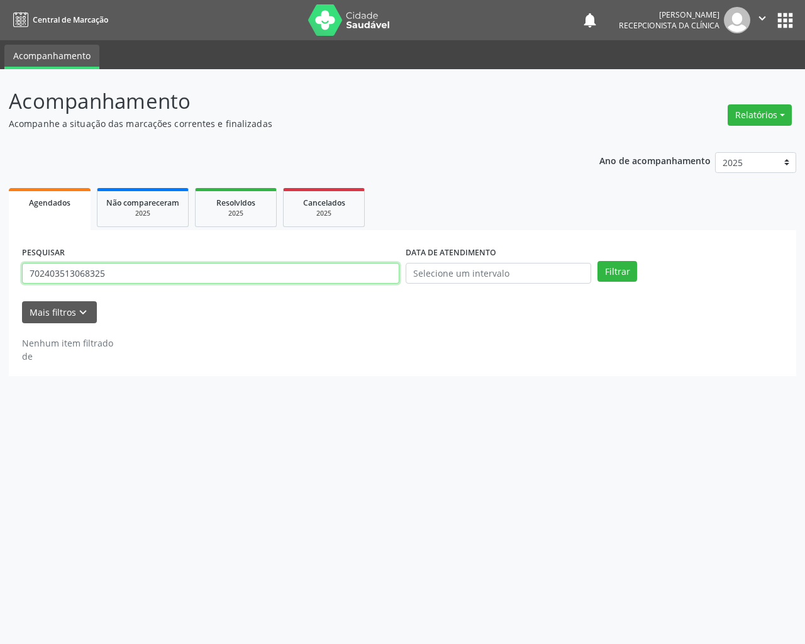
click at [270, 274] on input "702403513068325" at bounding box center [210, 273] width 377 height 21
type input "706206582134061"
click at [597, 261] on button "Filtrar" at bounding box center [617, 271] width 40 height 21
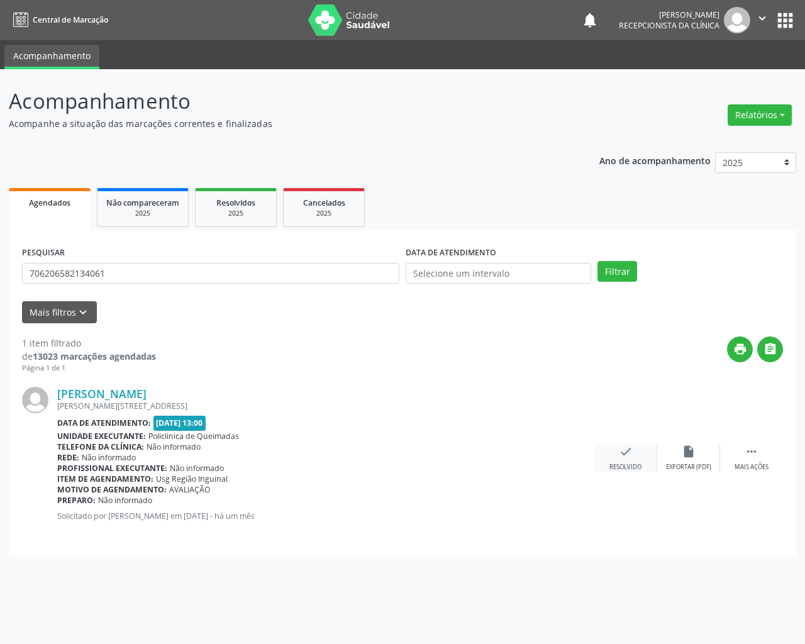
click at [625, 454] on icon "check" at bounding box center [626, 452] width 14 height 14
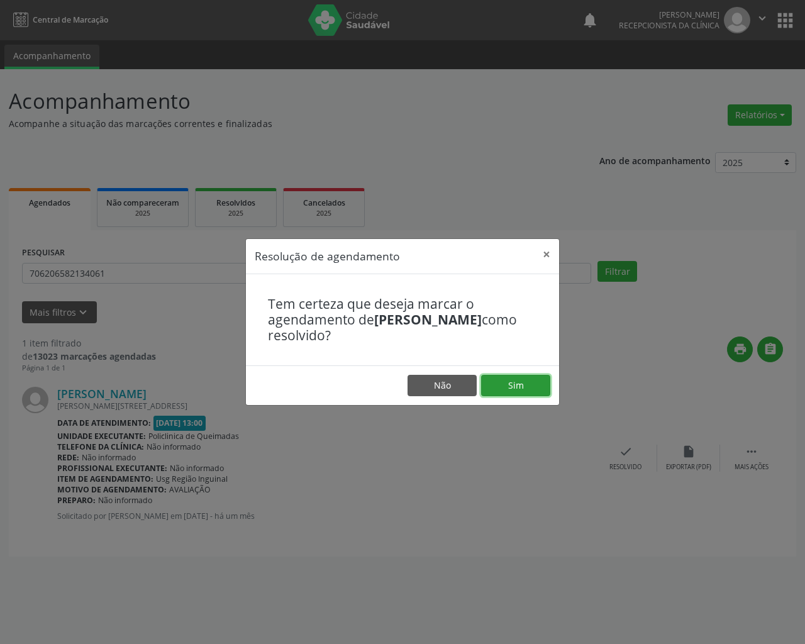
click at [502, 386] on button "Sim" at bounding box center [515, 385] width 69 height 21
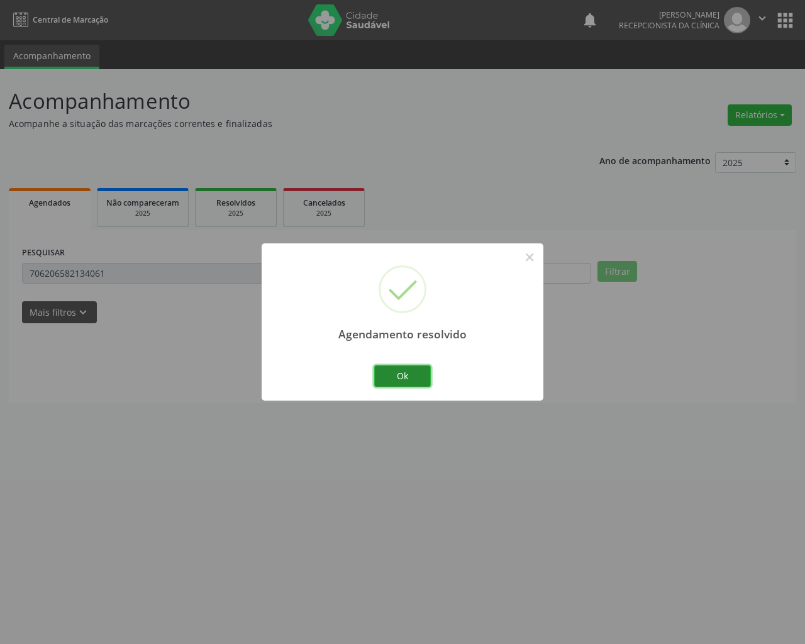
click at [415, 367] on button "Ok" at bounding box center [402, 375] width 57 height 21
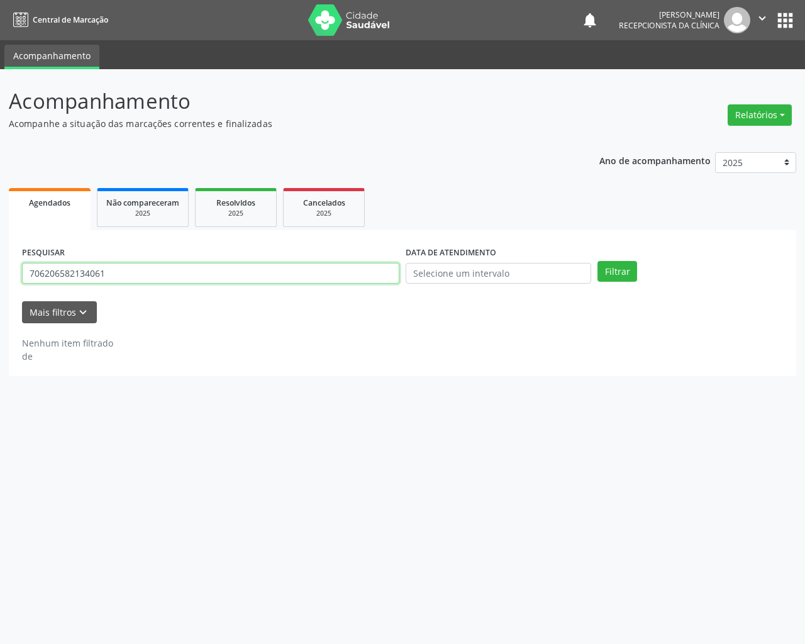
click at [359, 268] on input "706206582134061" at bounding box center [210, 273] width 377 height 21
type input "707609287478593"
click at [597, 261] on button "Filtrar" at bounding box center [617, 271] width 40 height 21
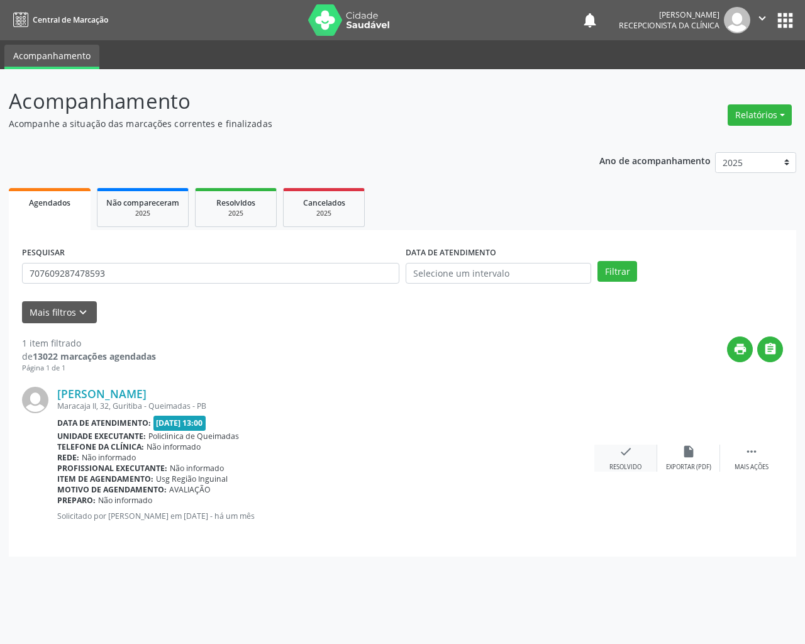
click at [630, 455] on div "check Resolvido" at bounding box center [625, 458] width 63 height 27
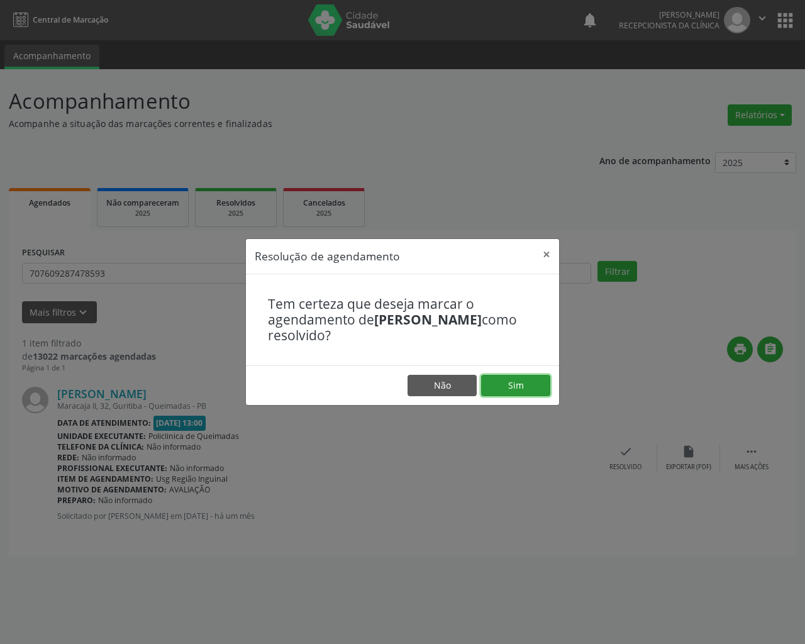
click at [530, 381] on button "Sim" at bounding box center [515, 385] width 69 height 21
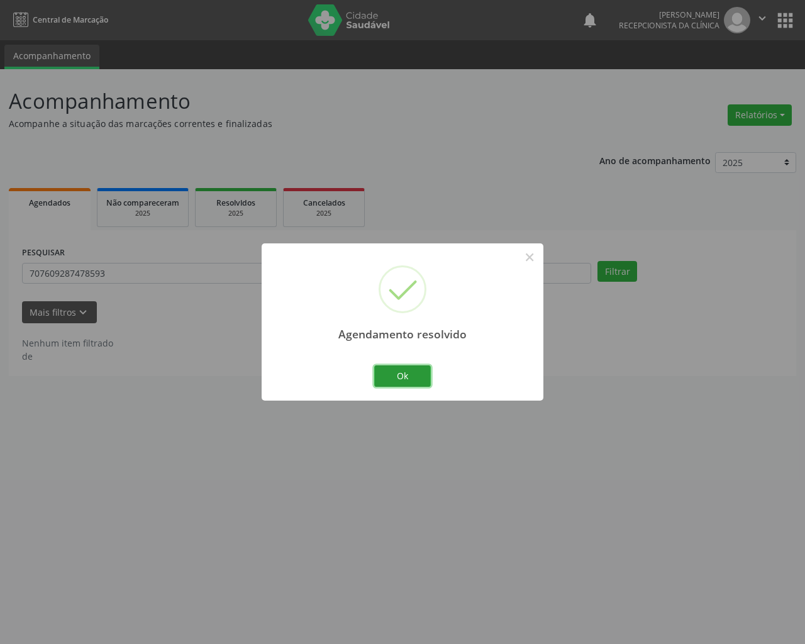
drag, startPoint x: 409, startPoint y: 377, endPoint x: 312, endPoint y: 357, distance: 99.7
click at [409, 377] on button "Ok" at bounding box center [402, 375] width 57 height 21
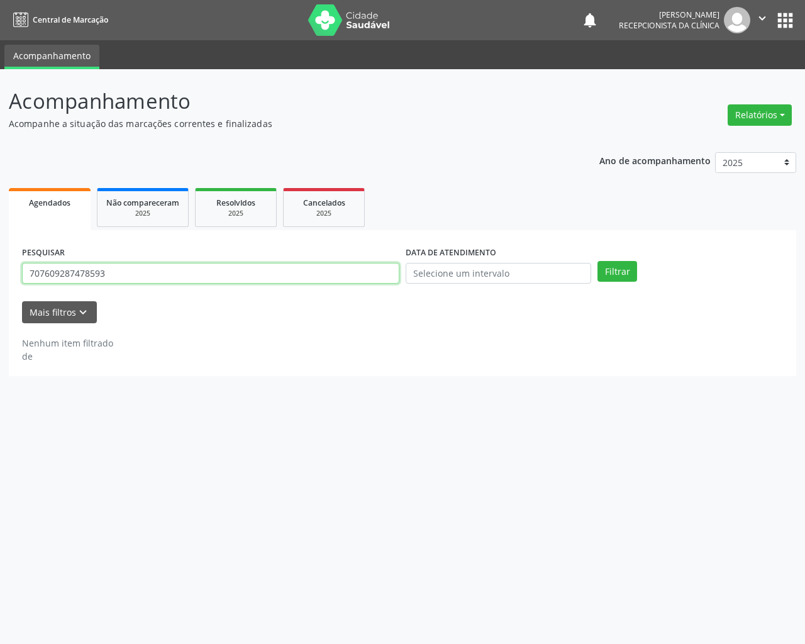
click at [221, 279] on input "707609287478593" at bounding box center [210, 273] width 377 height 21
click at [221, 278] on input "707609287478593" at bounding box center [210, 273] width 377 height 21
type input "708409230135263"
click at [597, 261] on button "Filtrar" at bounding box center [617, 271] width 40 height 21
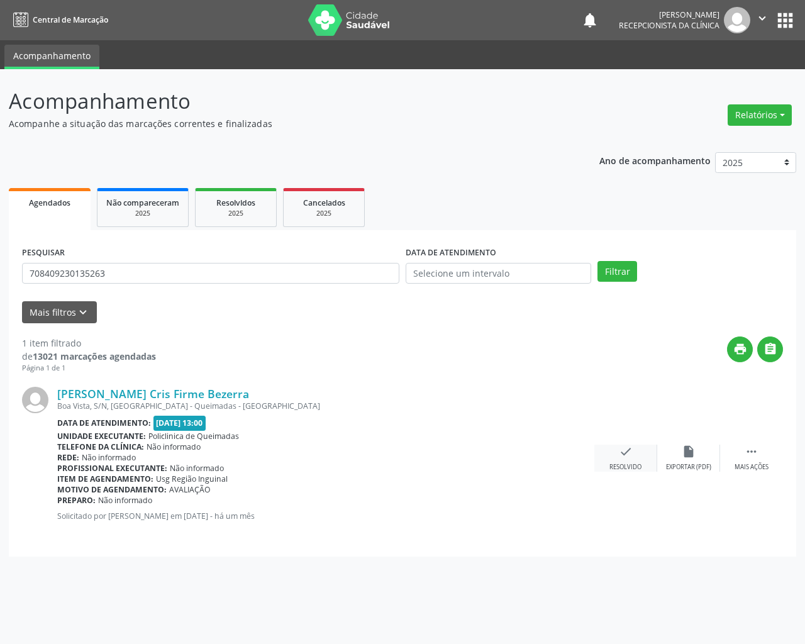
click at [629, 453] on icon "check" at bounding box center [626, 452] width 14 height 14
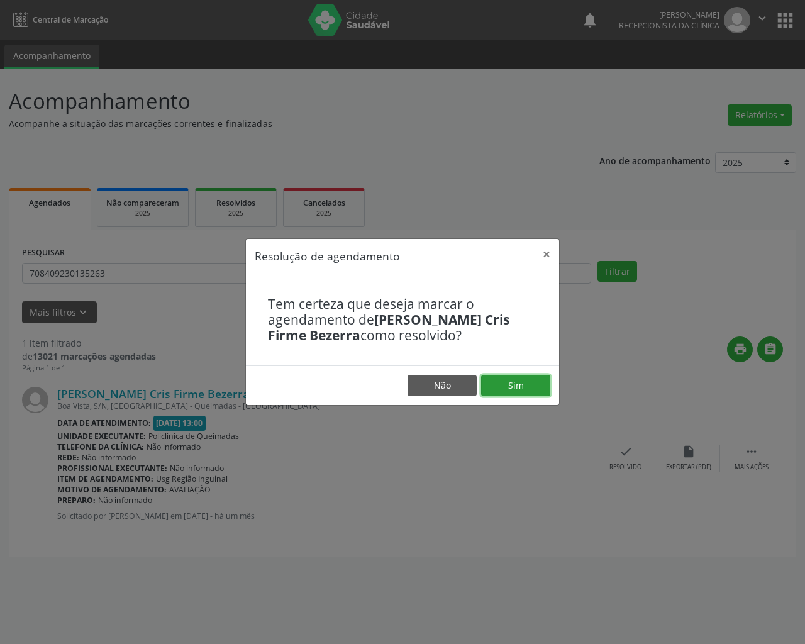
click at [539, 389] on button "Sim" at bounding box center [515, 385] width 69 height 21
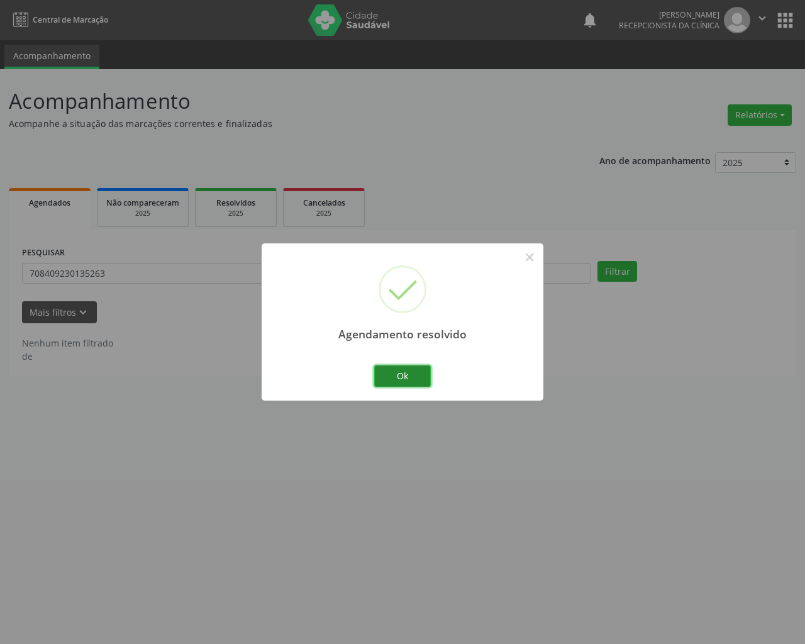
click at [413, 375] on button "Ok" at bounding box center [402, 375] width 57 height 21
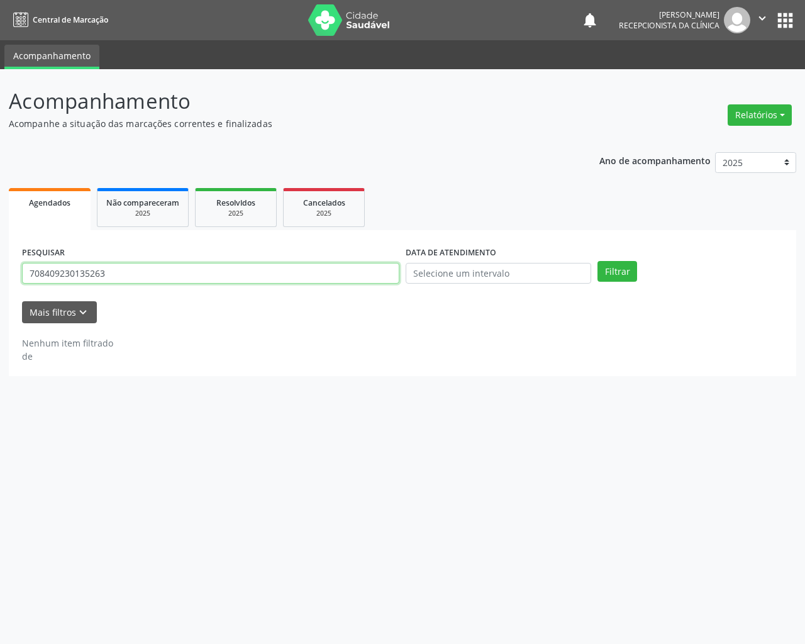
click at [329, 274] on input "708409230135263" at bounding box center [210, 273] width 377 height 21
type input "702608781419444"
click at [597, 261] on button "Filtrar" at bounding box center [617, 271] width 40 height 21
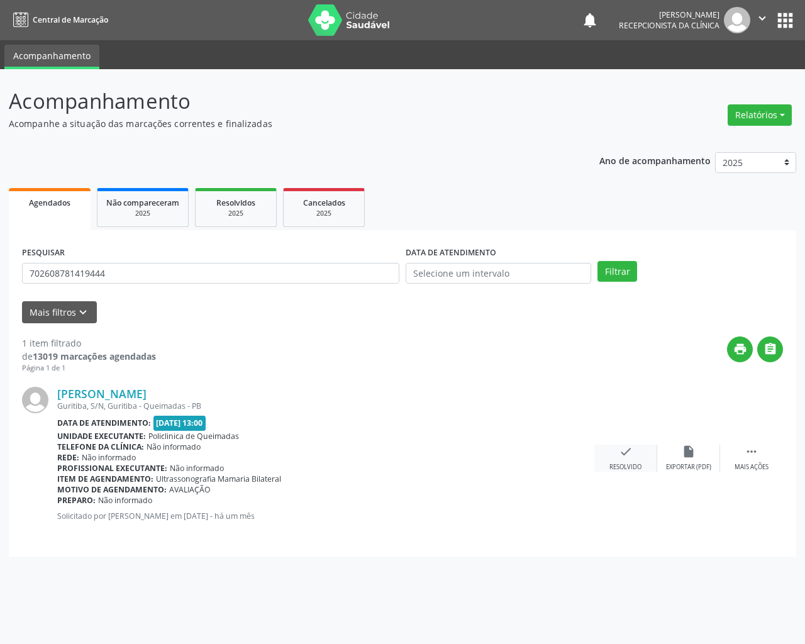
click at [629, 448] on icon "check" at bounding box center [626, 452] width 14 height 14
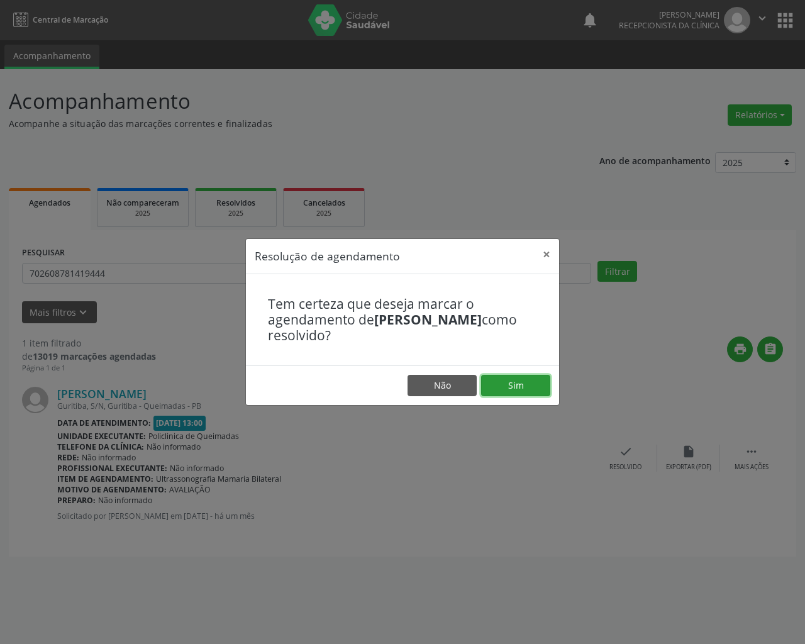
click at [519, 377] on button "Sim" at bounding box center [515, 385] width 69 height 21
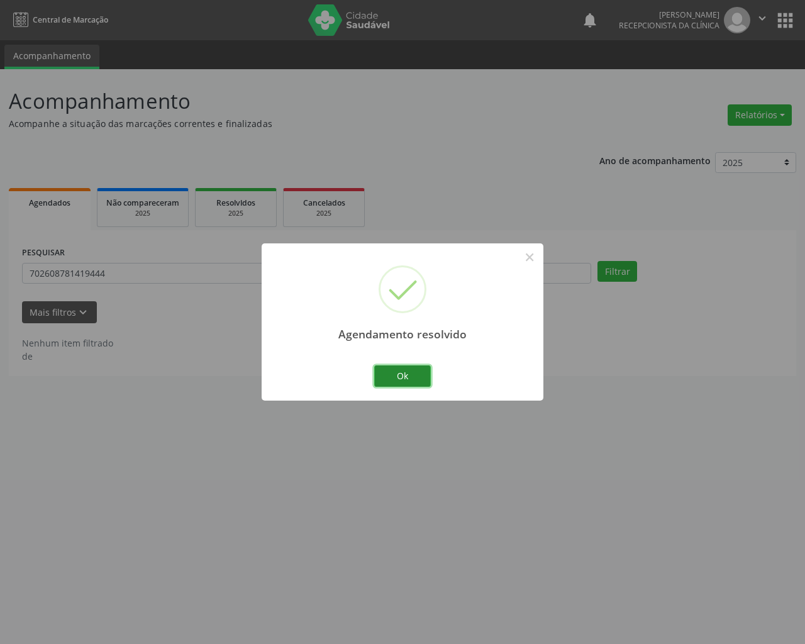
click at [407, 375] on button "Ok" at bounding box center [402, 375] width 57 height 21
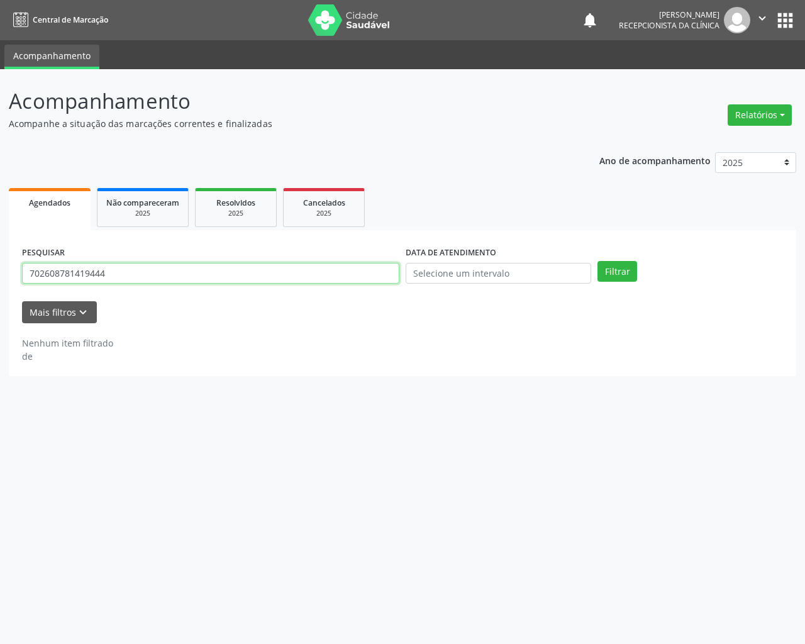
click at [255, 273] on input "702608781419444" at bounding box center [210, 273] width 377 height 21
type input "706308766705275"
click at [597, 261] on button "Filtrar" at bounding box center [617, 271] width 40 height 21
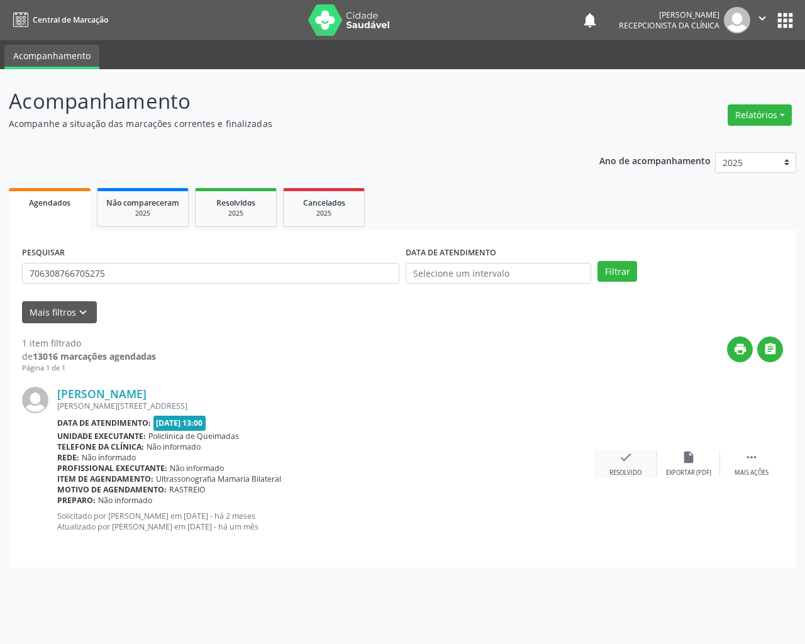
click at [622, 460] on icon "check" at bounding box center [626, 457] width 14 height 14
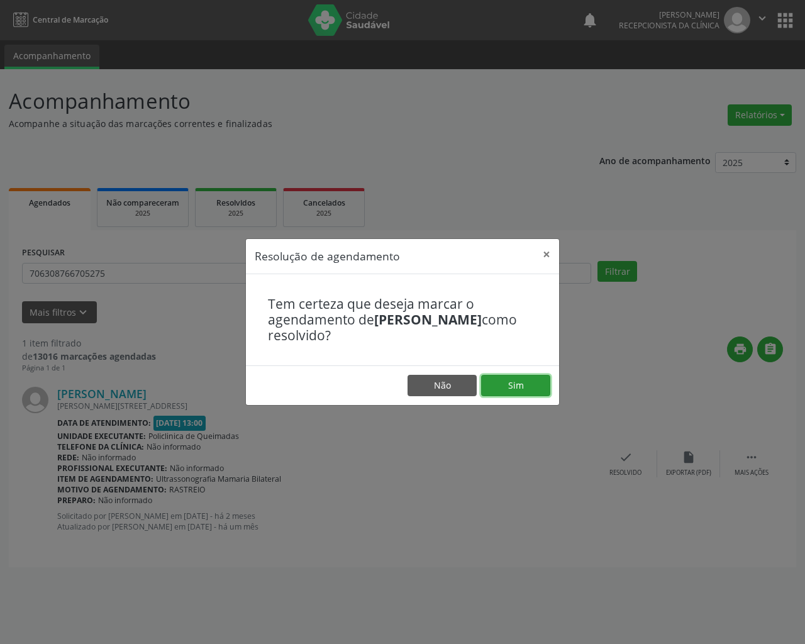
click at [511, 379] on button "Sim" at bounding box center [515, 385] width 69 height 21
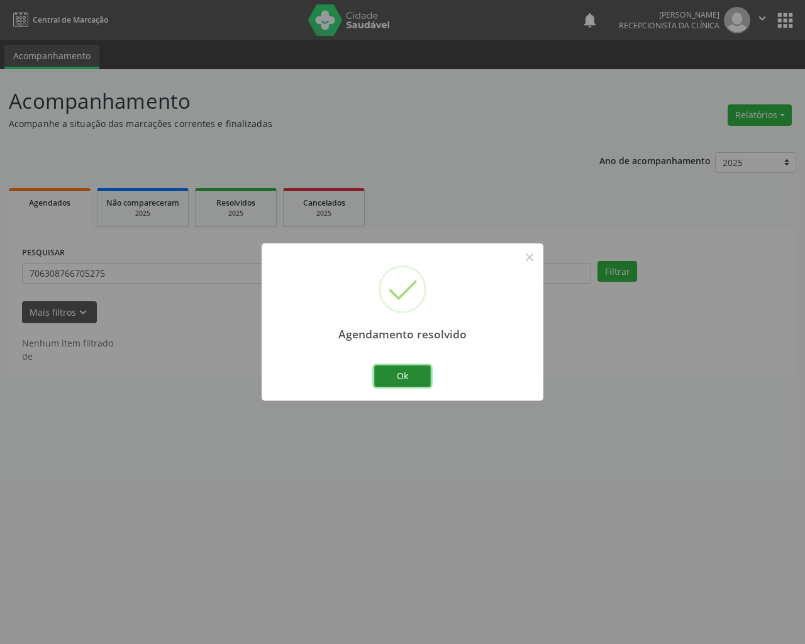
click at [406, 371] on button "Ok" at bounding box center [402, 375] width 57 height 21
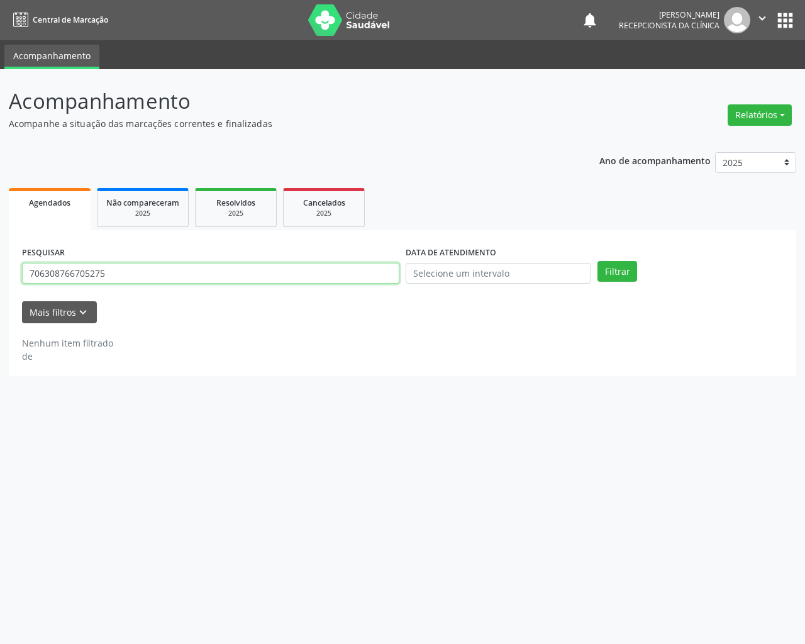
click at [299, 277] on input "706308766705275" at bounding box center [210, 273] width 377 height 21
type input "702803509215870"
click at [597, 261] on button "Filtrar" at bounding box center [617, 271] width 40 height 21
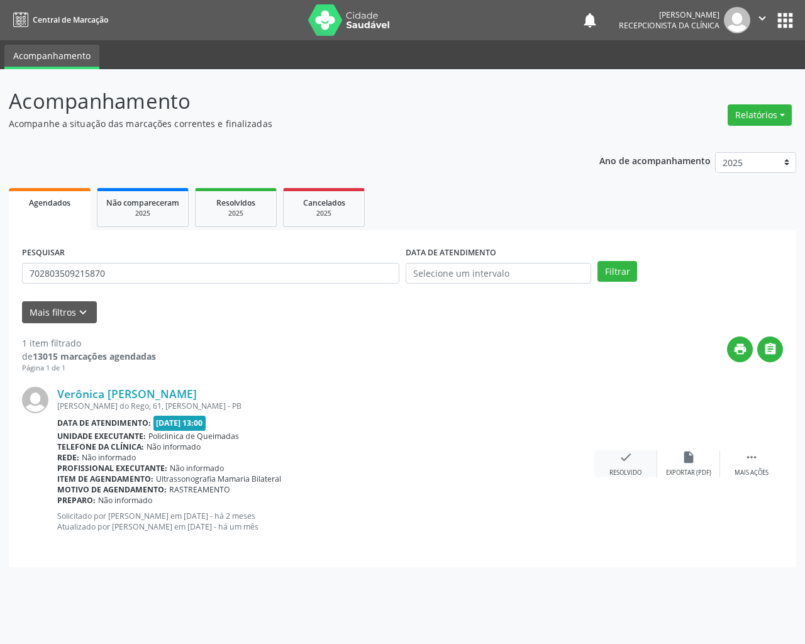
click at [628, 462] on icon "check" at bounding box center [626, 457] width 14 height 14
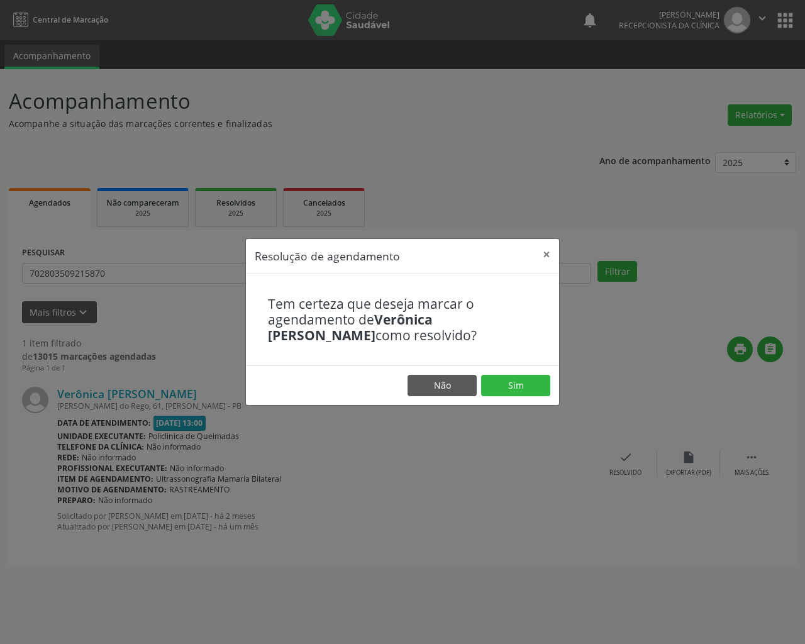
click at [519, 374] on footer "Não Sim" at bounding box center [402, 385] width 313 height 40
click at [506, 387] on button "Sim" at bounding box center [515, 385] width 69 height 21
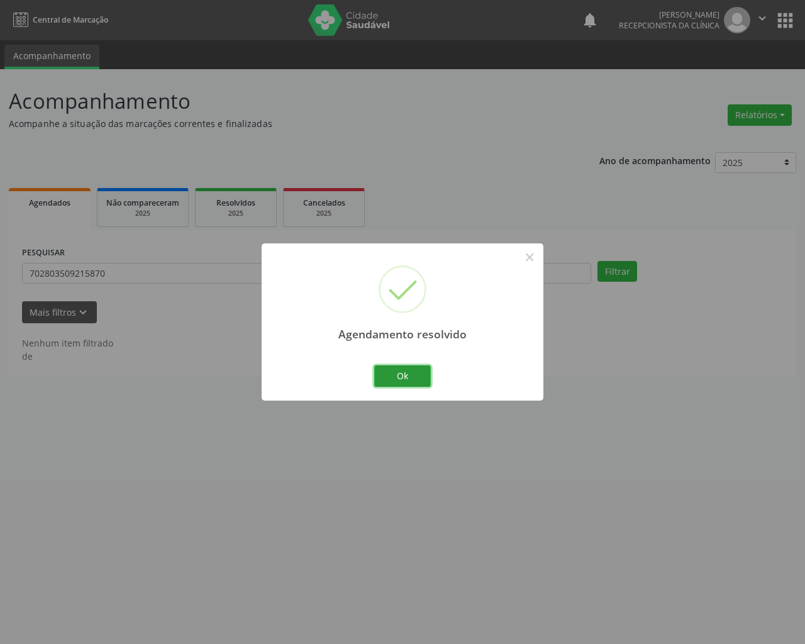
drag, startPoint x: 418, startPoint y: 377, endPoint x: 291, endPoint y: 301, distance: 148.9
click at [418, 377] on button "Ok" at bounding box center [402, 375] width 57 height 21
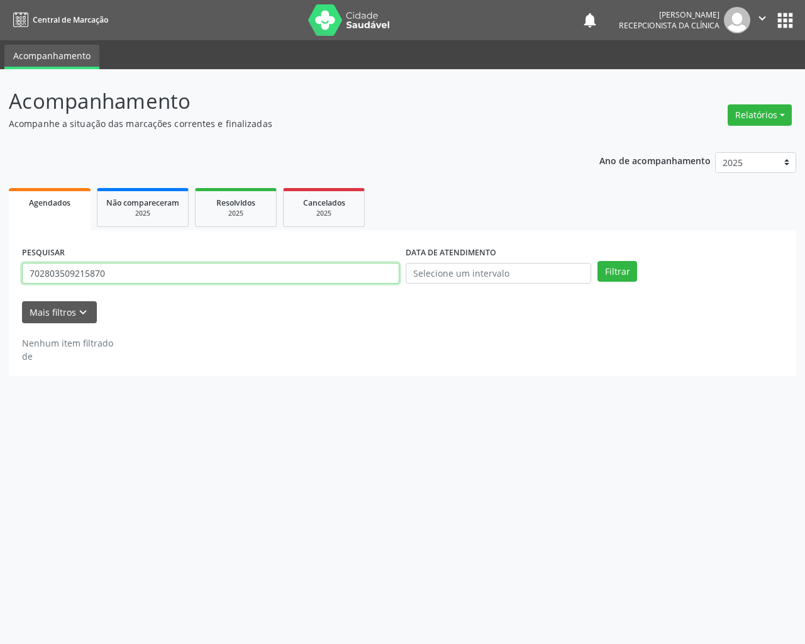
click at [251, 274] on input "702803509215870" at bounding box center [210, 273] width 377 height 21
click at [252, 275] on input "702803509215870" at bounding box center [210, 273] width 377 height 21
type input "709003846404312"
click at [597, 261] on button "Filtrar" at bounding box center [617, 271] width 40 height 21
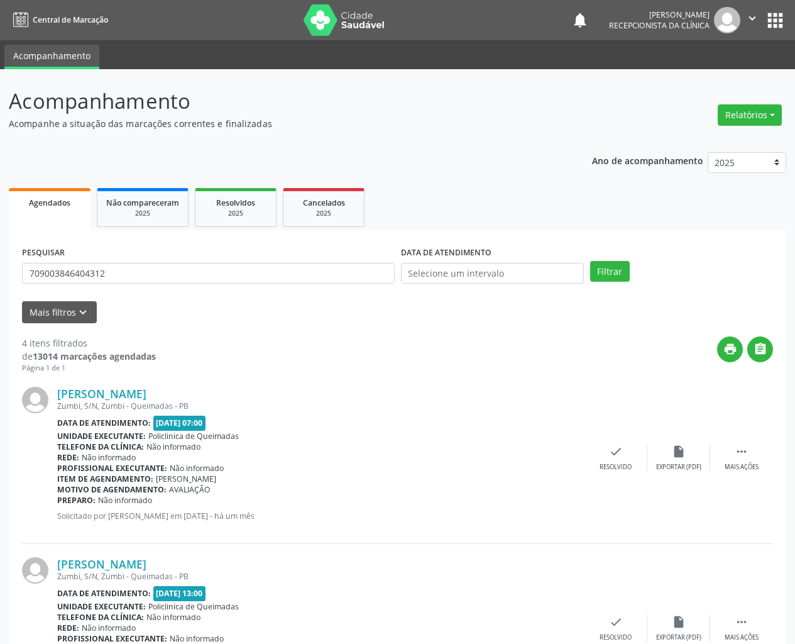
click at [610, 436] on div "[PERSON_NAME] Zumbi, S/N, Zumbi - Queimadas - [GEOGRAPHIC_DATA] Data de atendim…" at bounding box center [397, 459] width 751 height 170
click at [611, 452] on icon "check" at bounding box center [616, 452] width 14 height 14
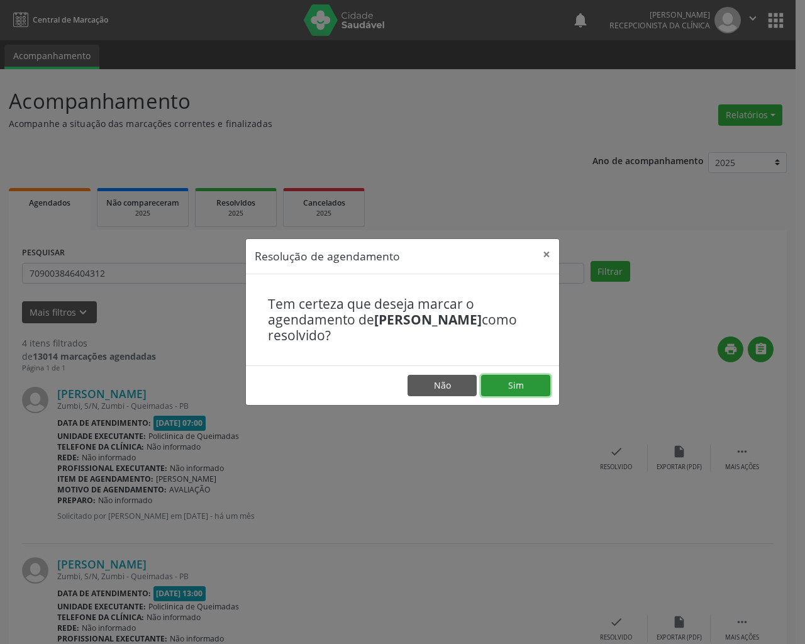
click at [509, 379] on button "Sim" at bounding box center [515, 385] width 69 height 21
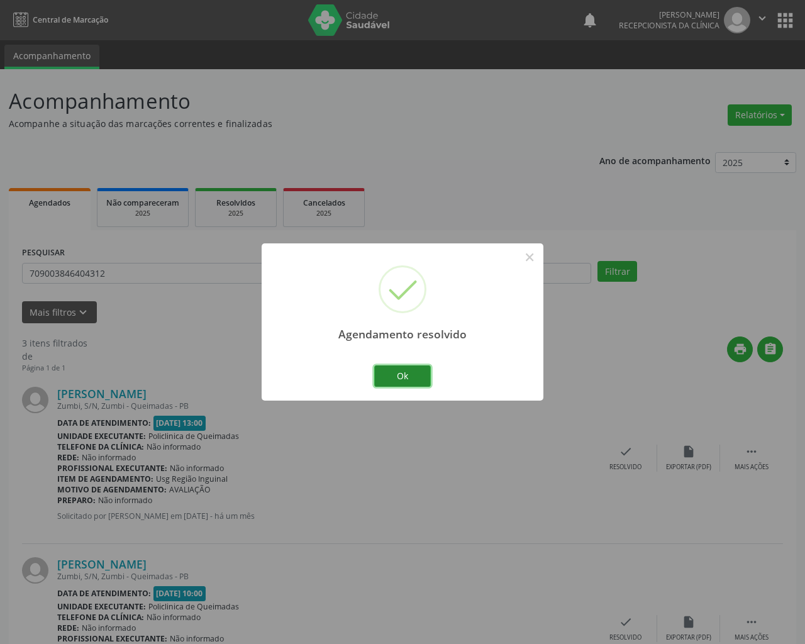
click at [394, 375] on button "Ok" at bounding box center [402, 375] width 57 height 21
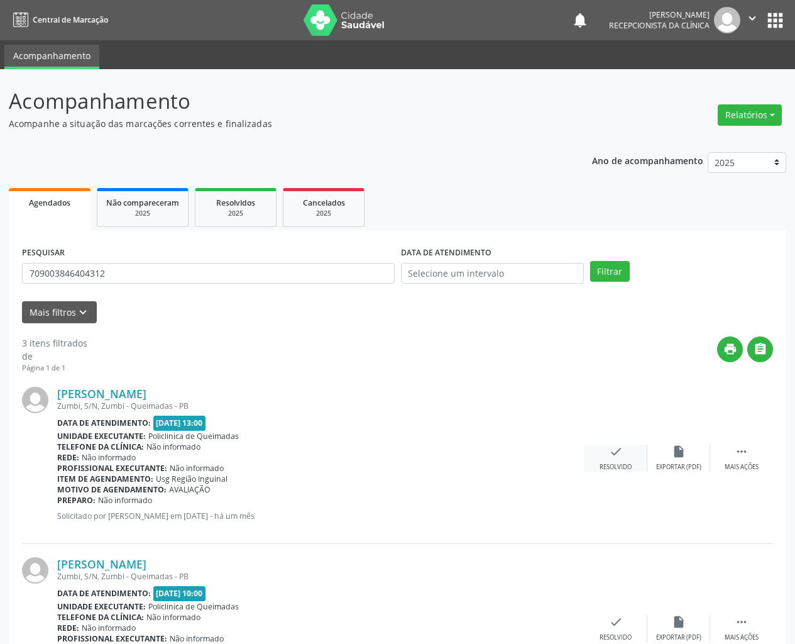
click at [624, 448] on div "check Resolvido" at bounding box center [616, 458] width 63 height 27
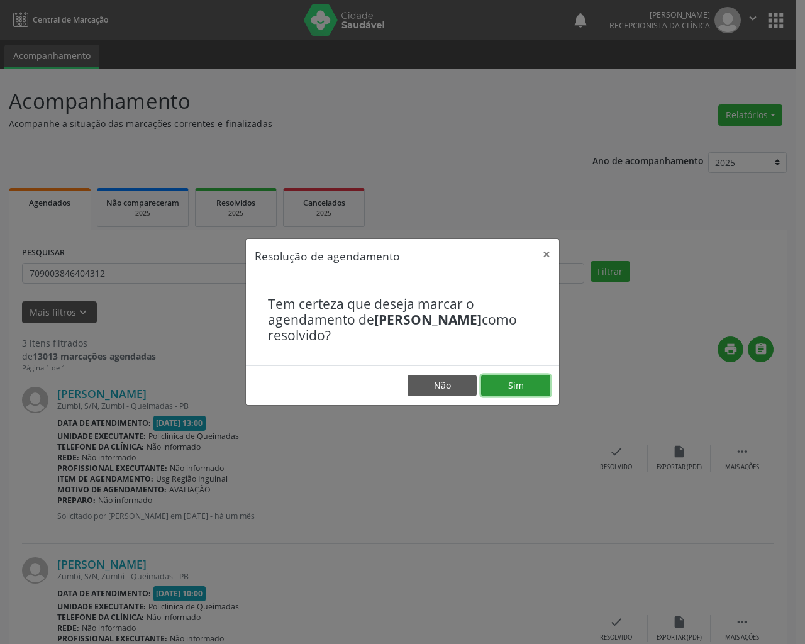
click at [516, 393] on button "Sim" at bounding box center [515, 385] width 69 height 21
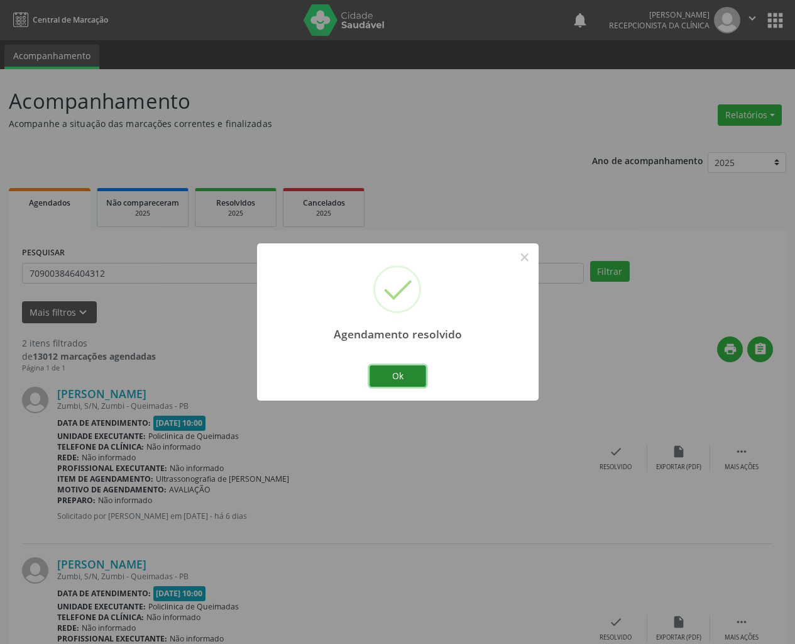
click at [416, 374] on button "Ok" at bounding box center [398, 375] width 57 height 21
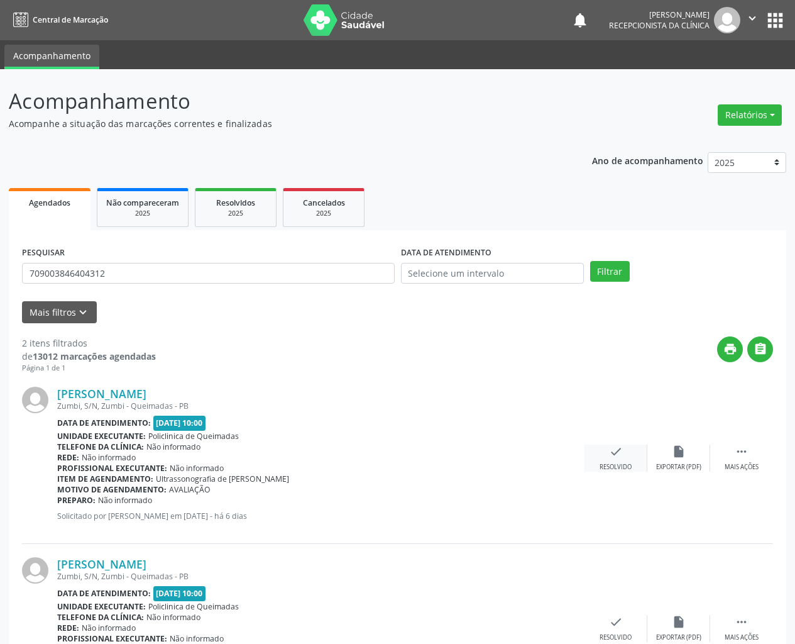
click at [621, 452] on icon "check" at bounding box center [616, 452] width 14 height 14
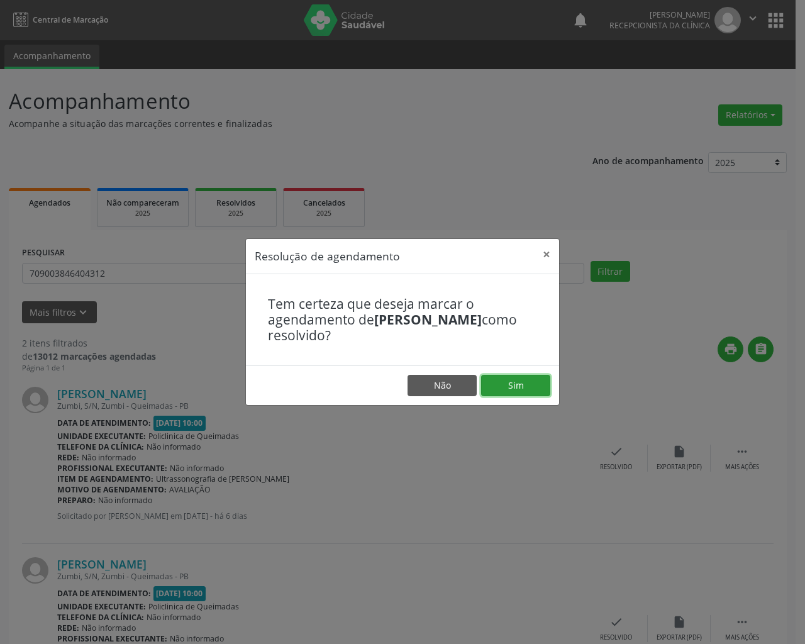
click at [513, 389] on button "Sim" at bounding box center [515, 385] width 69 height 21
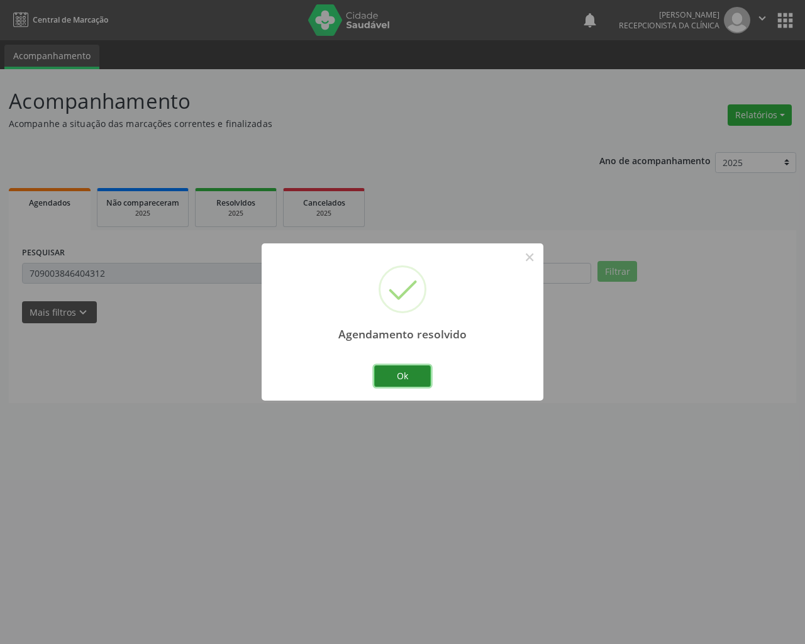
click at [406, 380] on button "Ok" at bounding box center [402, 375] width 57 height 21
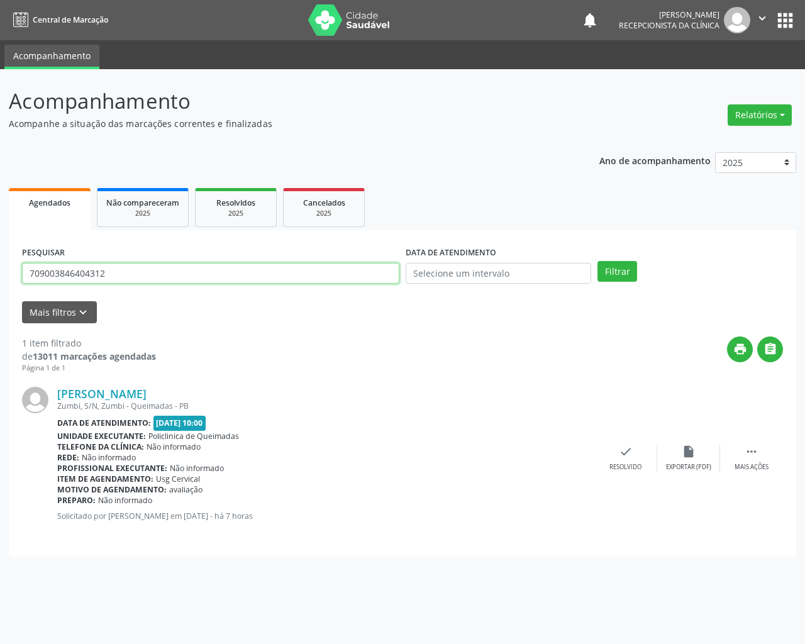
click at [352, 279] on input "709003846404312" at bounding box center [210, 273] width 377 height 21
type input "702107714866691"
click at [597, 261] on button "Filtrar" at bounding box center [617, 271] width 40 height 21
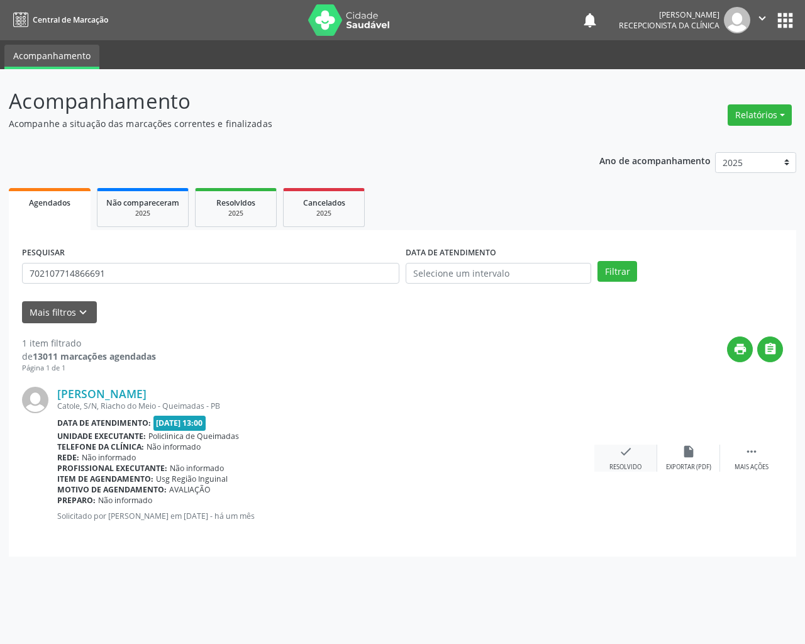
click at [631, 452] on icon "check" at bounding box center [626, 452] width 14 height 14
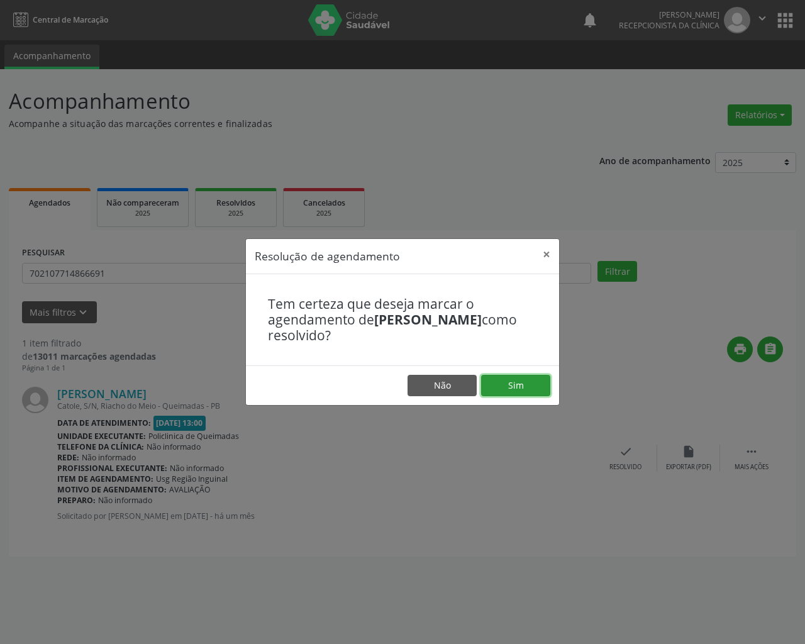
click at [514, 379] on button "Sim" at bounding box center [515, 385] width 69 height 21
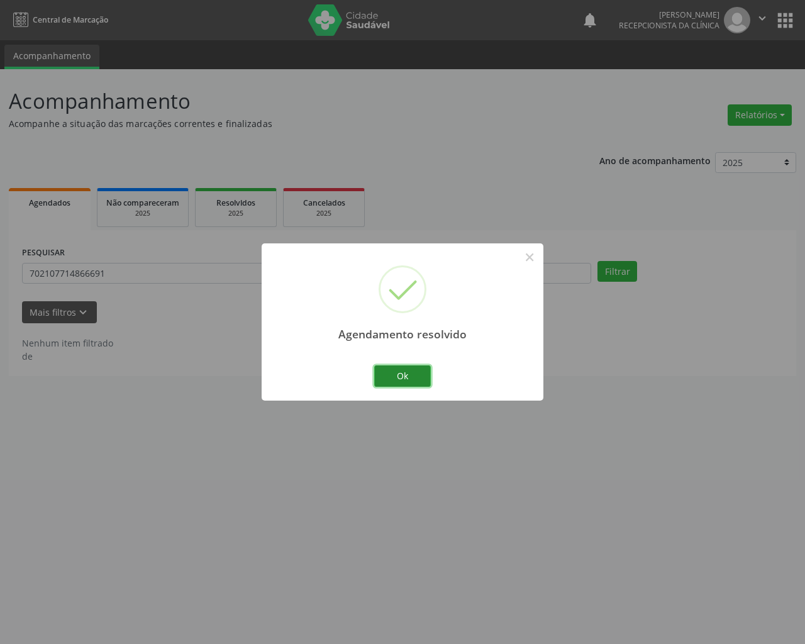
click at [412, 377] on button "Ok" at bounding box center [402, 375] width 57 height 21
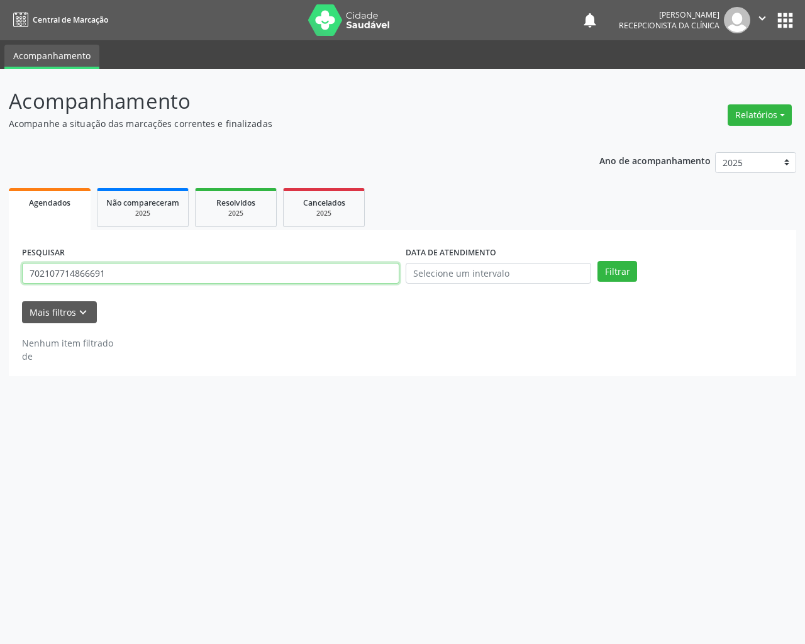
click at [201, 269] on input "702107714866691" at bounding box center [210, 273] width 377 height 21
type input "706205060559361"
click at [597, 261] on button "Filtrar" at bounding box center [617, 271] width 40 height 21
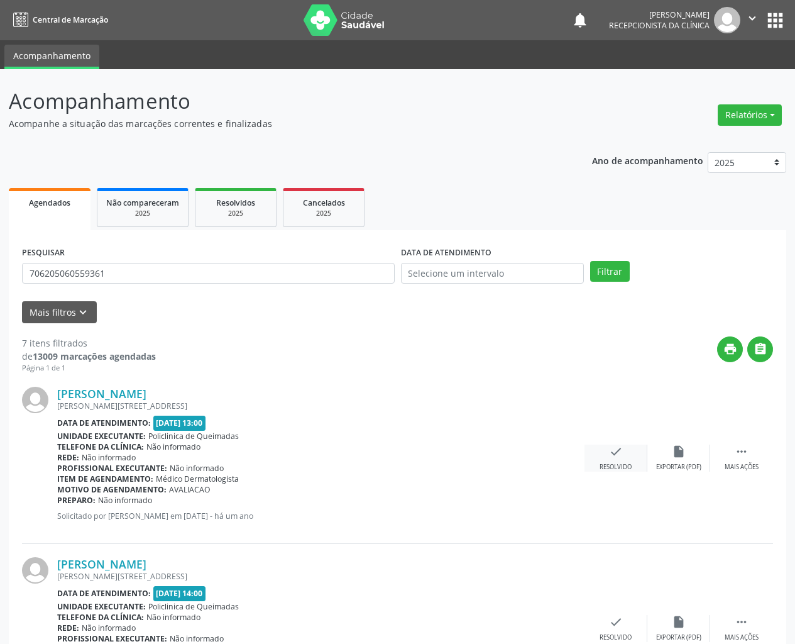
click at [611, 450] on icon "check" at bounding box center [616, 452] width 14 height 14
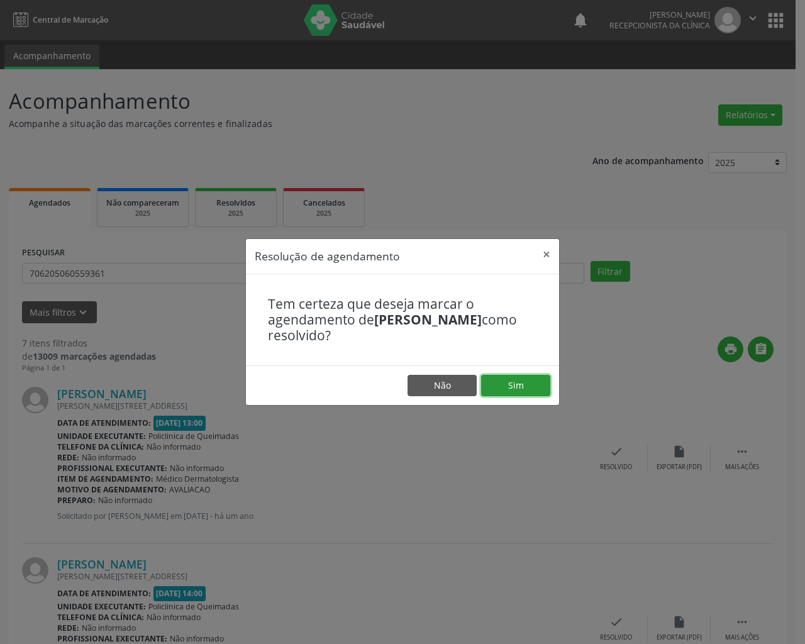
click at [542, 383] on button "Sim" at bounding box center [515, 385] width 69 height 21
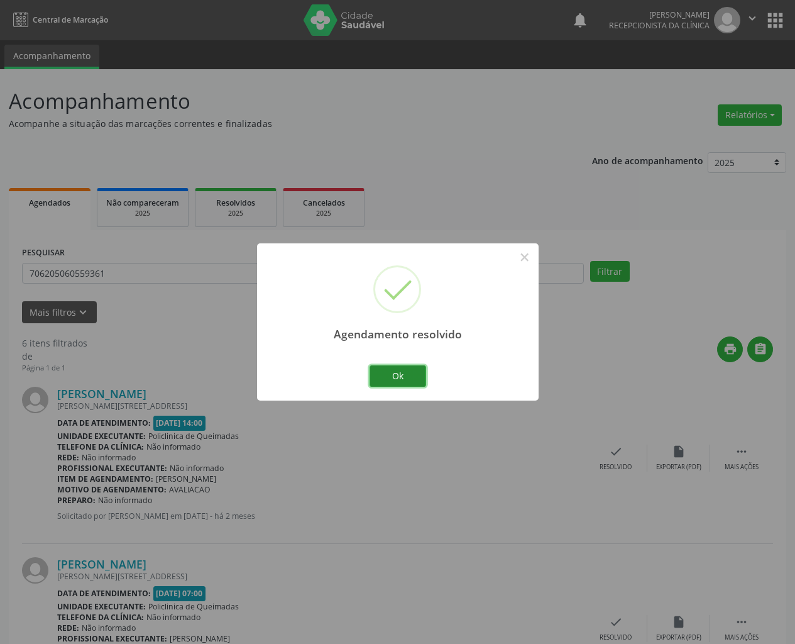
click at [418, 369] on button "Ok" at bounding box center [398, 375] width 57 height 21
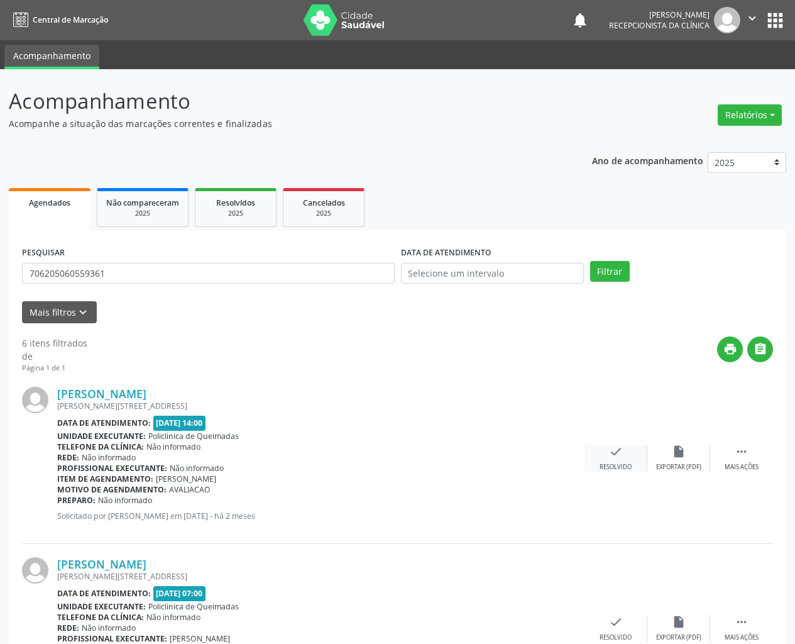
click at [620, 449] on icon "check" at bounding box center [616, 452] width 14 height 14
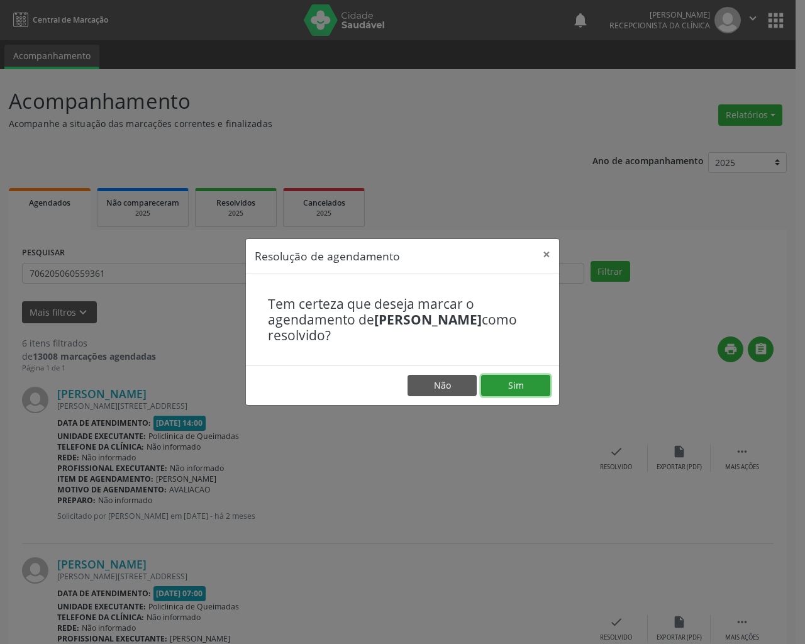
click at [525, 392] on button "Sim" at bounding box center [515, 385] width 69 height 21
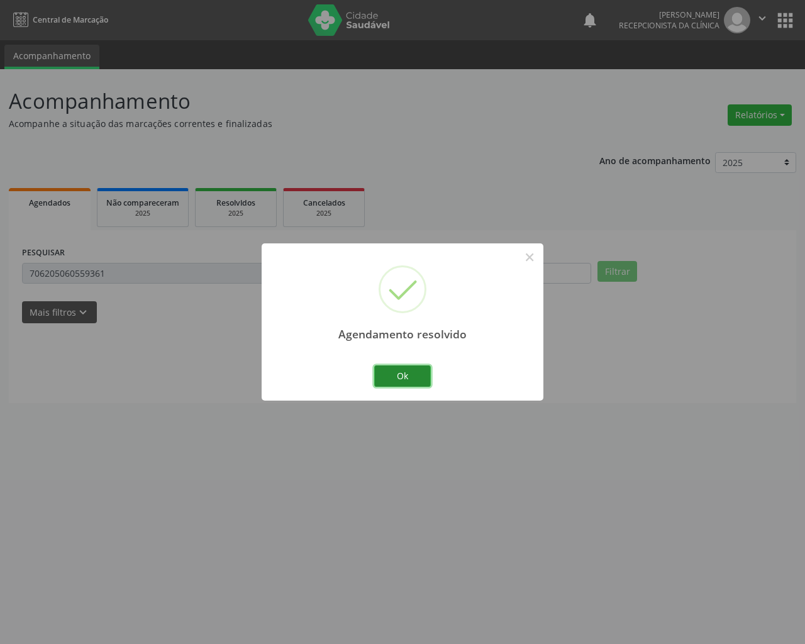
click at [410, 370] on button "Ok" at bounding box center [402, 375] width 57 height 21
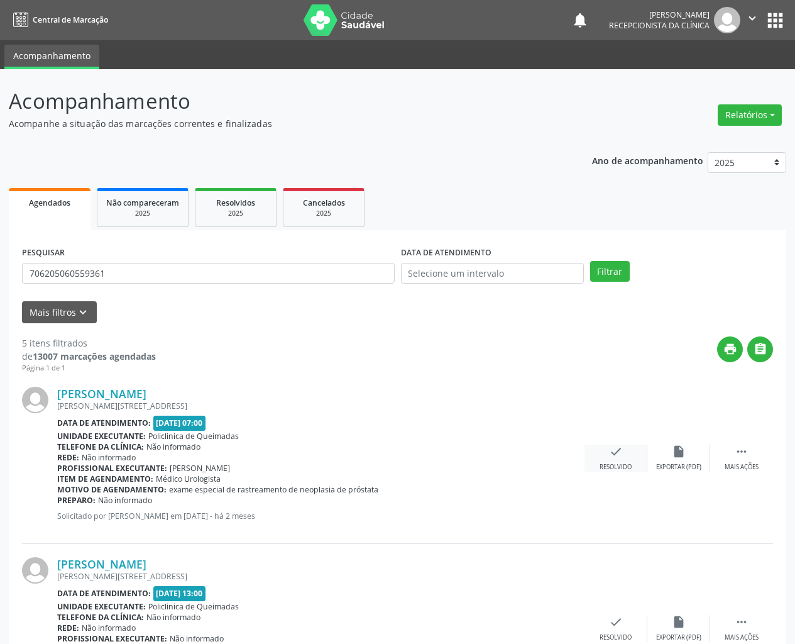
click at [608, 458] on div "check Resolvido" at bounding box center [616, 458] width 63 height 27
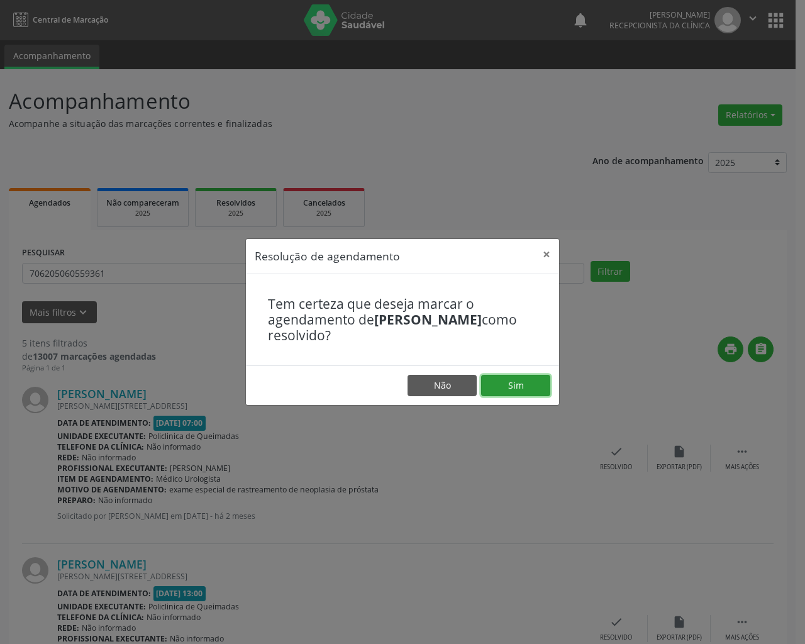
click at [513, 379] on button "Sim" at bounding box center [515, 385] width 69 height 21
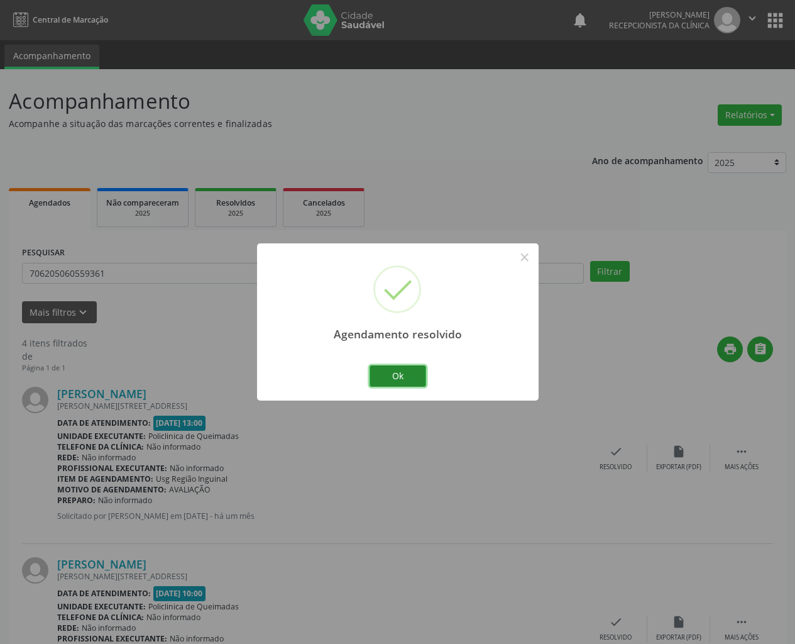
click at [405, 371] on button "Ok" at bounding box center [398, 375] width 57 height 21
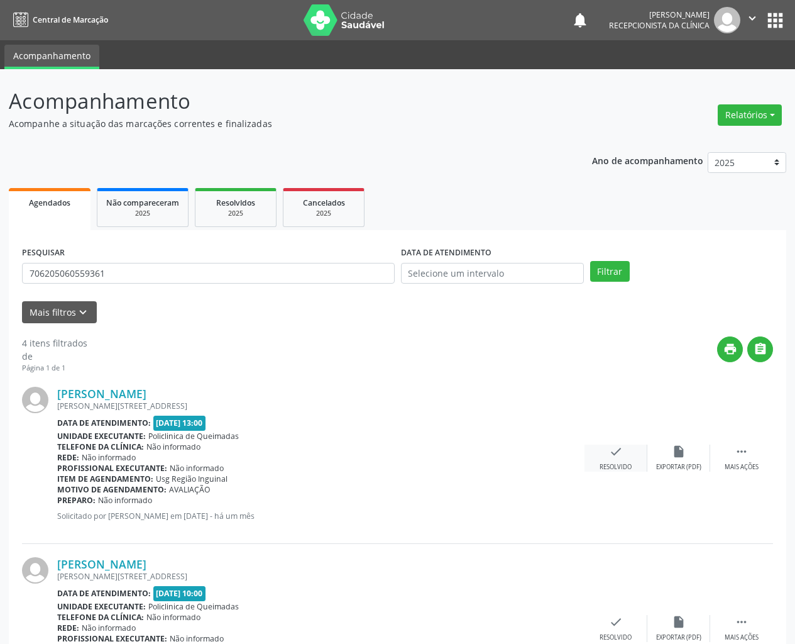
click at [614, 459] on div "check Resolvido" at bounding box center [616, 458] width 63 height 27
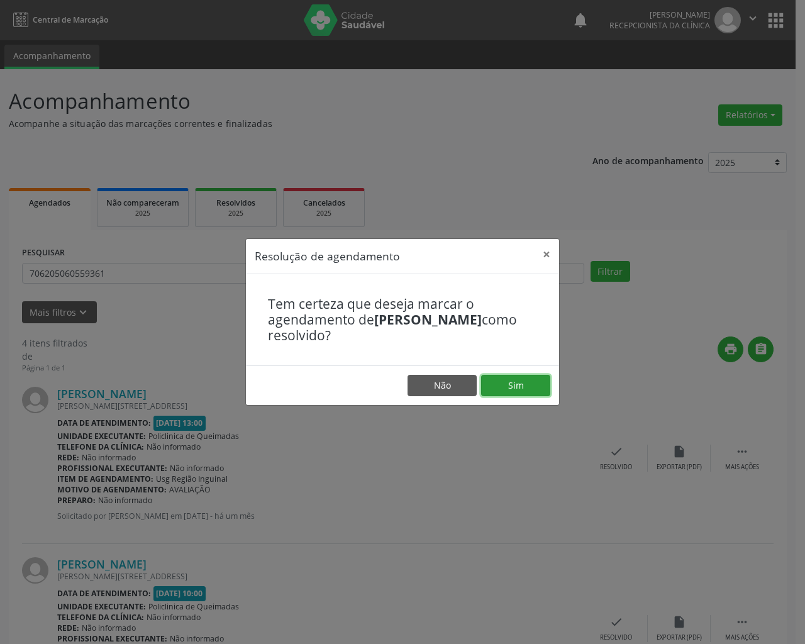
click at [519, 392] on button "Sim" at bounding box center [515, 385] width 69 height 21
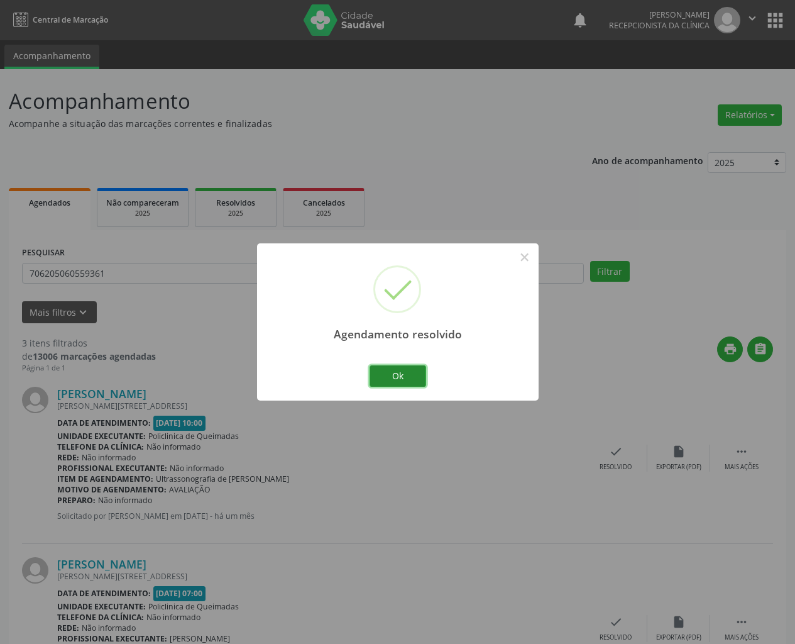
click at [409, 370] on button "Ok" at bounding box center [398, 375] width 57 height 21
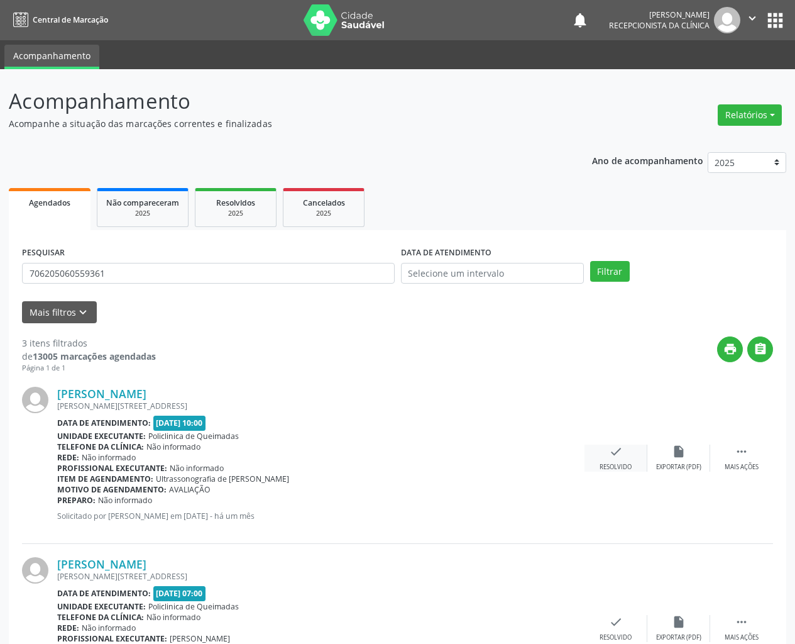
click at [627, 452] on div "check Resolvido" at bounding box center [616, 458] width 63 height 27
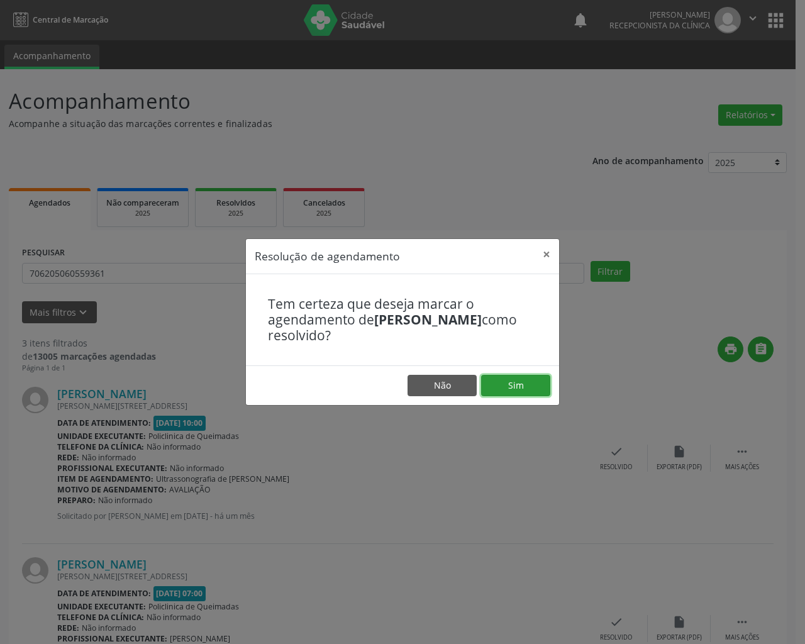
click at [515, 379] on button "Sim" at bounding box center [515, 385] width 69 height 21
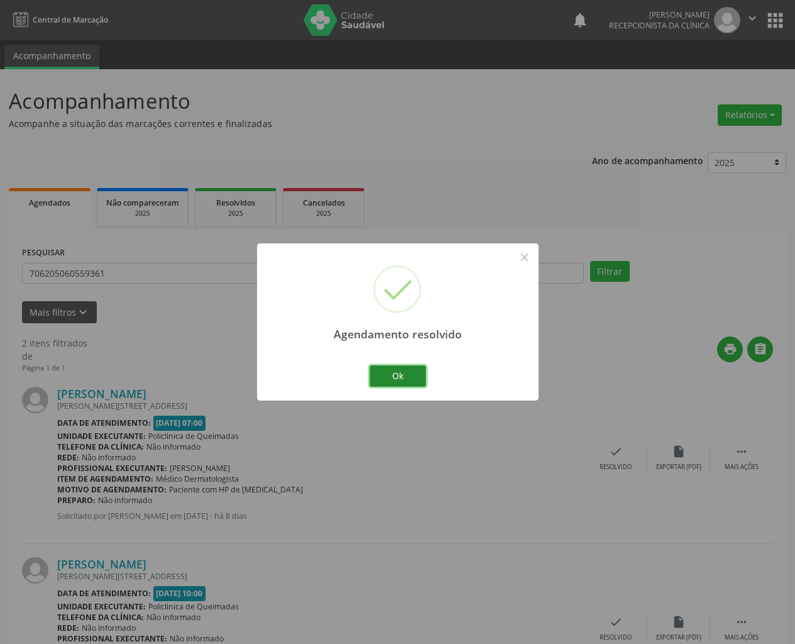
click at [417, 375] on button "Ok" at bounding box center [398, 375] width 57 height 21
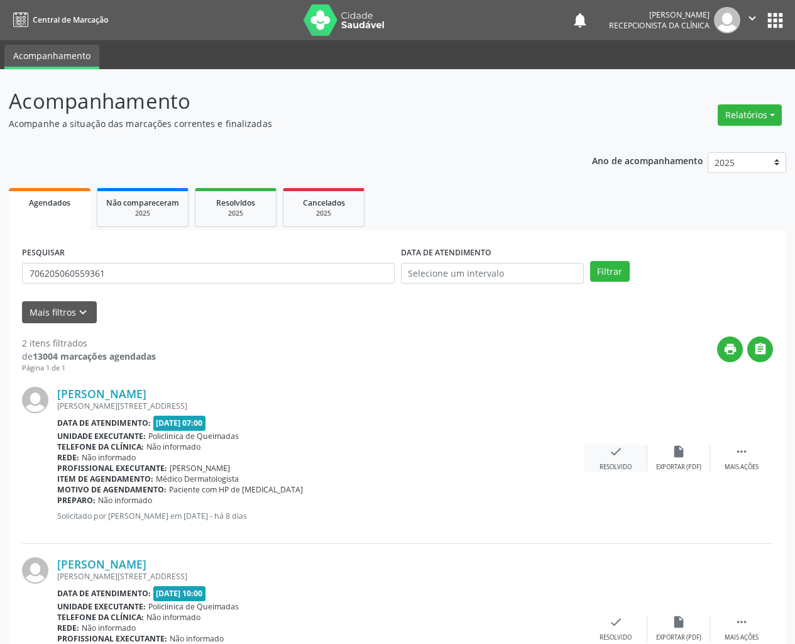
click at [611, 453] on icon "check" at bounding box center [616, 452] width 14 height 14
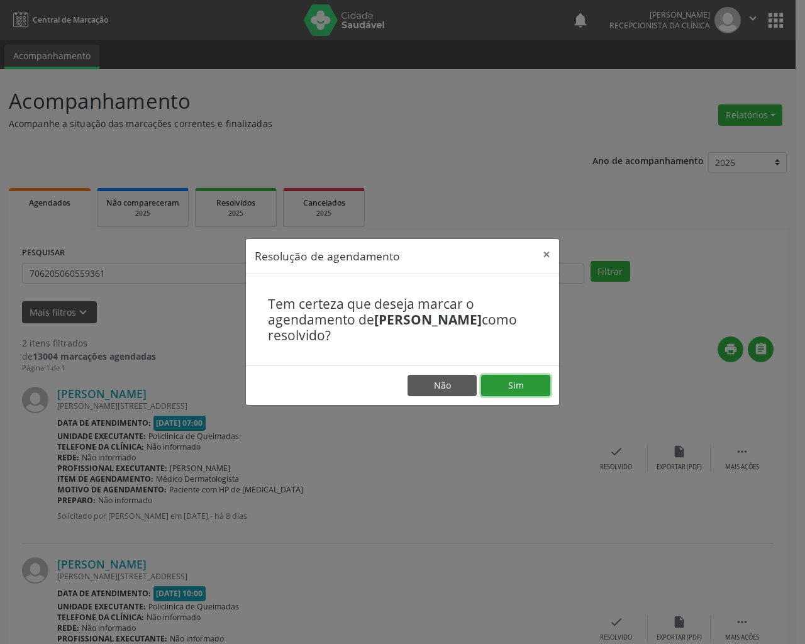
click at [547, 392] on button "Sim" at bounding box center [515, 385] width 69 height 21
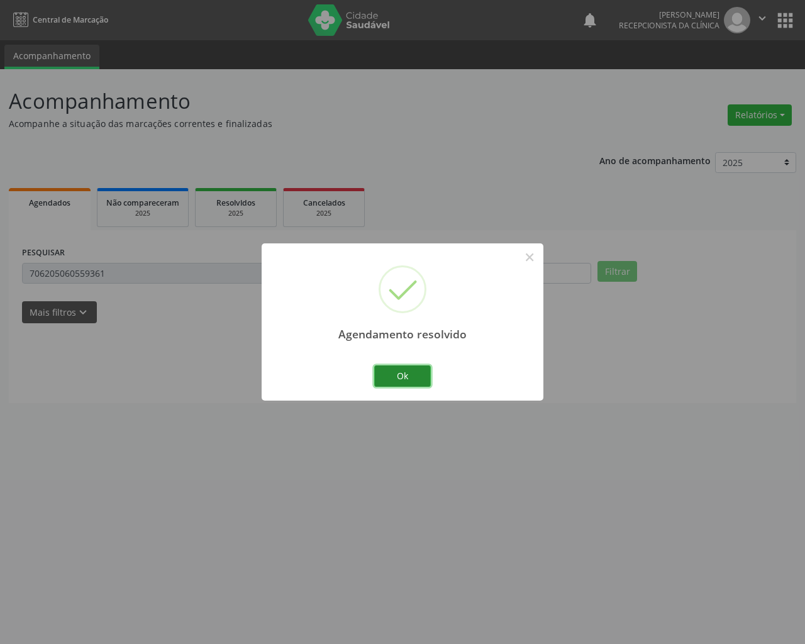
click at [404, 374] on button "Ok" at bounding box center [402, 375] width 57 height 21
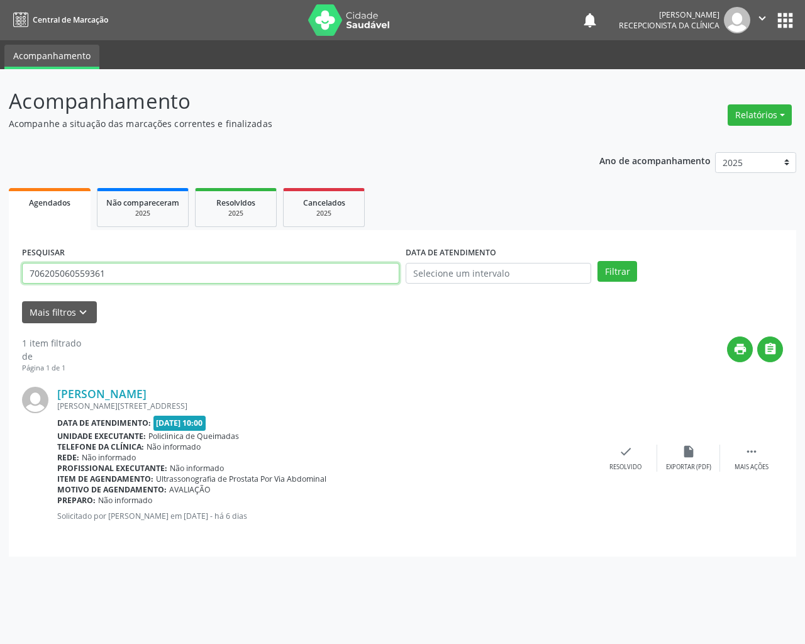
click at [306, 275] on input "706205060559361" at bounding box center [210, 273] width 377 height 21
type input "702402519454323"
click at [597, 261] on button "Filtrar" at bounding box center [617, 271] width 40 height 21
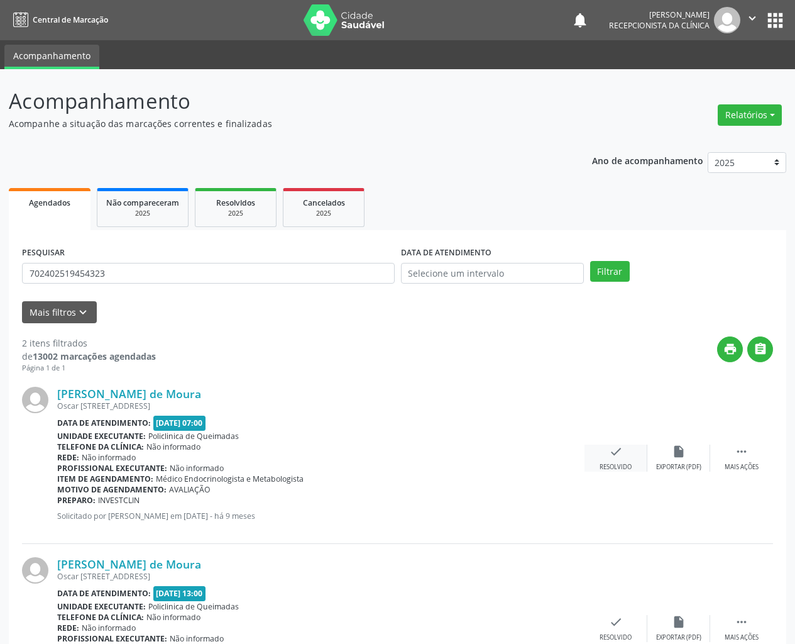
click at [613, 457] on icon "check" at bounding box center [616, 452] width 14 height 14
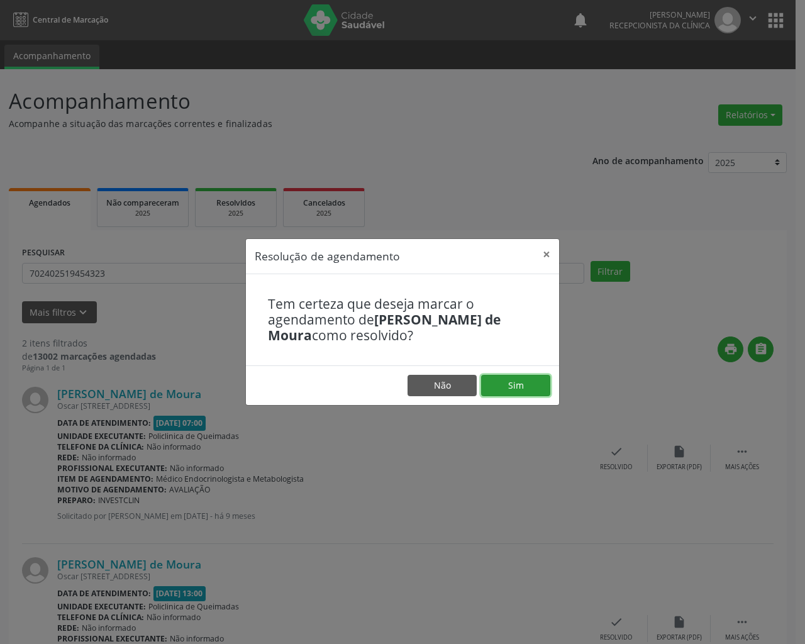
click at [529, 388] on button "Sim" at bounding box center [515, 385] width 69 height 21
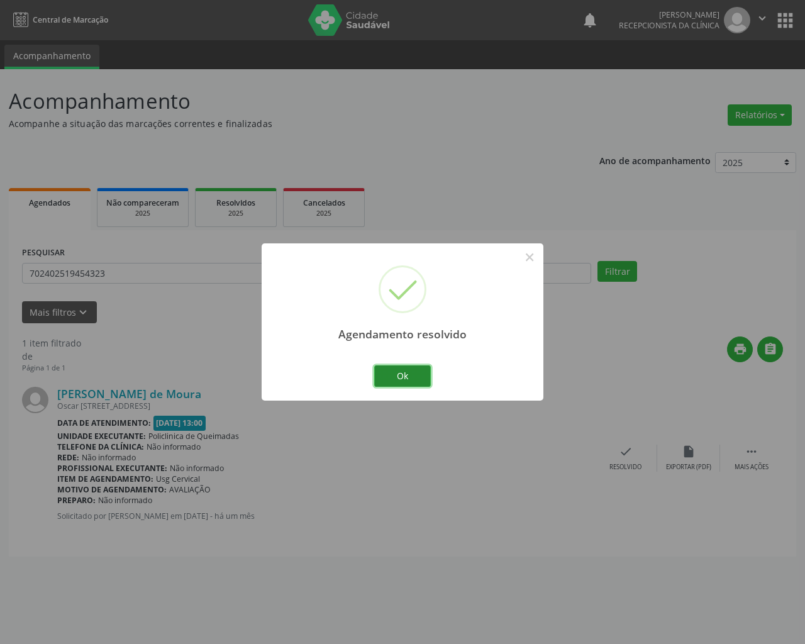
click at [415, 375] on button "Ok" at bounding box center [402, 375] width 57 height 21
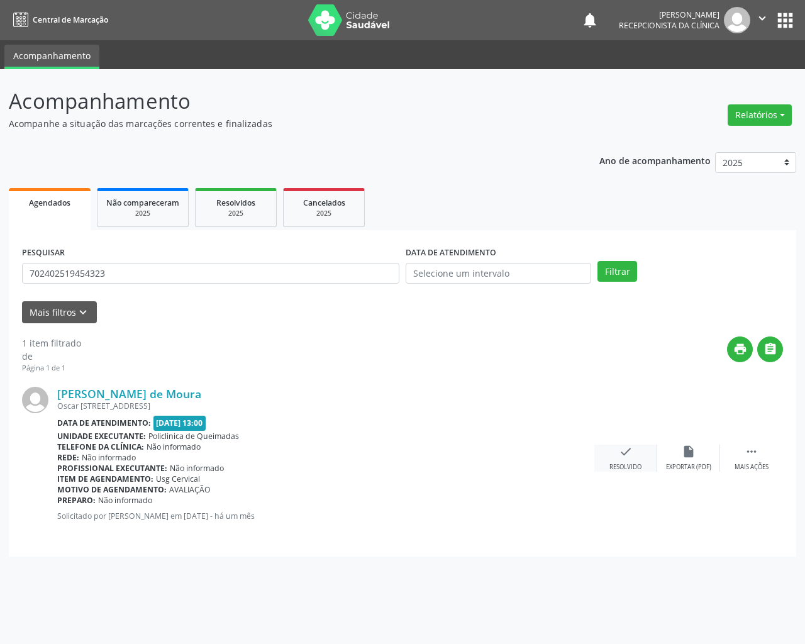
click at [625, 453] on icon "check" at bounding box center [626, 452] width 14 height 14
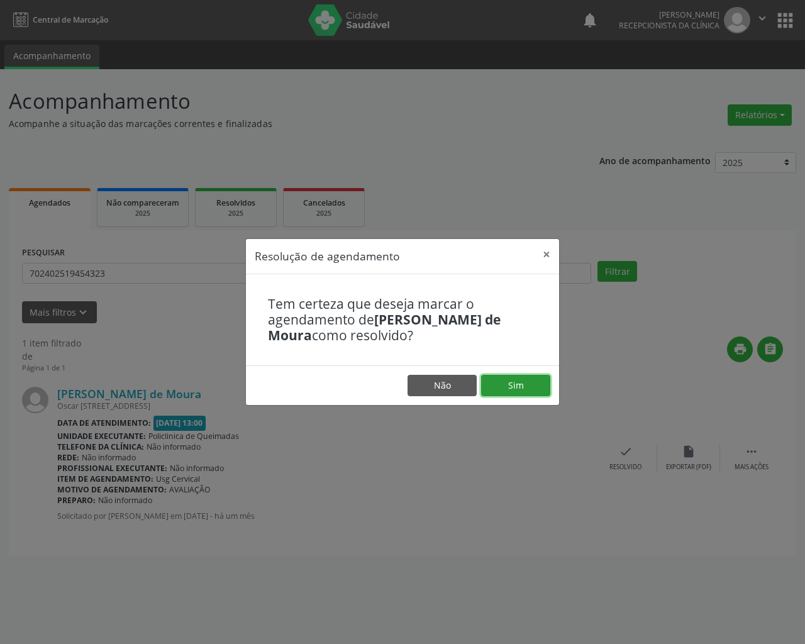
click at [518, 380] on button "Sim" at bounding box center [515, 385] width 69 height 21
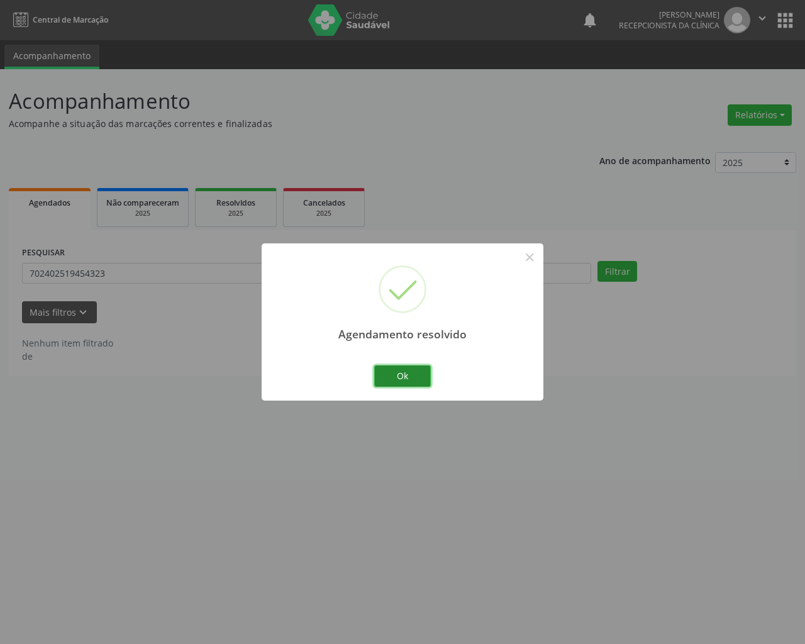
click at [406, 374] on button "Ok" at bounding box center [402, 375] width 57 height 21
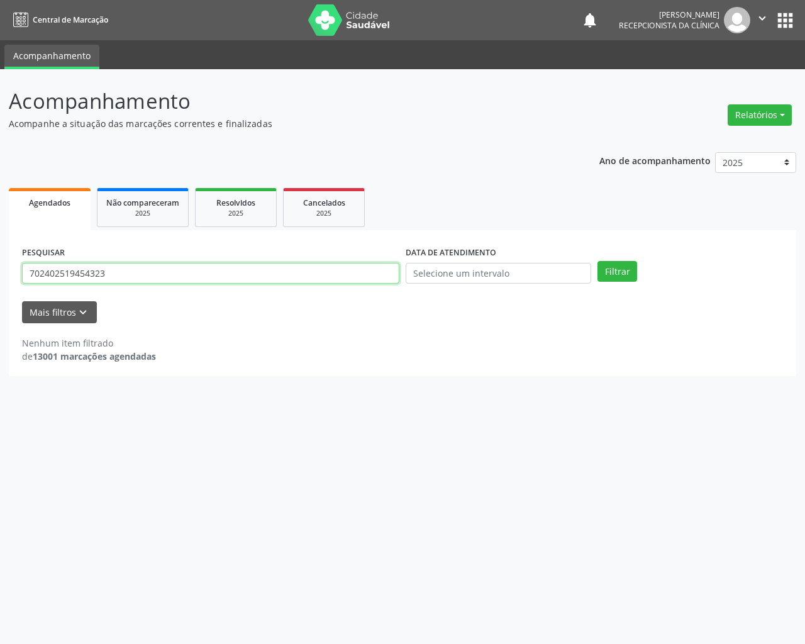
click at [217, 274] on input "702402519454323" at bounding box center [210, 273] width 377 height 21
click at [218, 274] on input "702402519454323" at bounding box center [210, 273] width 377 height 21
type input "704705710663736"
click at [597, 261] on button "Filtrar" at bounding box center [617, 271] width 40 height 21
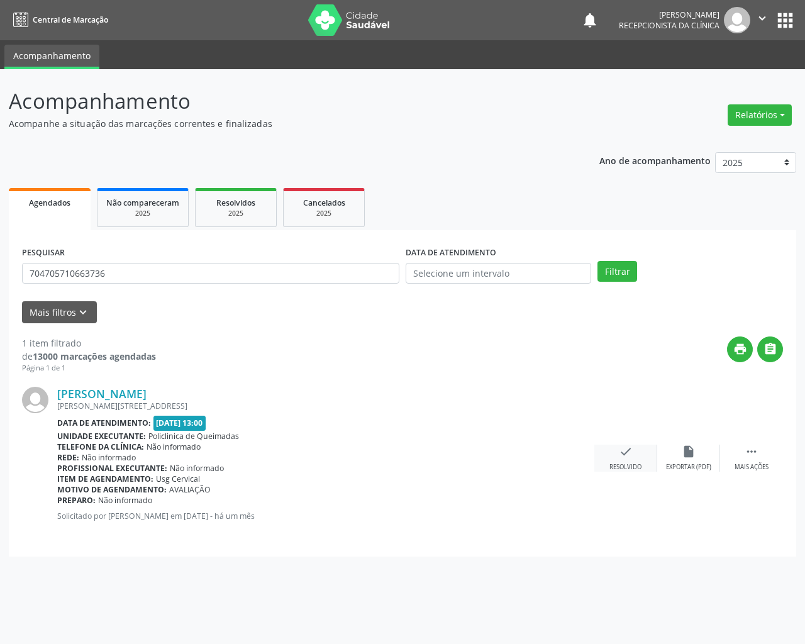
click at [623, 457] on icon "check" at bounding box center [626, 452] width 14 height 14
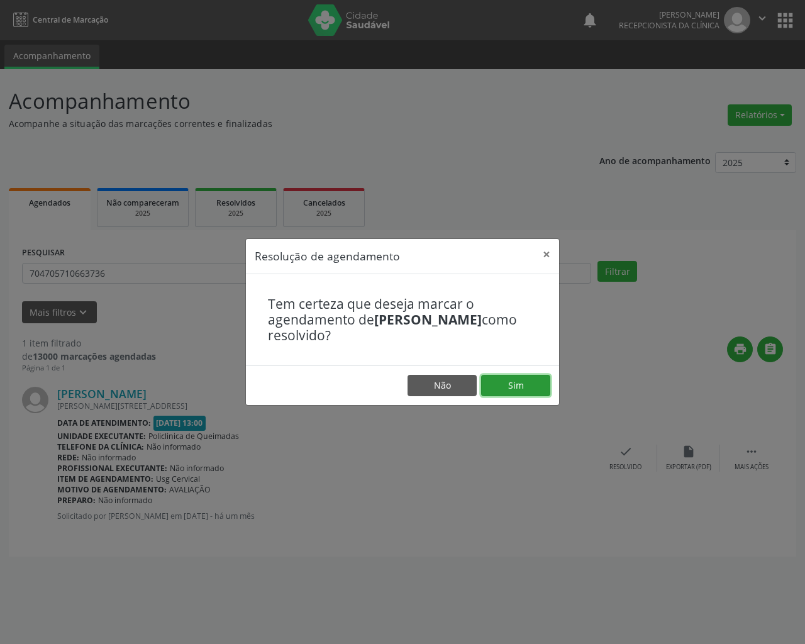
click at [525, 382] on button "Sim" at bounding box center [515, 385] width 69 height 21
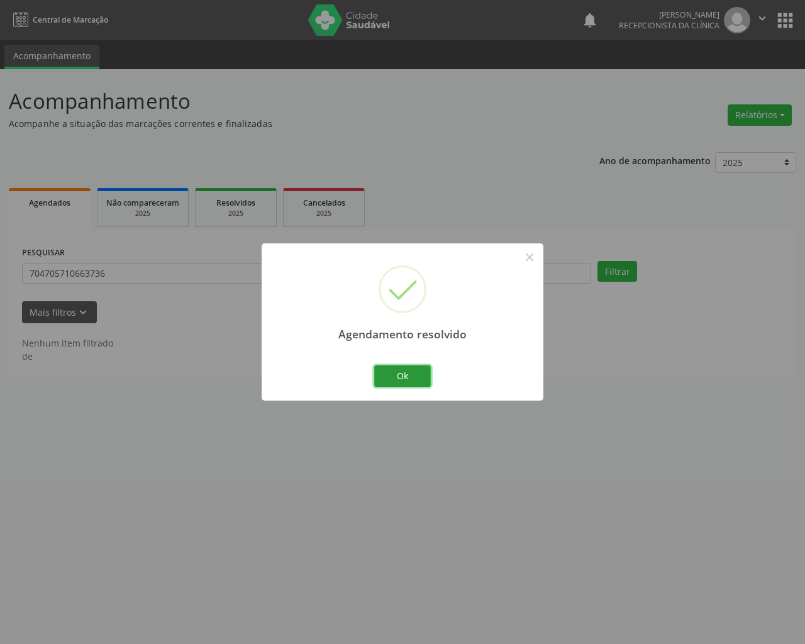
drag, startPoint x: 416, startPoint y: 374, endPoint x: 336, endPoint y: 338, distance: 87.5
click at [414, 373] on button "Ok" at bounding box center [402, 375] width 57 height 21
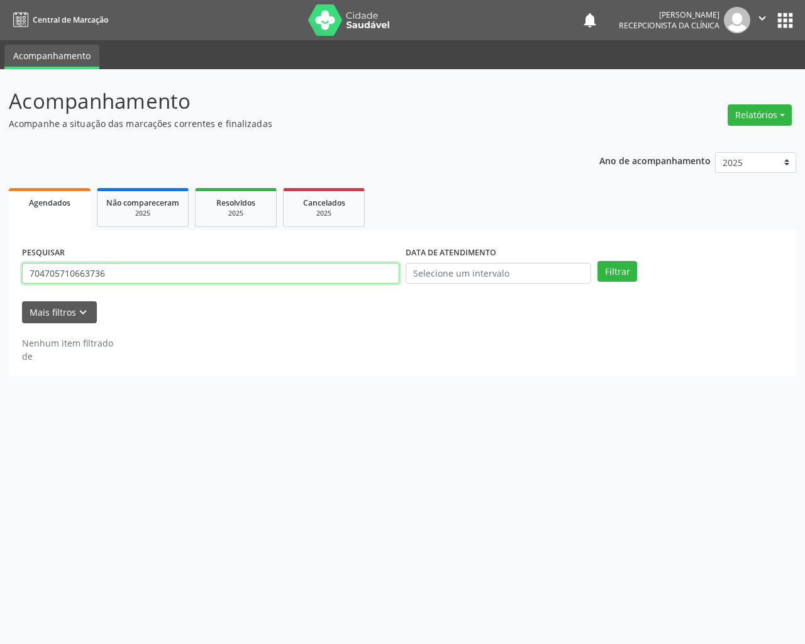
click at [197, 269] on input "704705710663736" at bounding box center [210, 273] width 377 height 21
type input "705406473763998"
click at [597, 261] on button "Filtrar" at bounding box center [617, 271] width 40 height 21
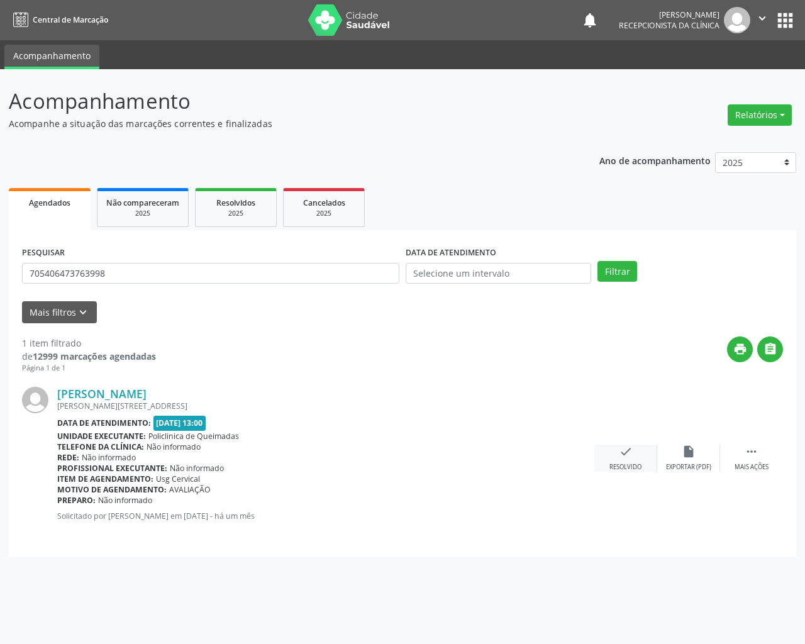
click at [620, 462] on div "check Resolvido" at bounding box center [625, 458] width 63 height 27
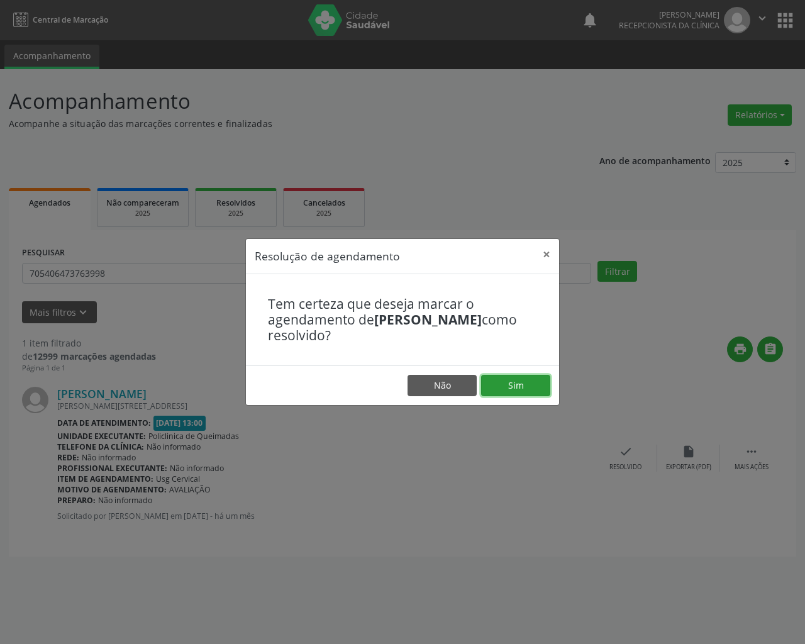
click at [509, 377] on button "Sim" at bounding box center [515, 385] width 69 height 21
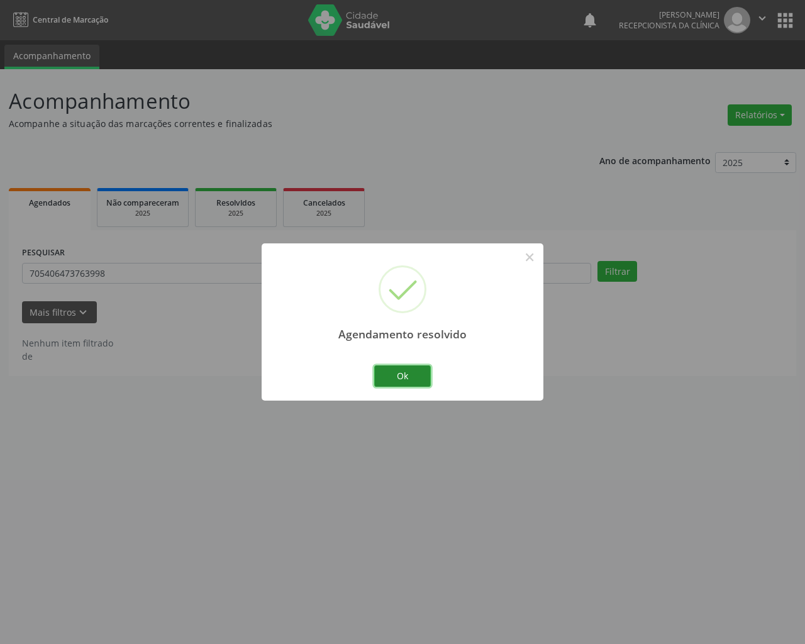
click at [418, 373] on button "Ok" at bounding box center [402, 375] width 57 height 21
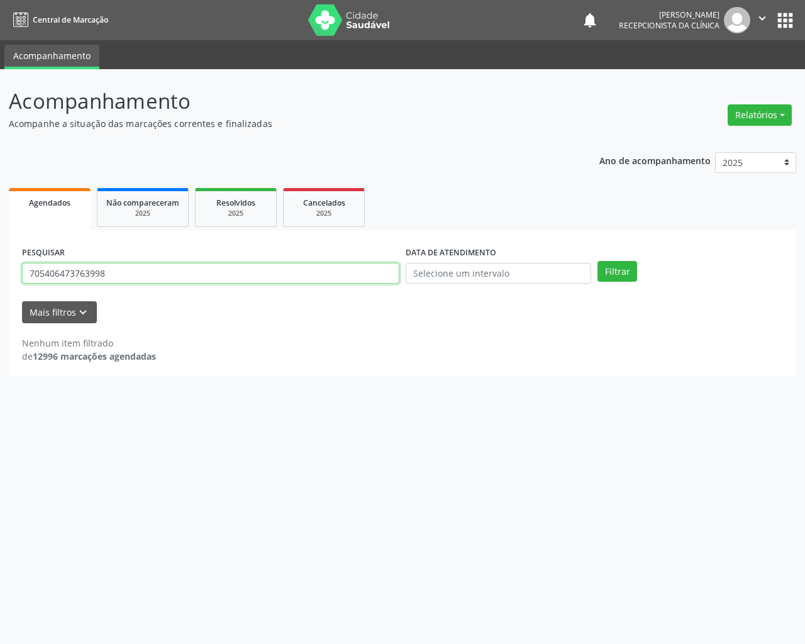
click at [323, 272] on input "705406473763998" at bounding box center [210, 273] width 377 height 21
type input "700007605444901"
click at [597, 261] on button "Filtrar" at bounding box center [617, 271] width 40 height 21
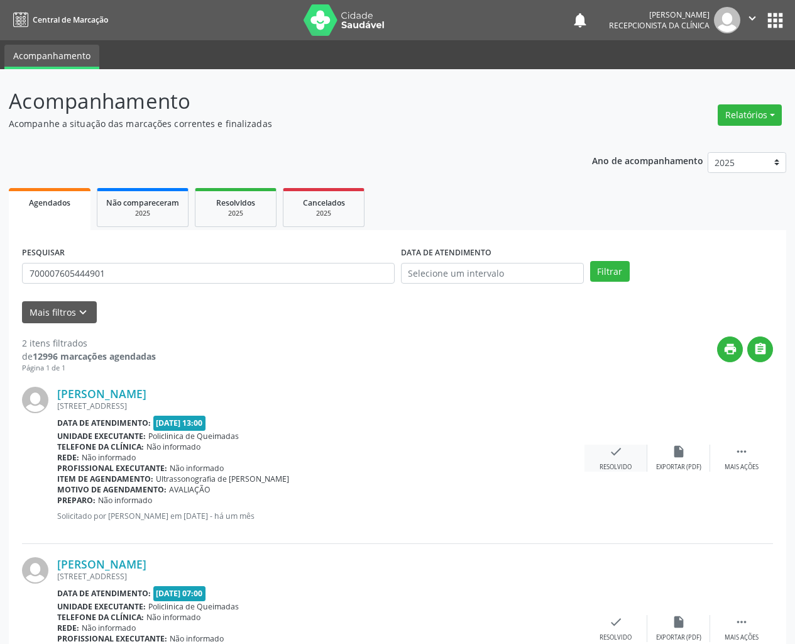
click at [625, 449] on div "check Resolvido" at bounding box center [616, 458] width 63 height 27
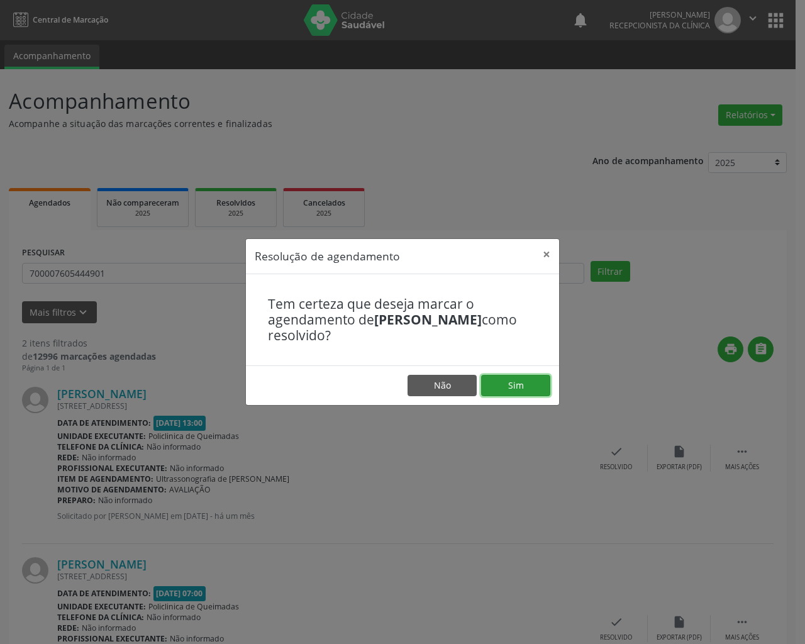
click at [507, 380] on button "Sim" at bounding box center [515, 385] width 69 height 21
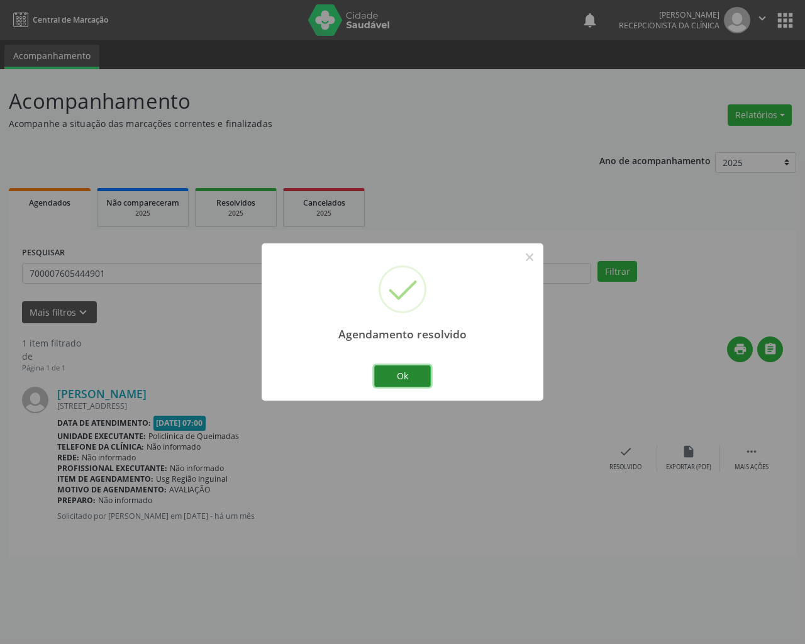
click at [401, 379] on button "Ok" at bounding box center [402, 375] width 57 height 21
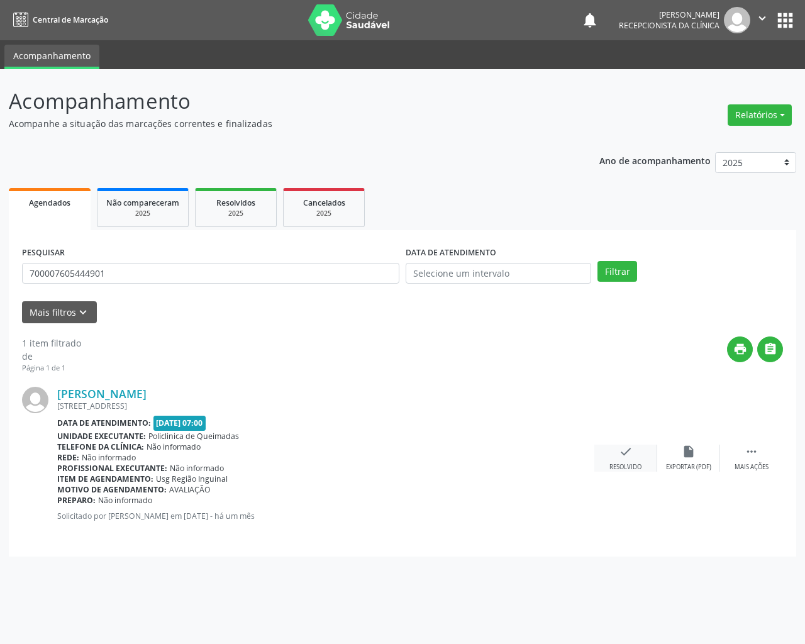
click at [629, 451] on icon "check" at bounding box center [626, 452] width 14 height 14
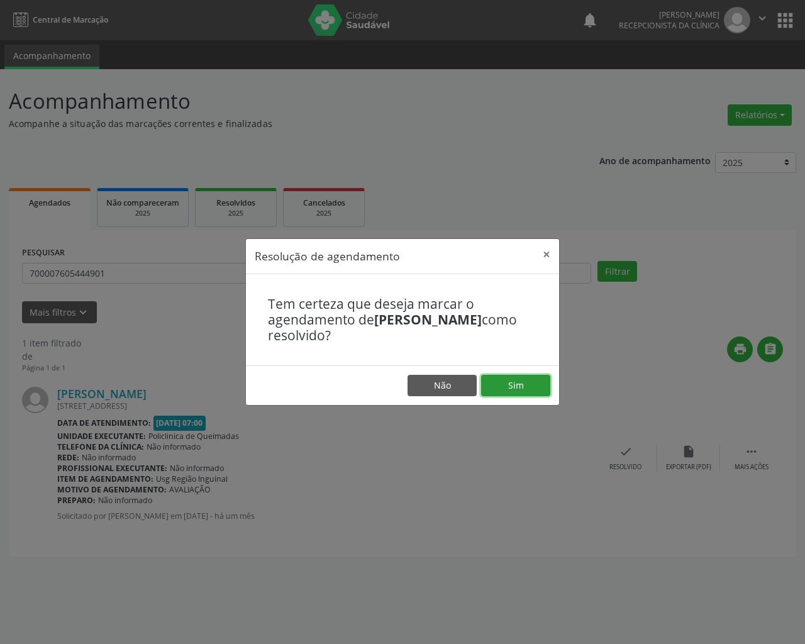
click at [509, 378] on button "Sim" at bounding box center [515, 385] width 69 height 21
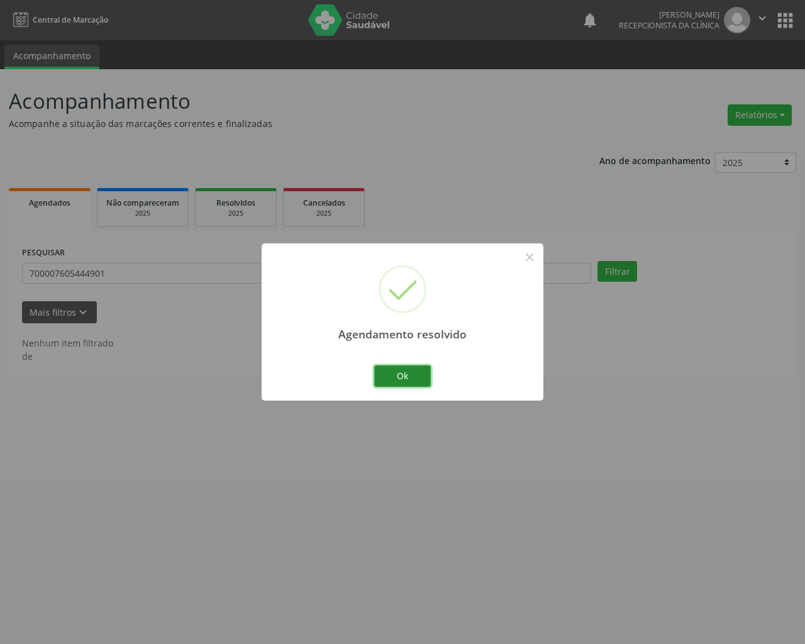
click at [391, 365] on button "Ok" at bounding box center [402, 375] width 57 height 21
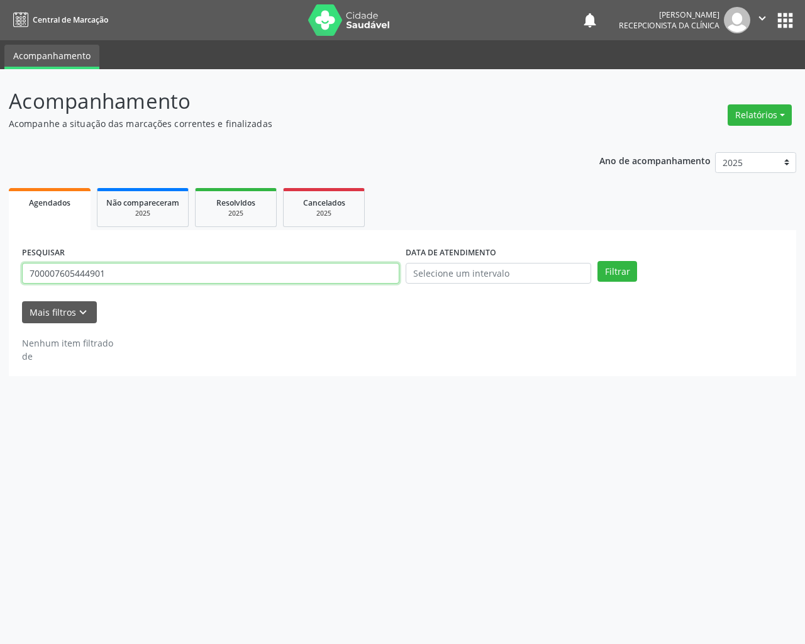
click at [293, 265] on input "700007605444901" at bounding box center [210, 273] width 377 height 21
type input "703209685863897"
click at [597, 261] on button "Filtrar" at bounding box center [617, 271] width 40 height 21
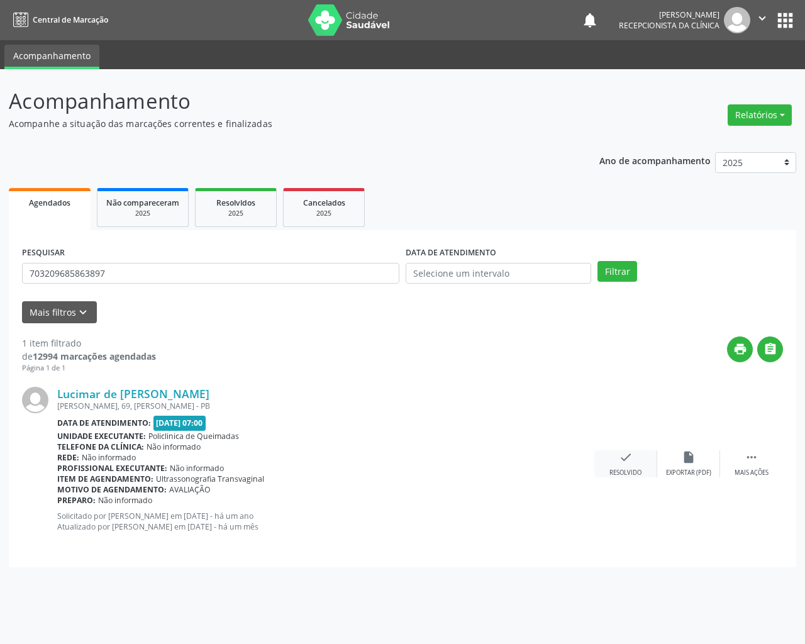
click at [631, 458] on icon "check" at bounding box center [626, 457] width 14 height 14
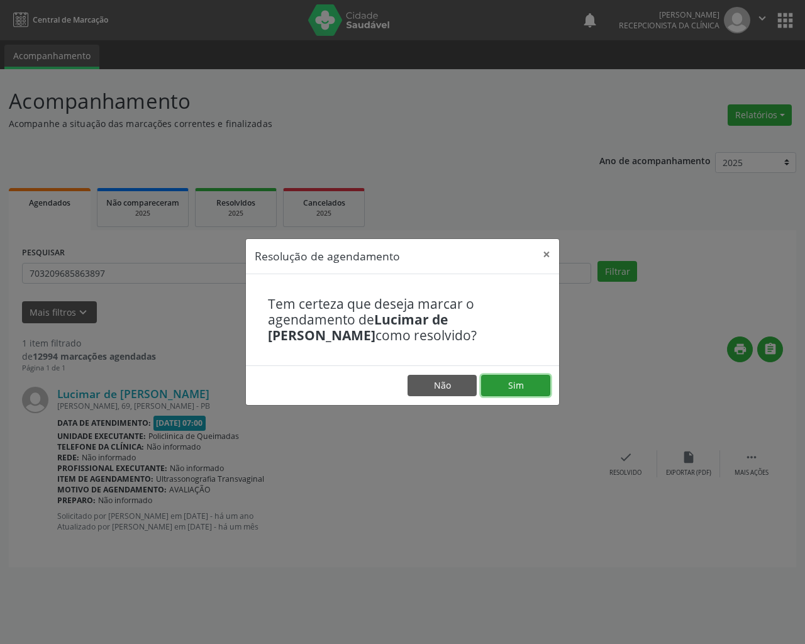
click at [526, 389] on button "Sim" at bounding box center [515, 385] width 69 height 21
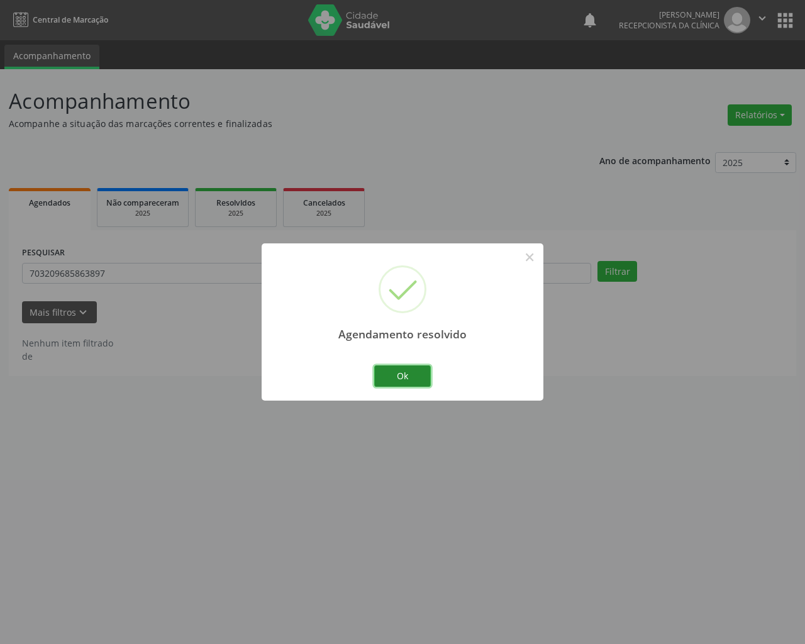
click at [416, 370] on button "Ok" at bounding box center [402, 375] width 57 height 21
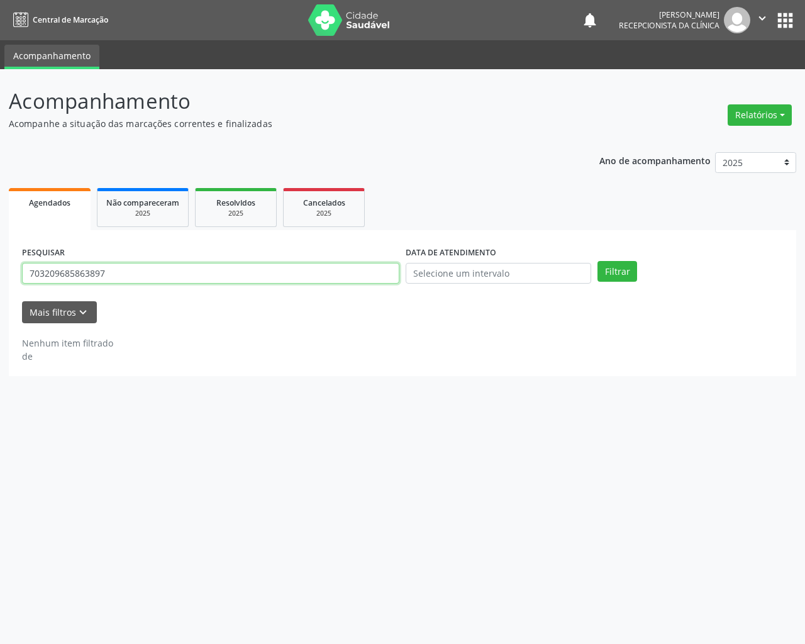
click at [292, 282] on input "703209685863897" at bounding box center [210, 273] width 377 height 21
click at [597, 261] on button "Filtrar" at bounding box center [617, 271] width 40 height 21
click at [53, 275] on input "70844789258161" at bounding box center [210, 273] width 377 height 21
type input "70840789258161"
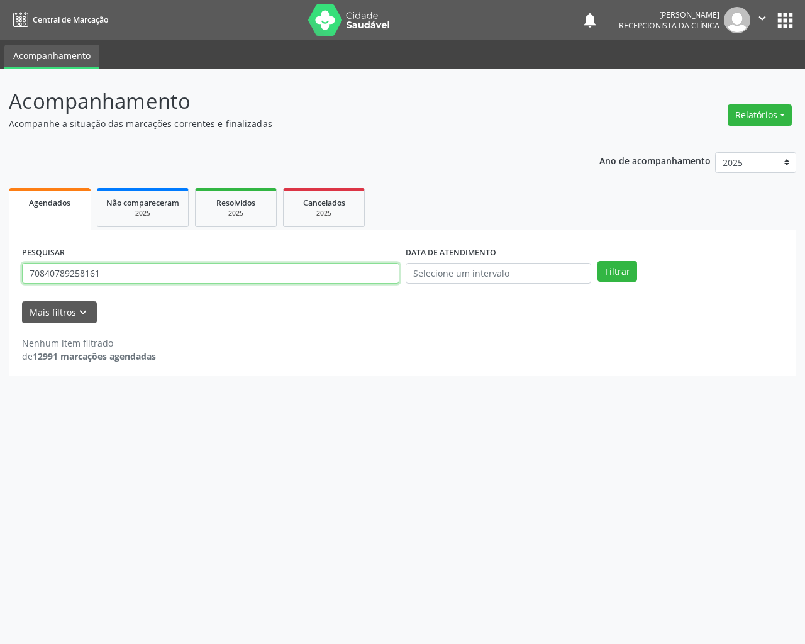
click at [597, 261] on button "Filtrar" at bounding box center [617, 271] width 40 height 21
click at [131, 274] on input "70840789258161" at bounding box center [210, 273] width 377 height 21
type input "708404789258161"
click at [597, 261] on button "Filtrar" at bounding box center [617, 271] width 40 height 21
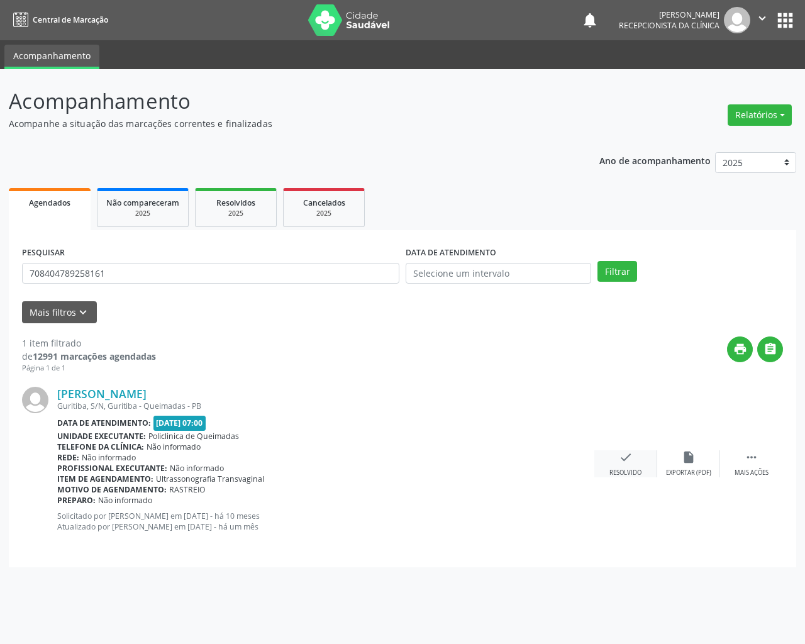
click at [633, 461] on div "check Resolvido" at bounding box center [625, 463] width 63 height 27
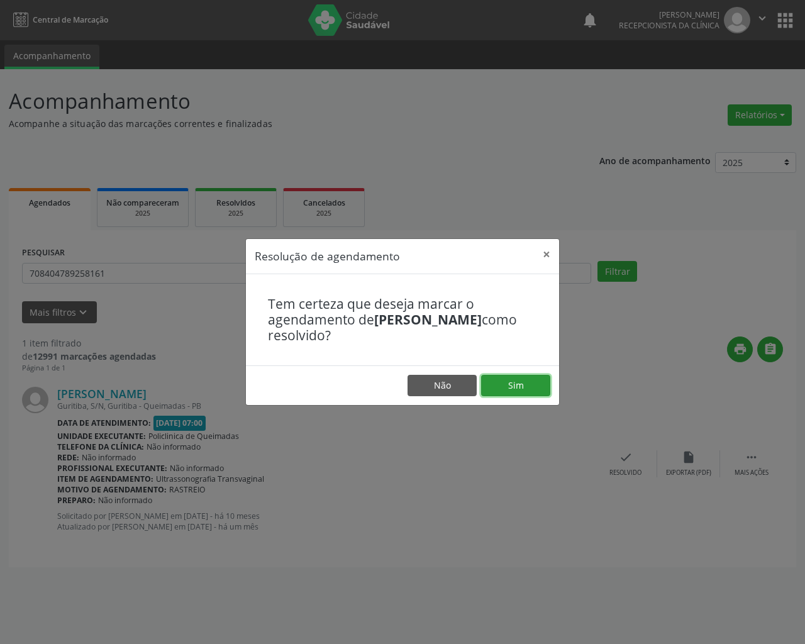
click at [523, 382] on button "Sim" at bounding box center [515, 385] width 69 height 21
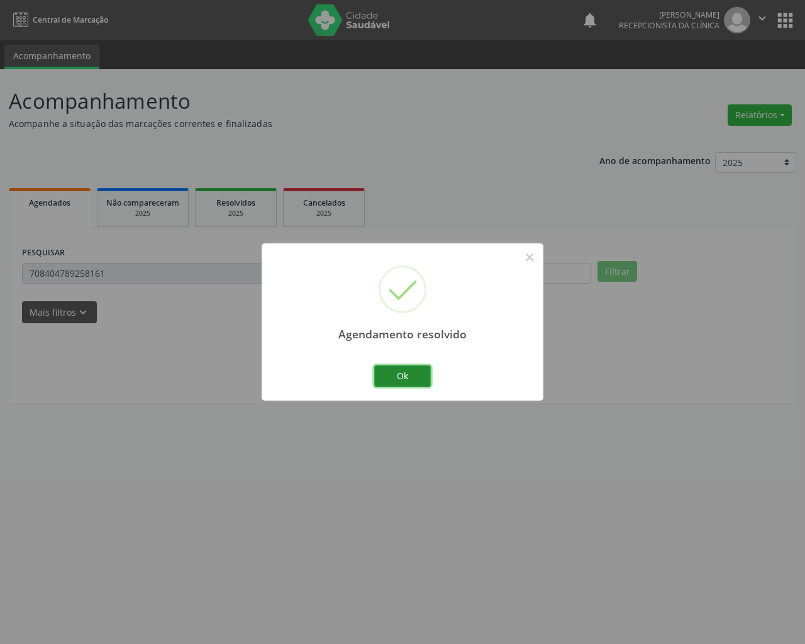
click at [401, 375] on button "Ok" at bounding box center [402, 375] width 57 height 21
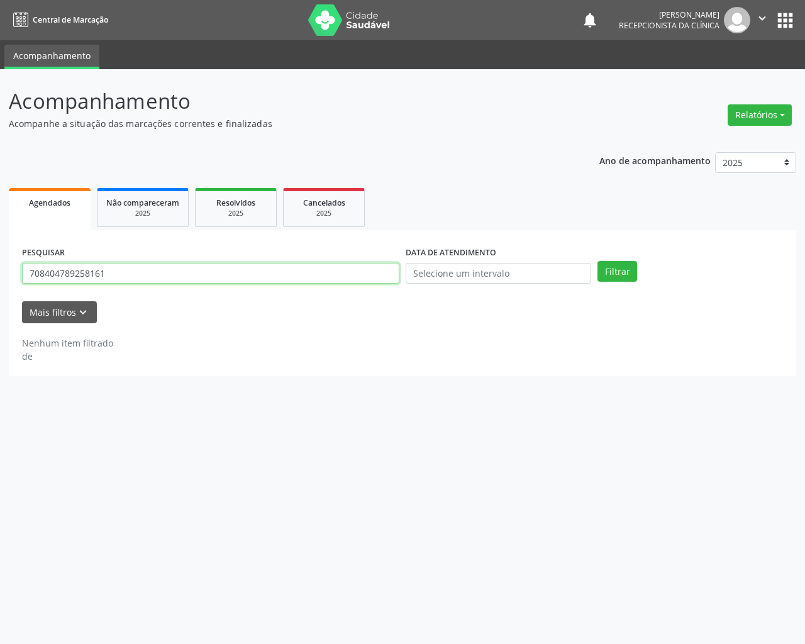
click at [269, 279] on input "708404789258161" at bounding box center [210, 273] width 377 height 21
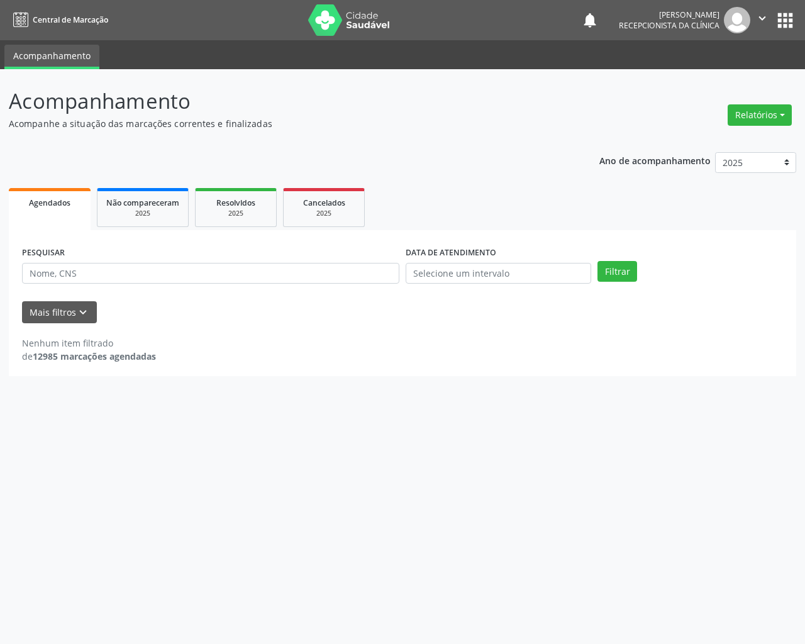
drag, startPoint x: 486, startPoint y: 453, endPoint x: 458, endPoint y: 306, distance: 150.5
click at [485, 413] on div "Acompanhamento Acompanhe a situação das marcações correntes e finalizadas Relat…" at bounding box center [402, 356] width 805 height 575
drag, startPoint x: 785, startPoint y: 11, endPoint x: 740, endPoint y: 30, distance: 48.7
click at [785, 11] on button "apps" at bounding box center [785, 20] width 22 height 22
drag, startPoint x: 186, startPoint y: 422, endPoint x: 169, endPoint y: 418, distance: 18.0
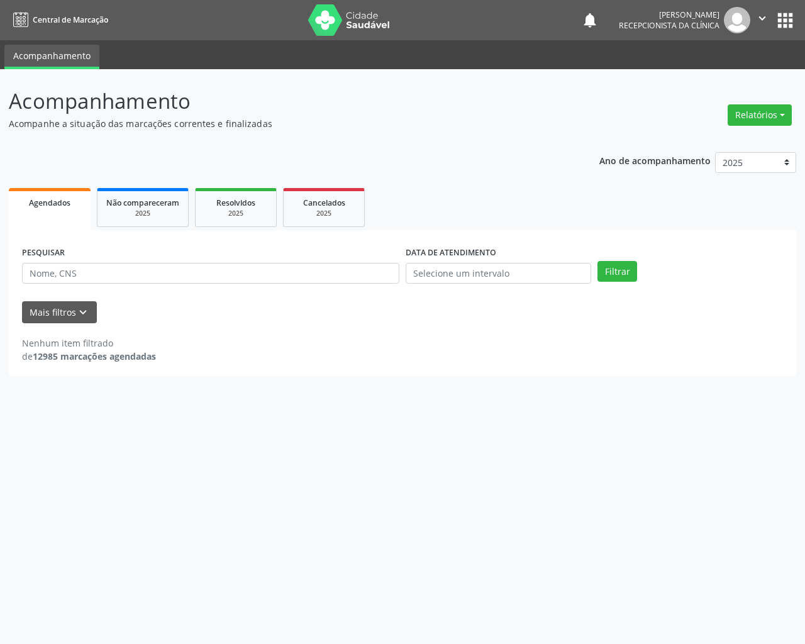
click at [169, 418] on div "Acompanhamento Acompanhe a situação das marcações correntes e finalizadas Relat…" at bounding box center [402, 356] width 805 height 575
drag, startPoint x: 180, startPoint y: 643, endPoint x: 502, endPoint y: 643, distance: 322.6
click at [250, 563] on div "Acompanhamento Acompanhe a situação das marcações correntes e finalizadas Relat…" at bounding box center [402, 356] width 805 height 575
